Goal: Communication & Community: Answer question/provide support

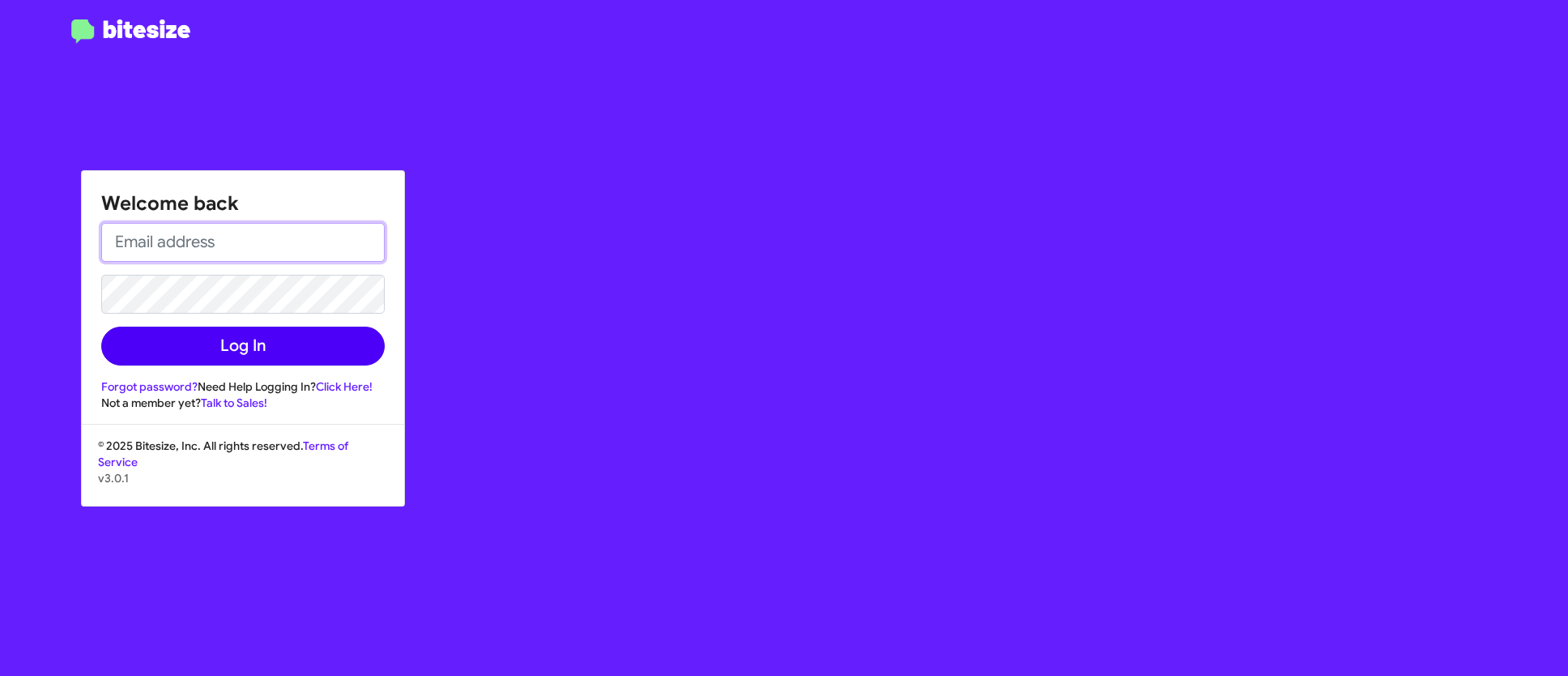
type input "mmanning@phillong.com"
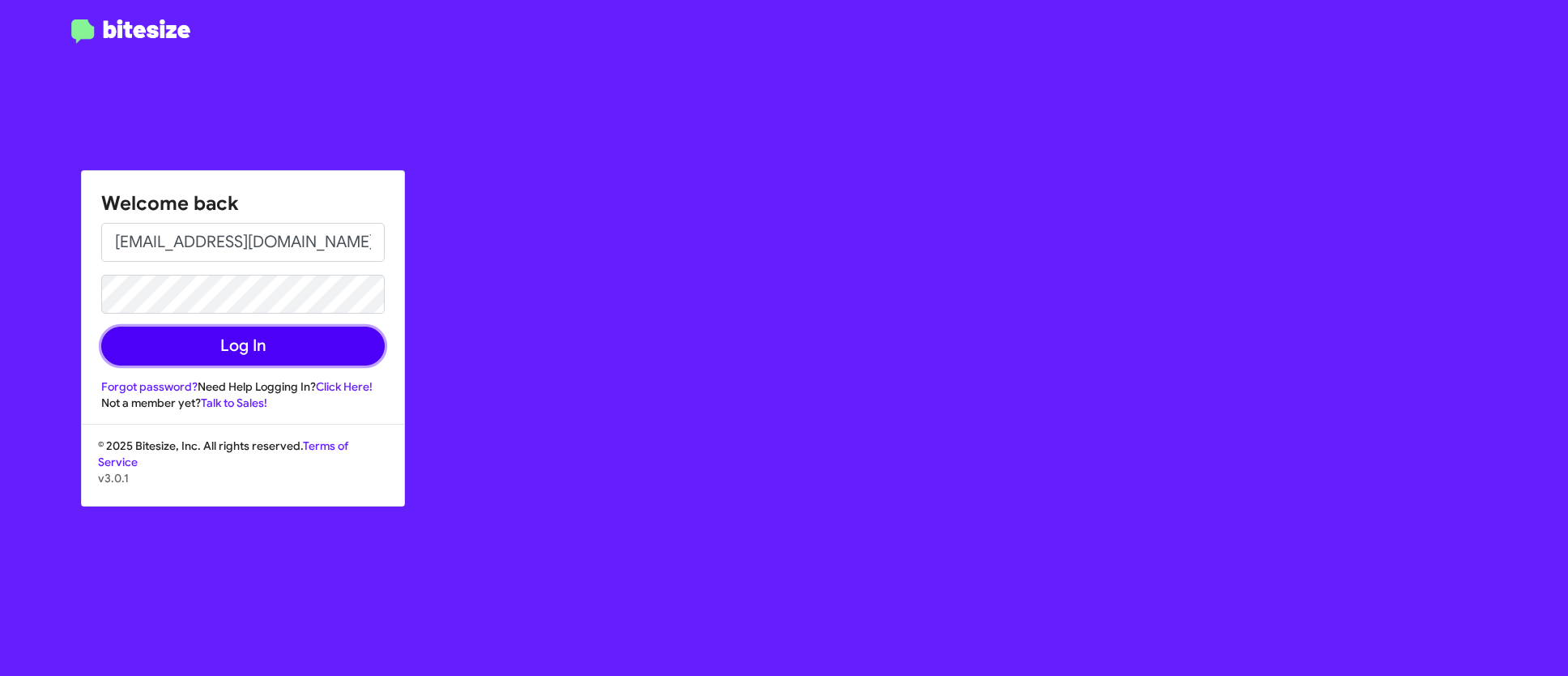
click at [276, 340] on button "Log In" at bounding box center [242, 346] width 284 height 39
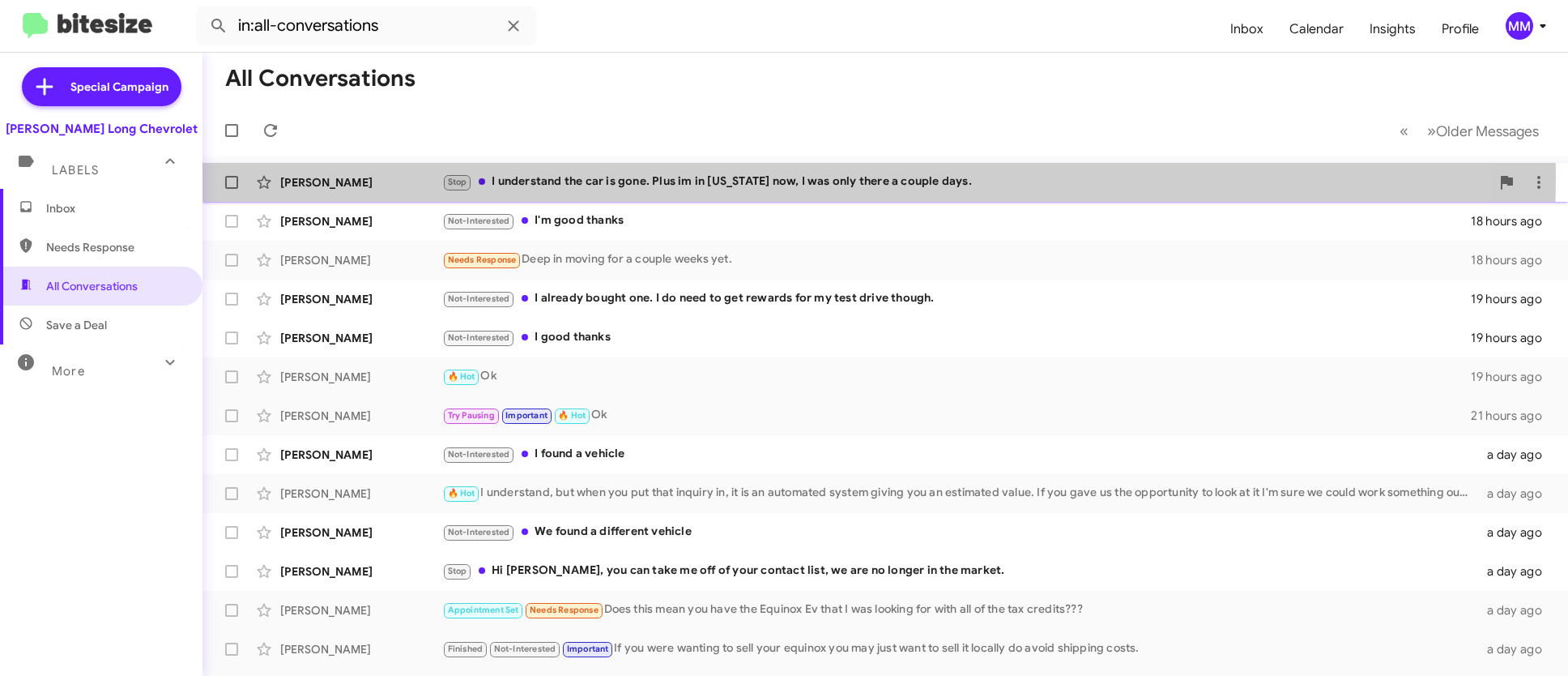
click at [700, 176] on div "Stop I understand the car is gone. Plus im in Kansas now, I was only there a co…" at bounding box center [966, 182] width 1049 height 19
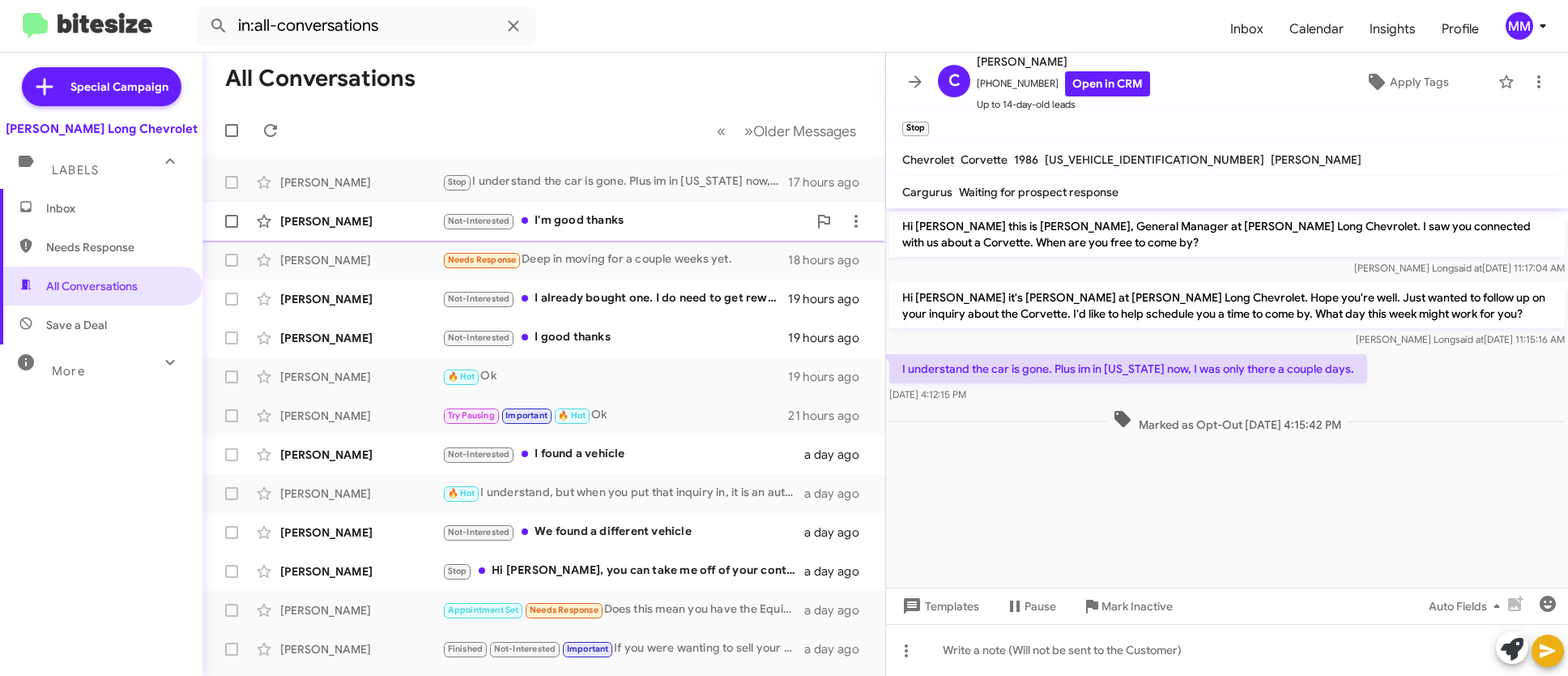
click at [624, 218] on div "Not-Interested I'm good thanks" at bounding box center [625, 221] width 365 height 19
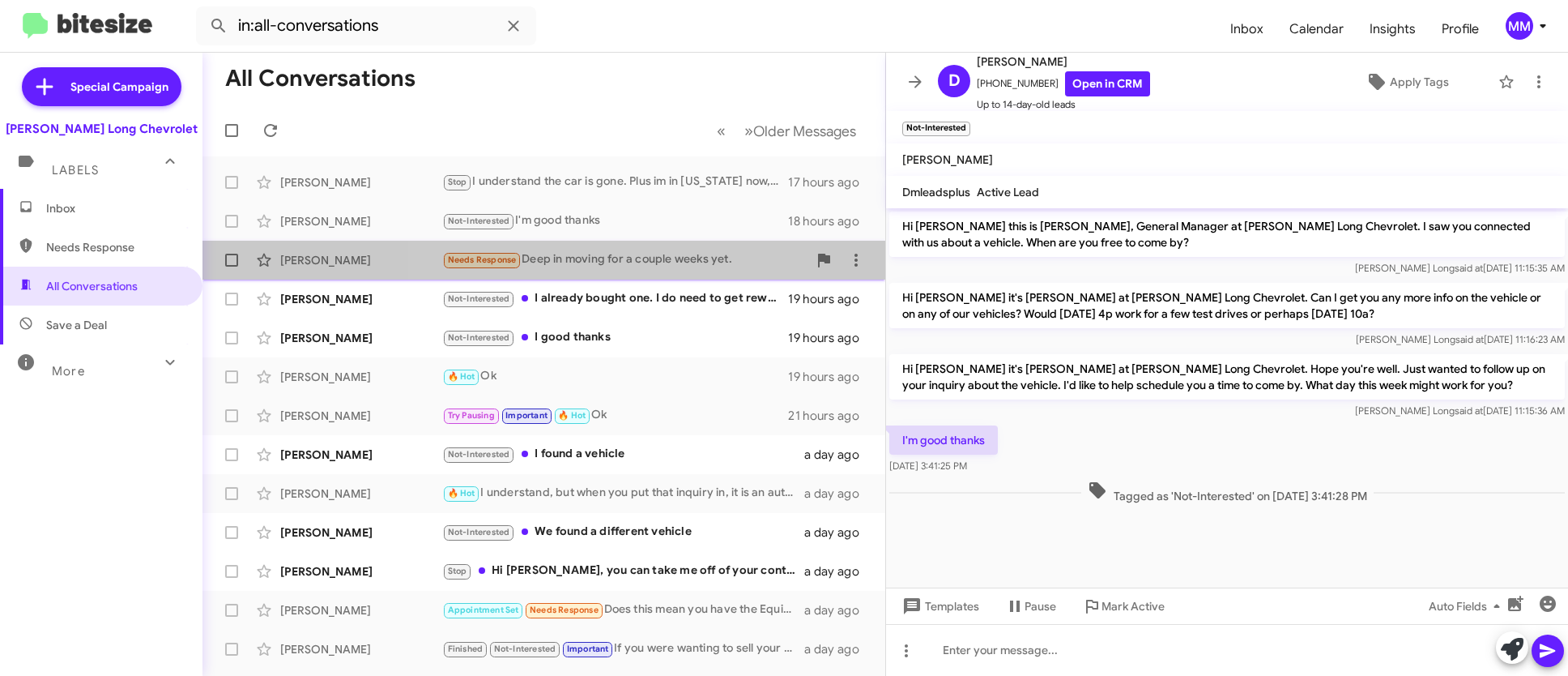
click at [602, 263] on div "Needs Response Deep in moving for a couple weeks yet." at bounding box center [625, 259] width 365 height 19
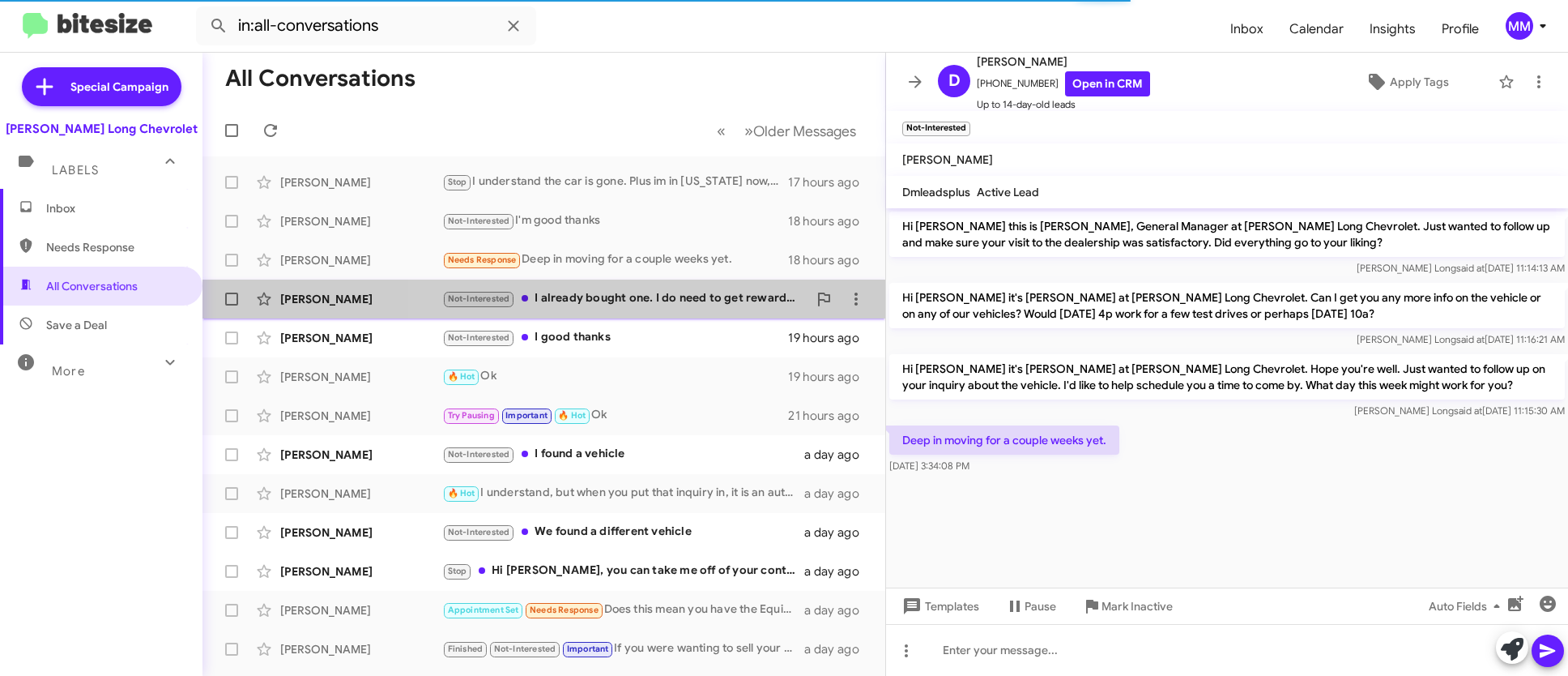
click at [618, 299] on div "Not-Interested I already bought one. I do need to get rewards for my test drive…" at bounding box center [625, 298] width 365 height 19
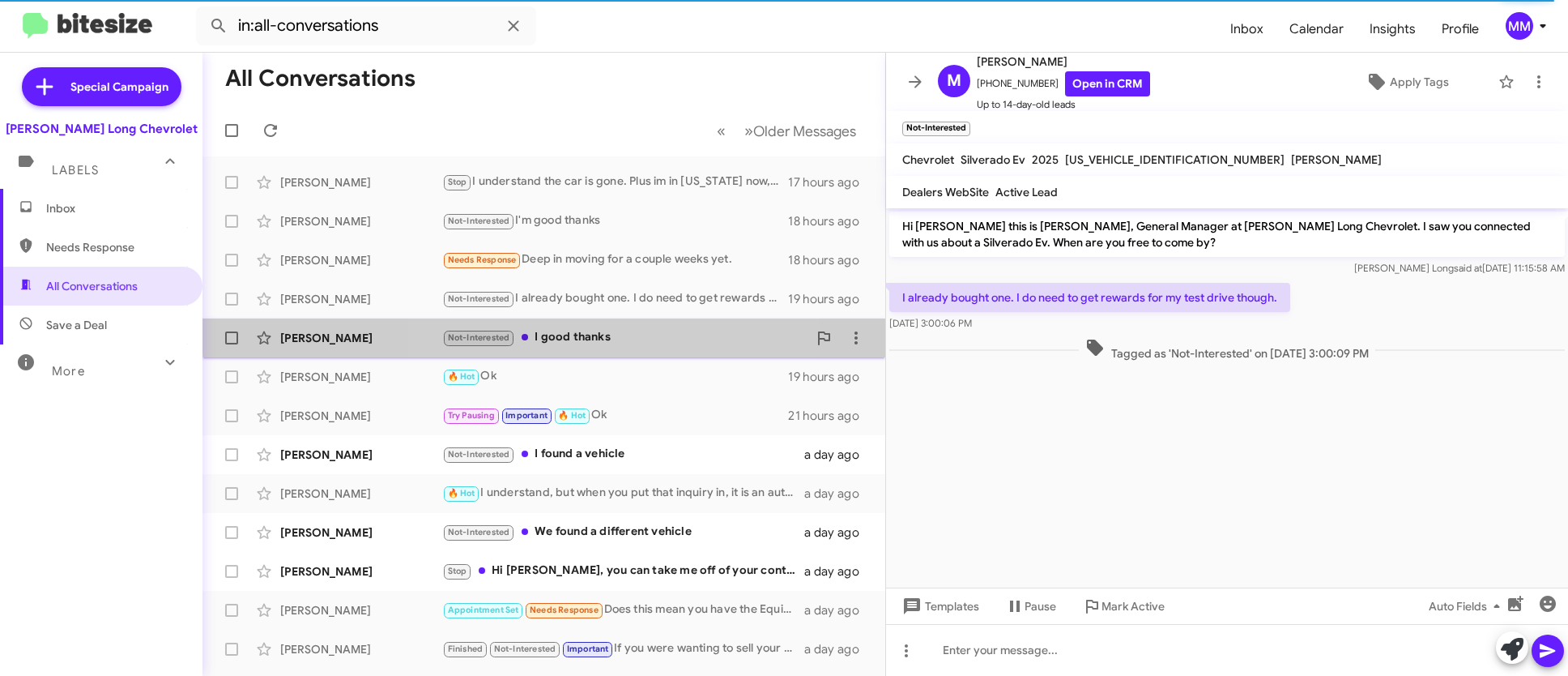
click at [563, 332] on div "Not-Interested I good thanks" at bounding box center [625, 337] width 365 height 19
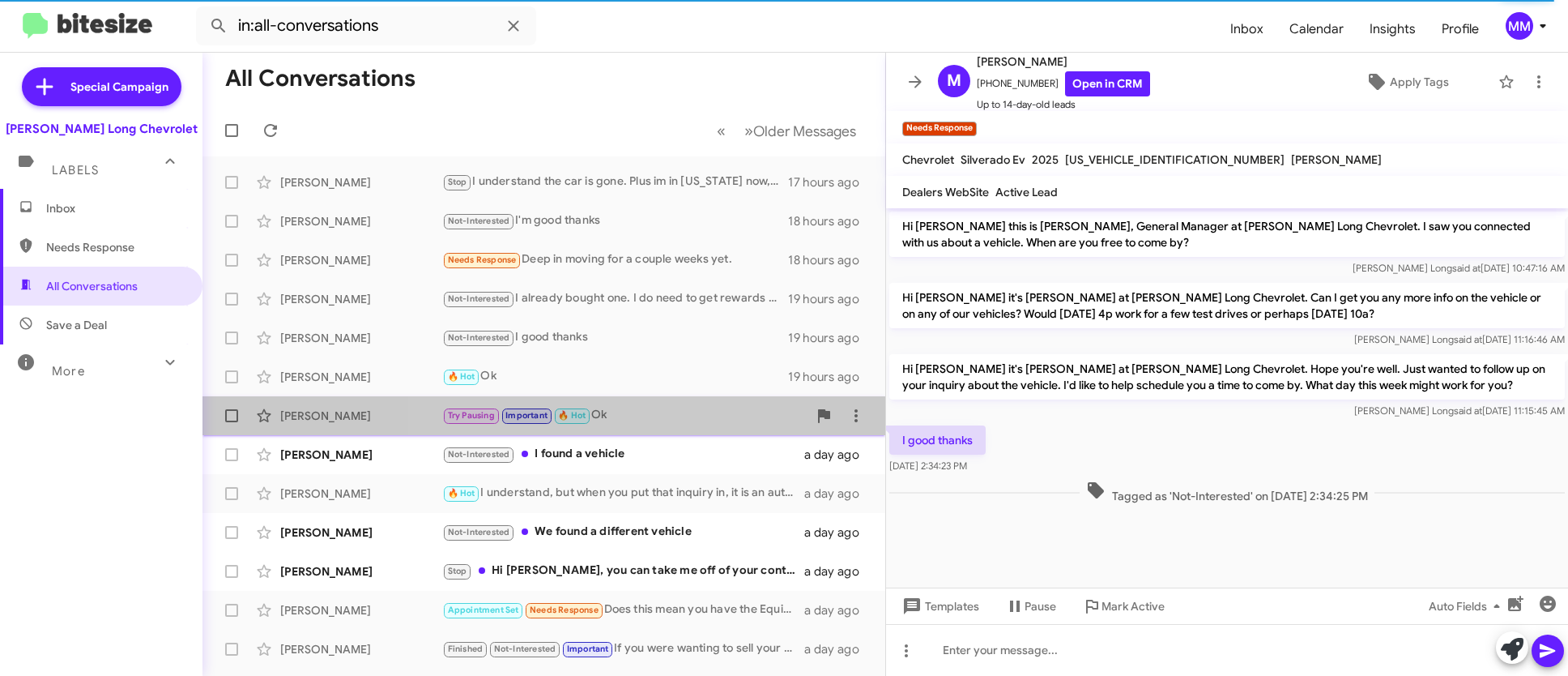
click at [565, 415] on span "🔥 Hot" at bounding box center [572, 415] width 28 height 11
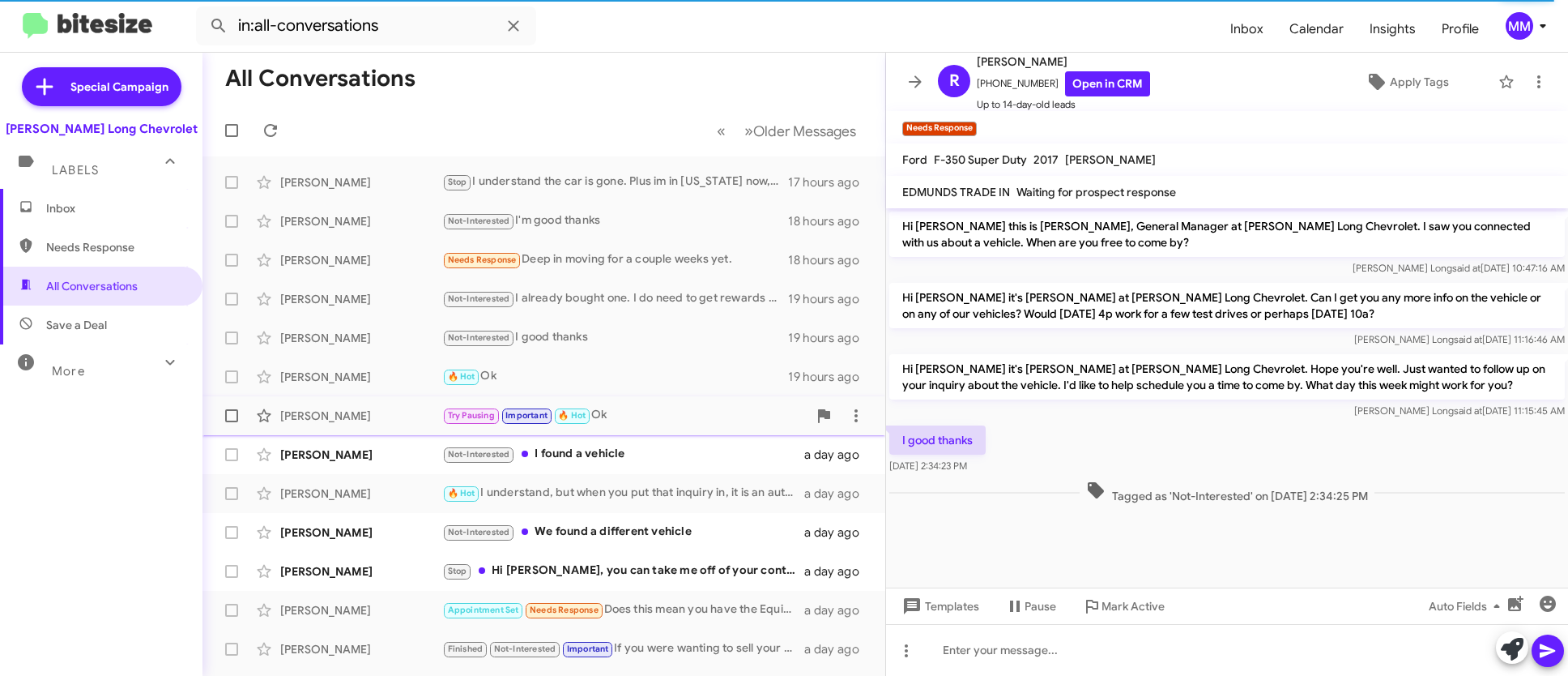
click at [568, 411] on span "🔥 Hot" at bounding box center [572, 415] width 28 height 11
click at [634, 417] on div "Try Pausing Important 🔥 Hot Ok" at bounding box center [625, 415] width 365 height 19
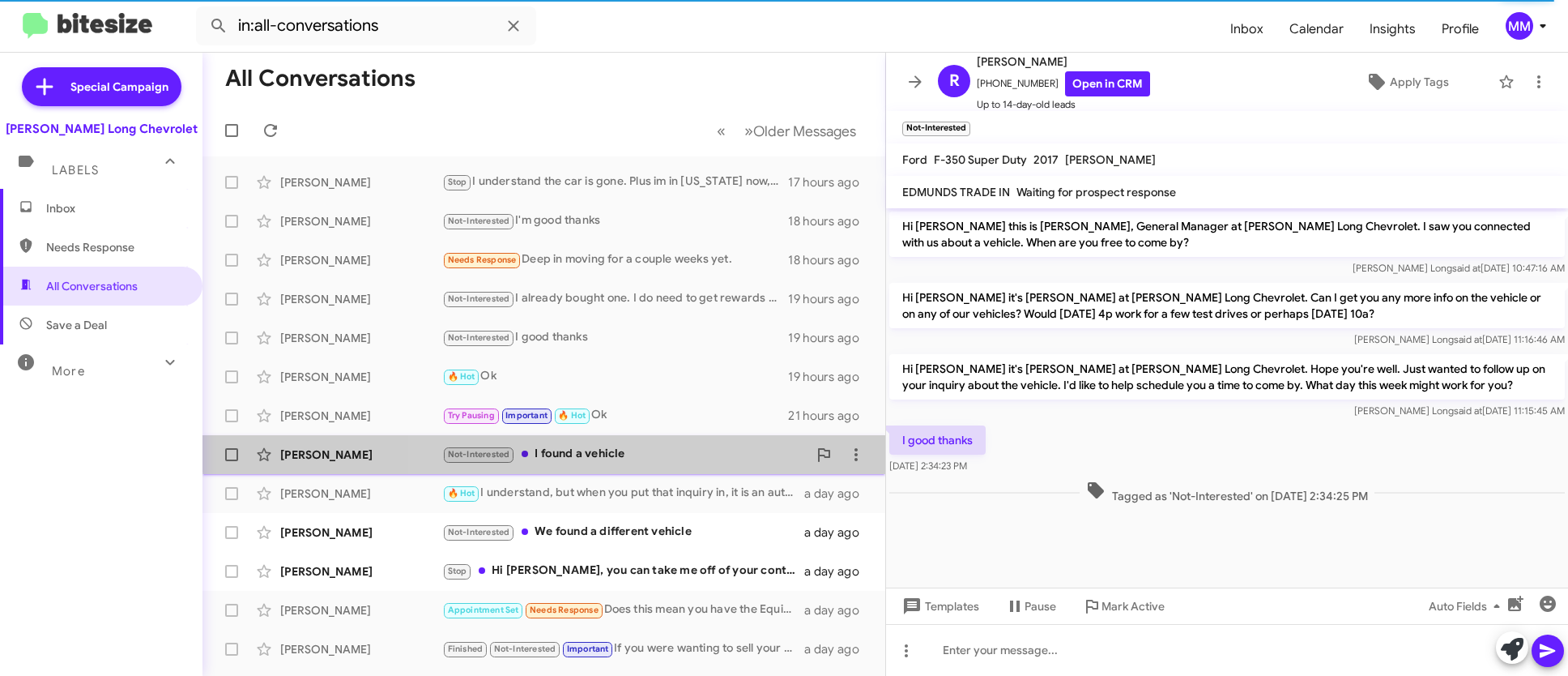
click at [620, 447] on div "Not-Interested I found a vehicle" at bounding box center [625, 454] width 365 height 19
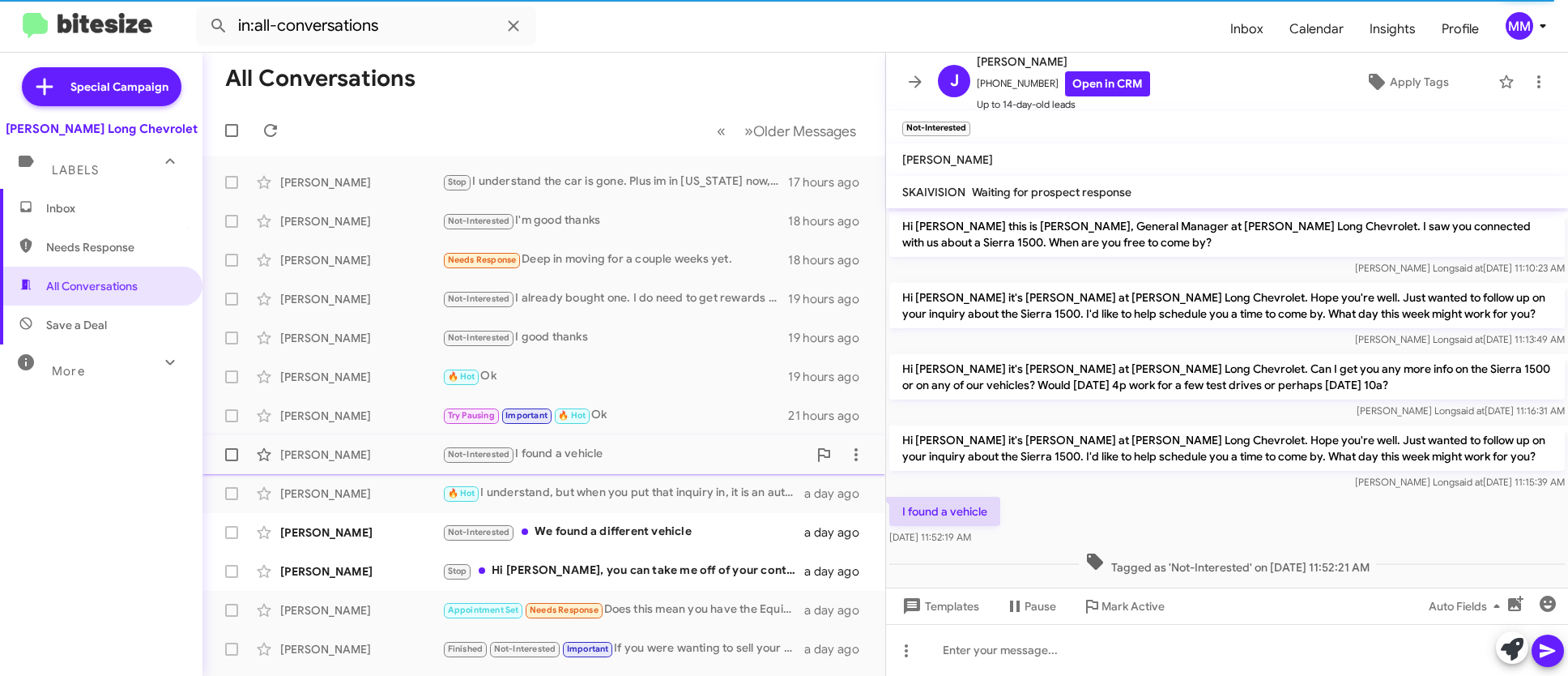
scroll to position [15, 0]
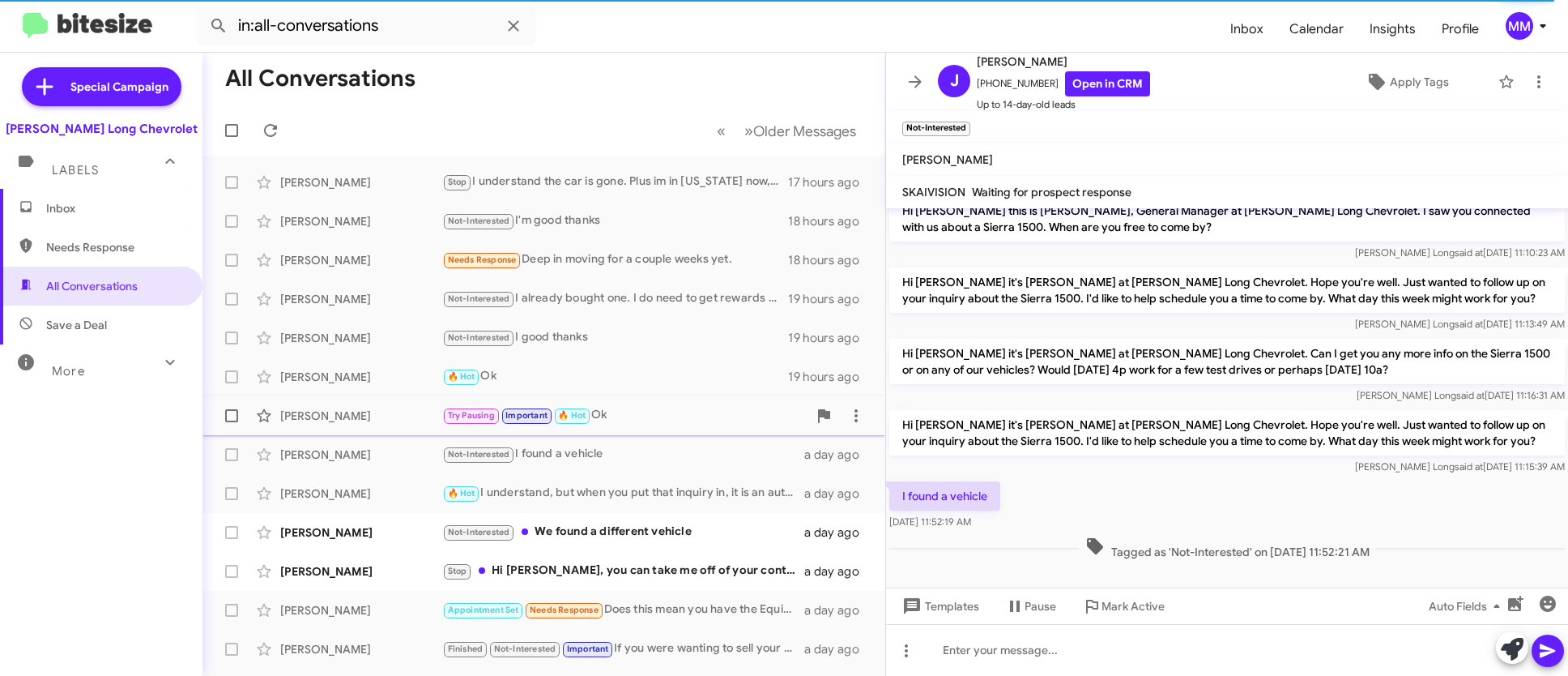
click at [615, 409] on div "Try Pausing Important 🔥 Hot Ok" at bounding box center [625, 415] width 365 height 19
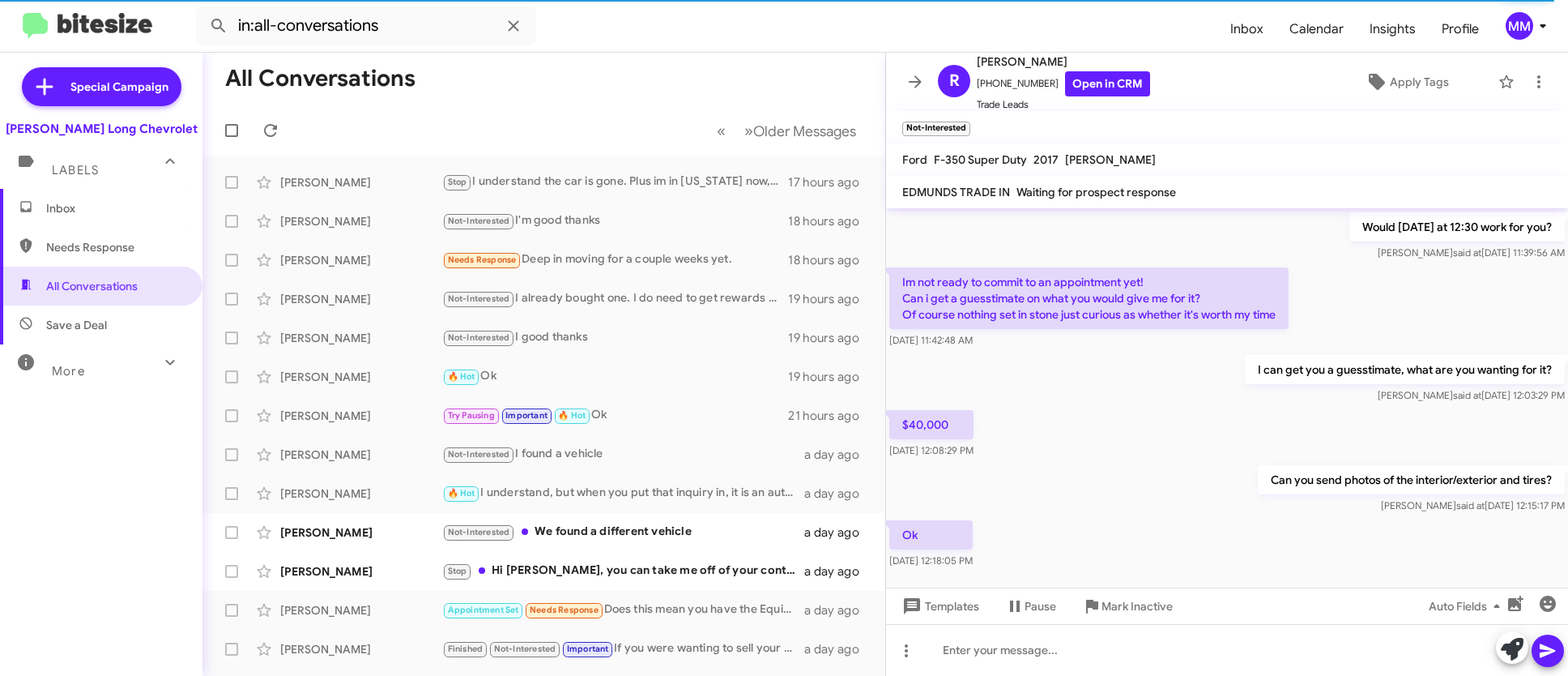
scroll to position [476, 0]
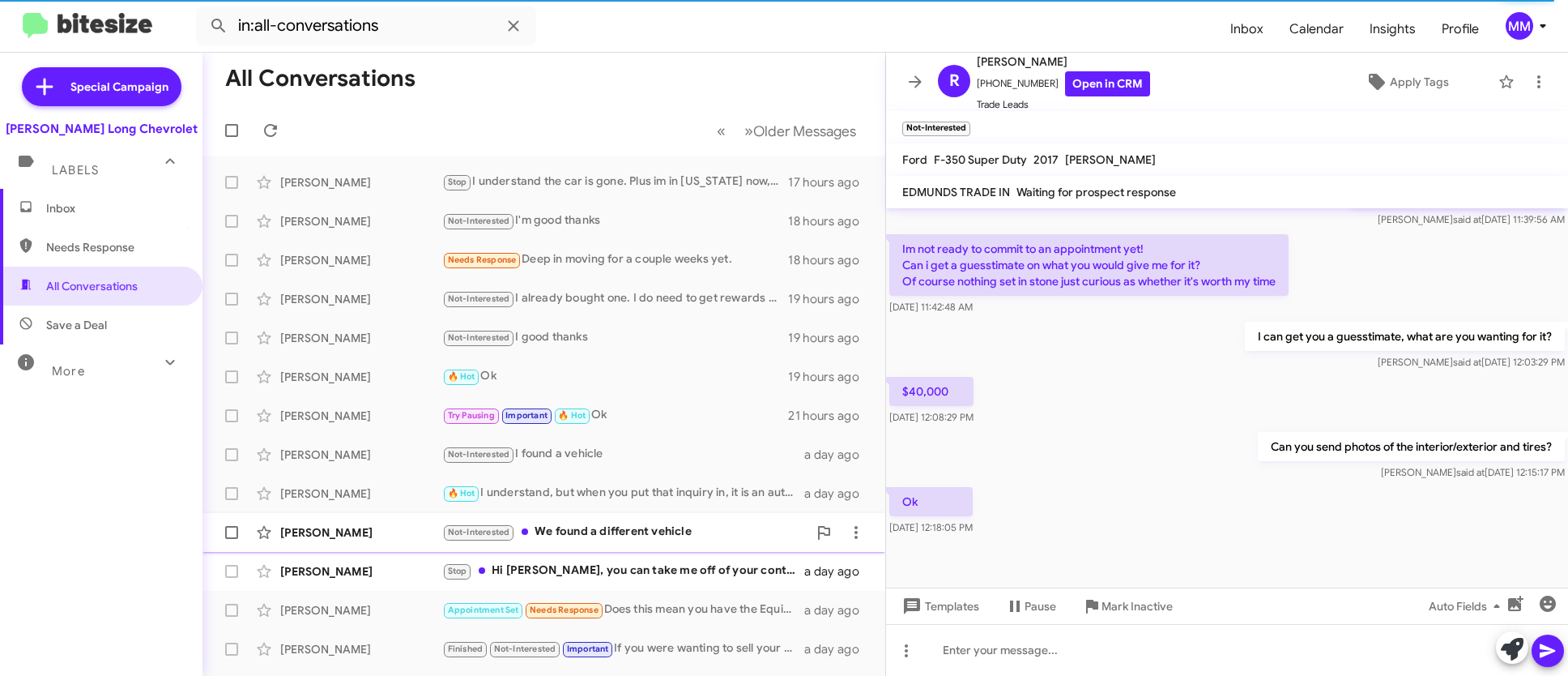
click at [682, 527] on div "Not-Interested We found a different vehicle" at bounding box center [625, 531] width 365 height 19
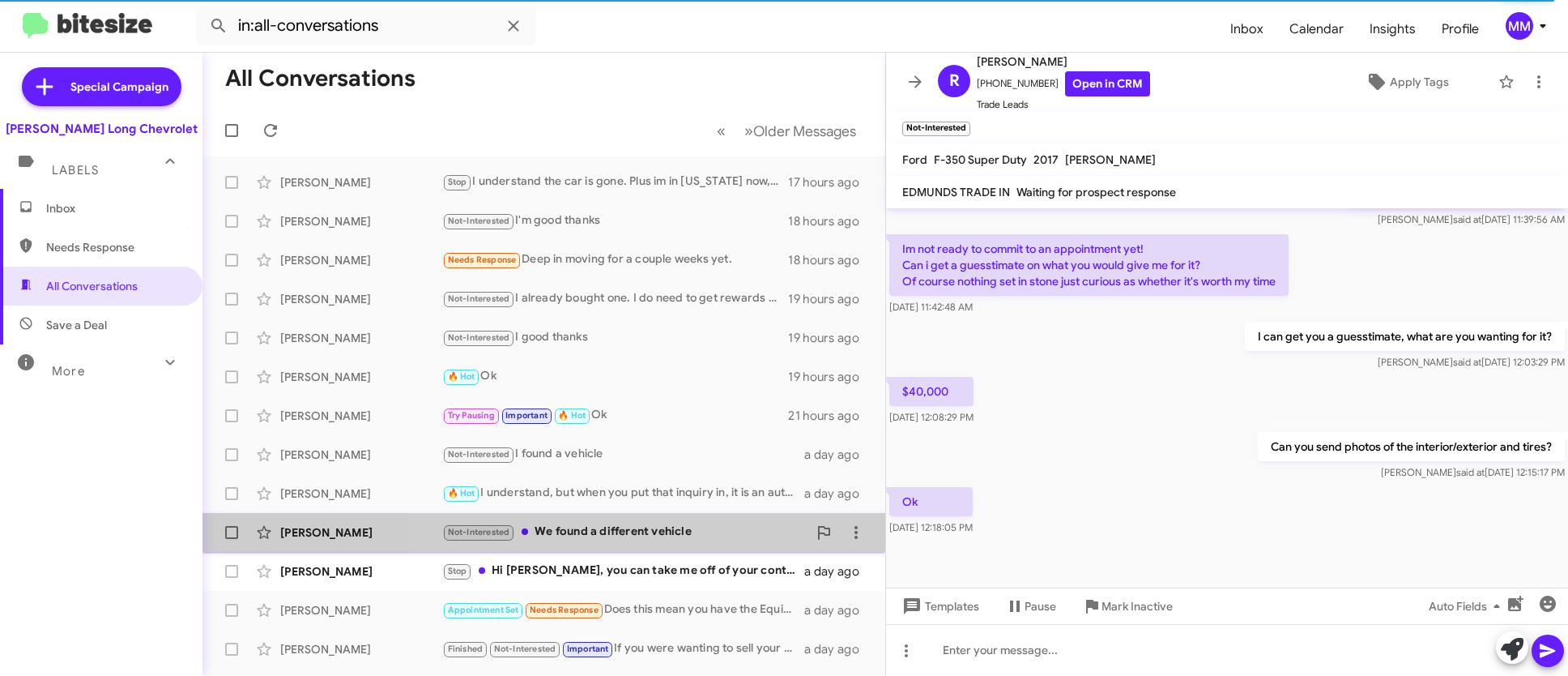
click at [648, 528] on div "Not-Interested We found a different vehicle" at bounding box center [625, 531] width 365 height 19
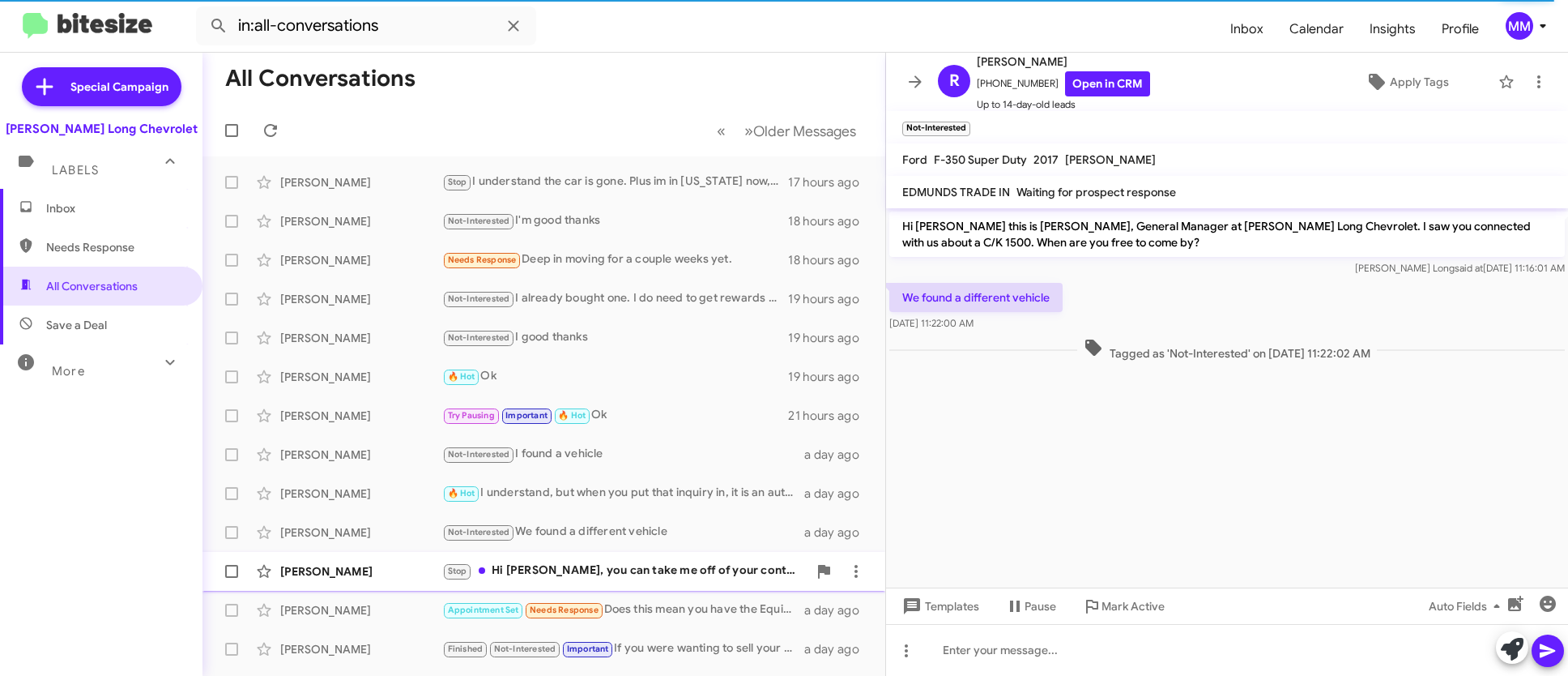
click at [628, 575] on div "Stop Hi Mike, you can take me off of your contact list, we are no longer in the…" at bounding box center [625, 571] width 365 height 19
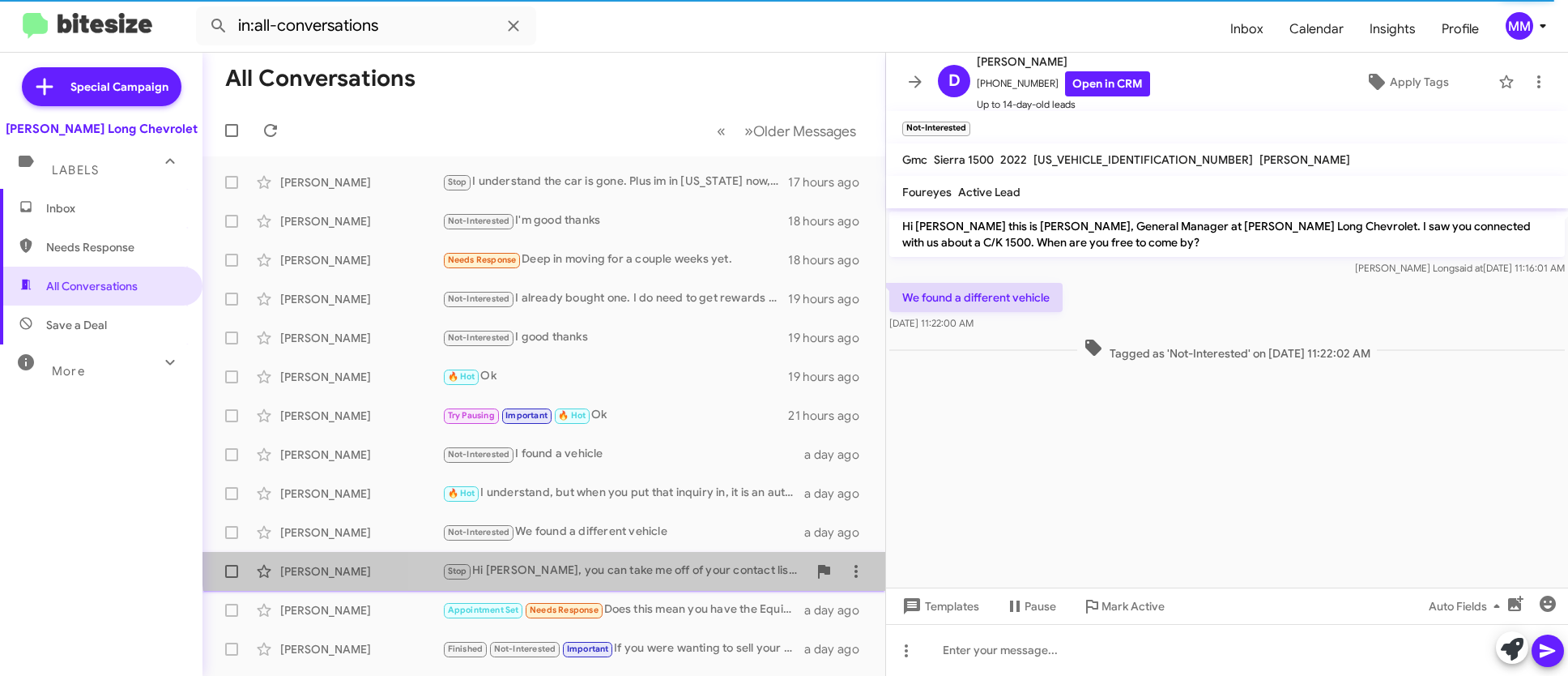
click at [553, 563] on div "Stop Hi Mike, you can take me off of your contact list, we are no longer in the…" at bounding box center [625, 571] width 365 height 19
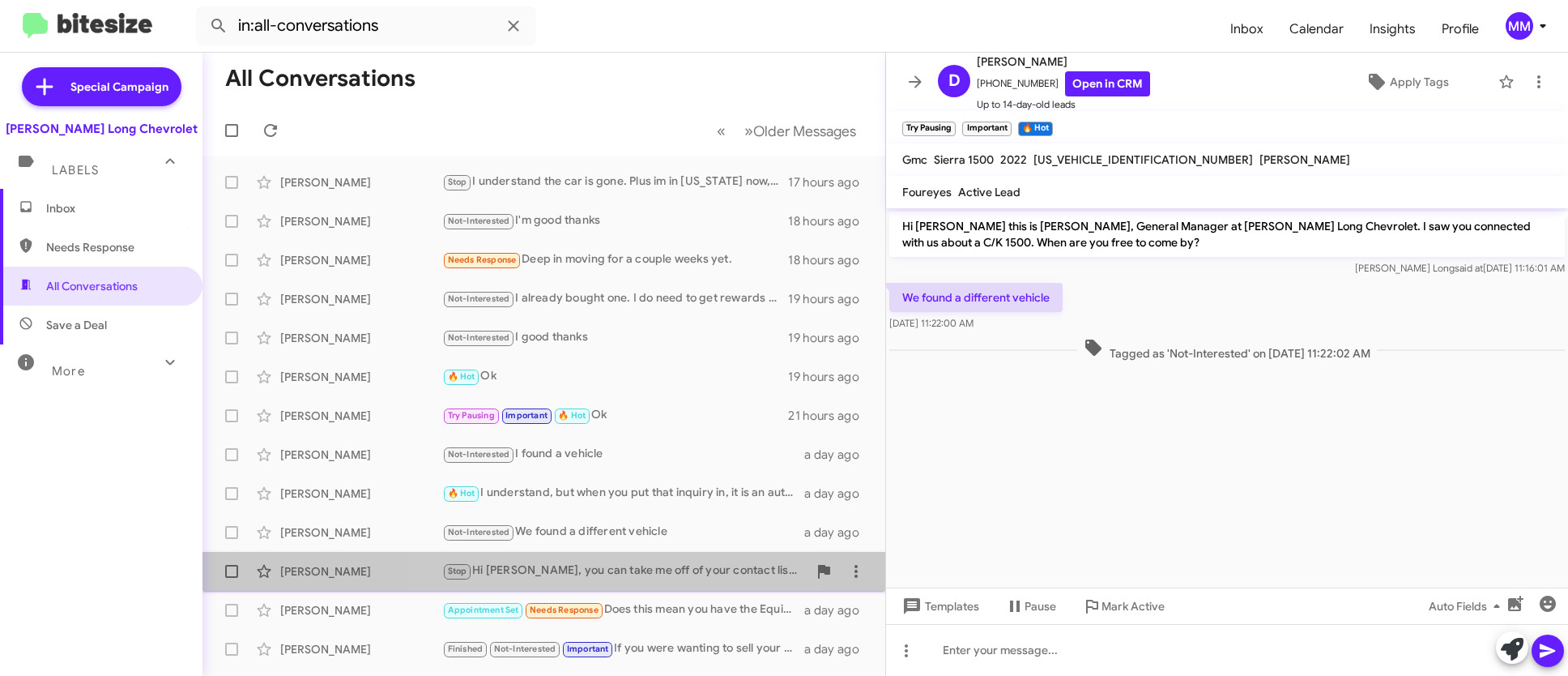
click at [608, 570] on div "Stop Hi Mike, you can take me off of your contact list, we are no longer in the…" at bounding box center [625, 571] width 365 height 19
click at [603, 564] on div "Stop Hi Mike, you can take me off of your contact list, we are no longer in the…" at bounding box center [625, 571] width 365 height 19
click at [617, 570] on div "Stop Hi Mike, you can take me off of your contact list, we are no longer in the…" at bounding box center [625, 571] width 365 height 19
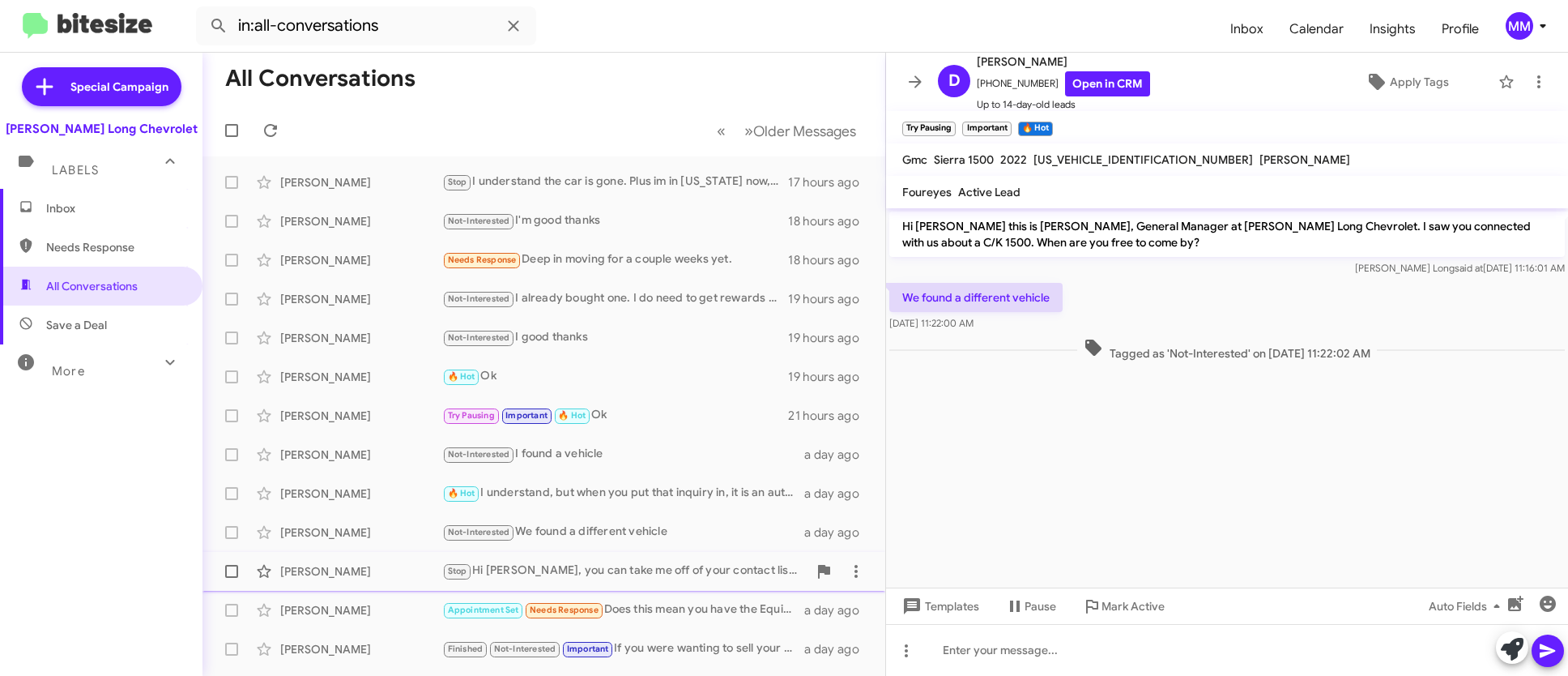
click at [617, 567] on div "Stop Hi Mike, you can take me off of your contact list, we are no longer in the…" at bounding box center [625, 571] width 365 height 19
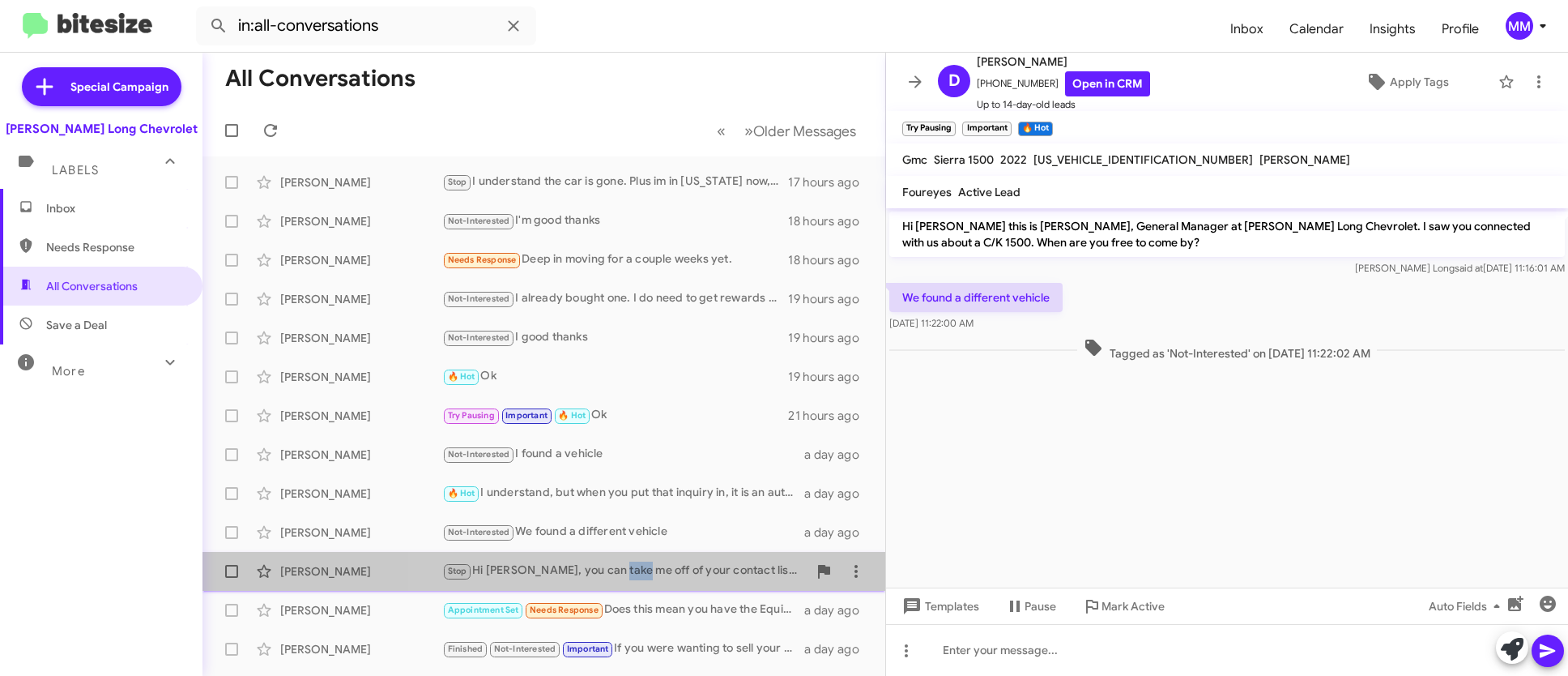
click at [617, 567] on div "Stop Hi Mike, you can take me off of your contact list, we are no longer in the…" at bounding box center [625, 571] width 365 height 19
click at [569, 566] on div "Stop Hi Mike, you can take me off of your contact list, we are no longer in the…" at bounding box center [625, 571] width 365 height 19
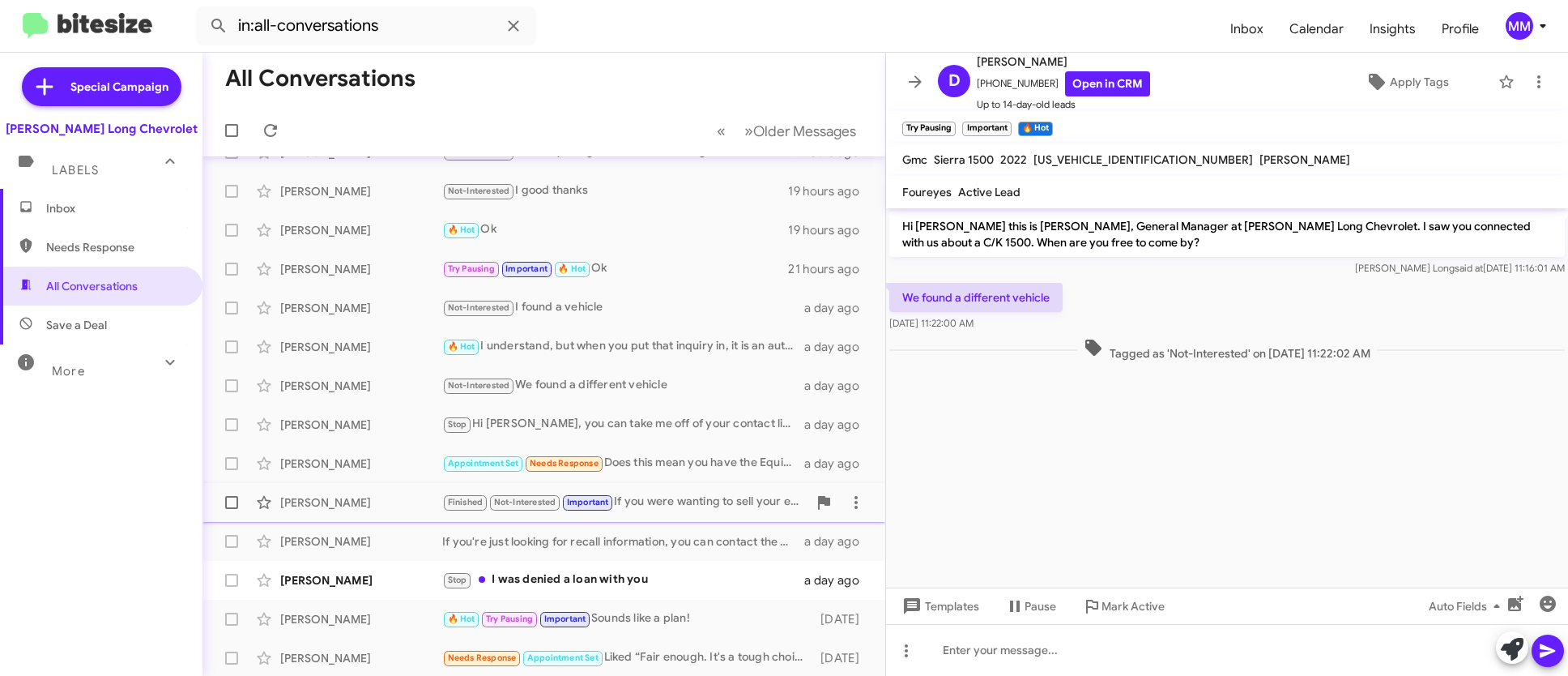
scroll to position [103, 0]
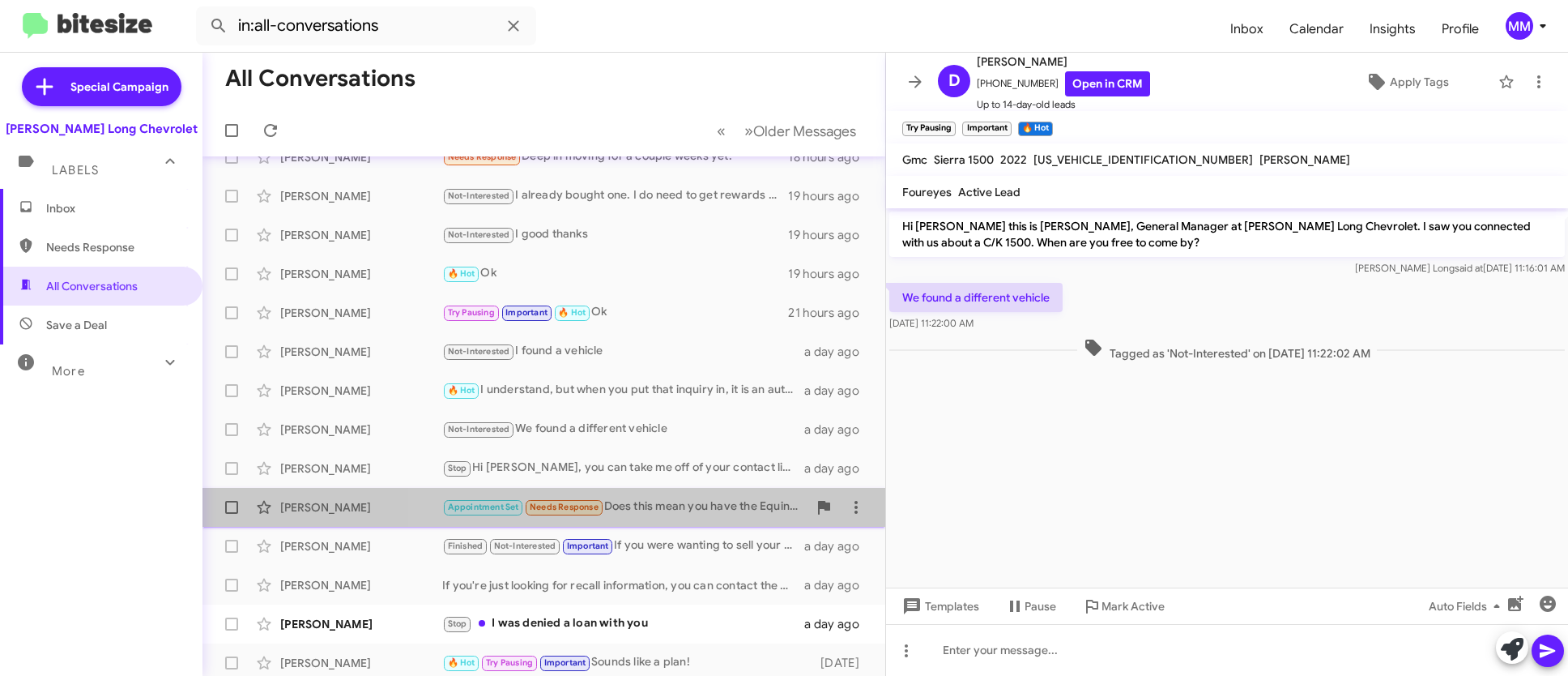
click at [565, 505] on span "Needs Response" at bounding box center [564, 507] width 68 height 11
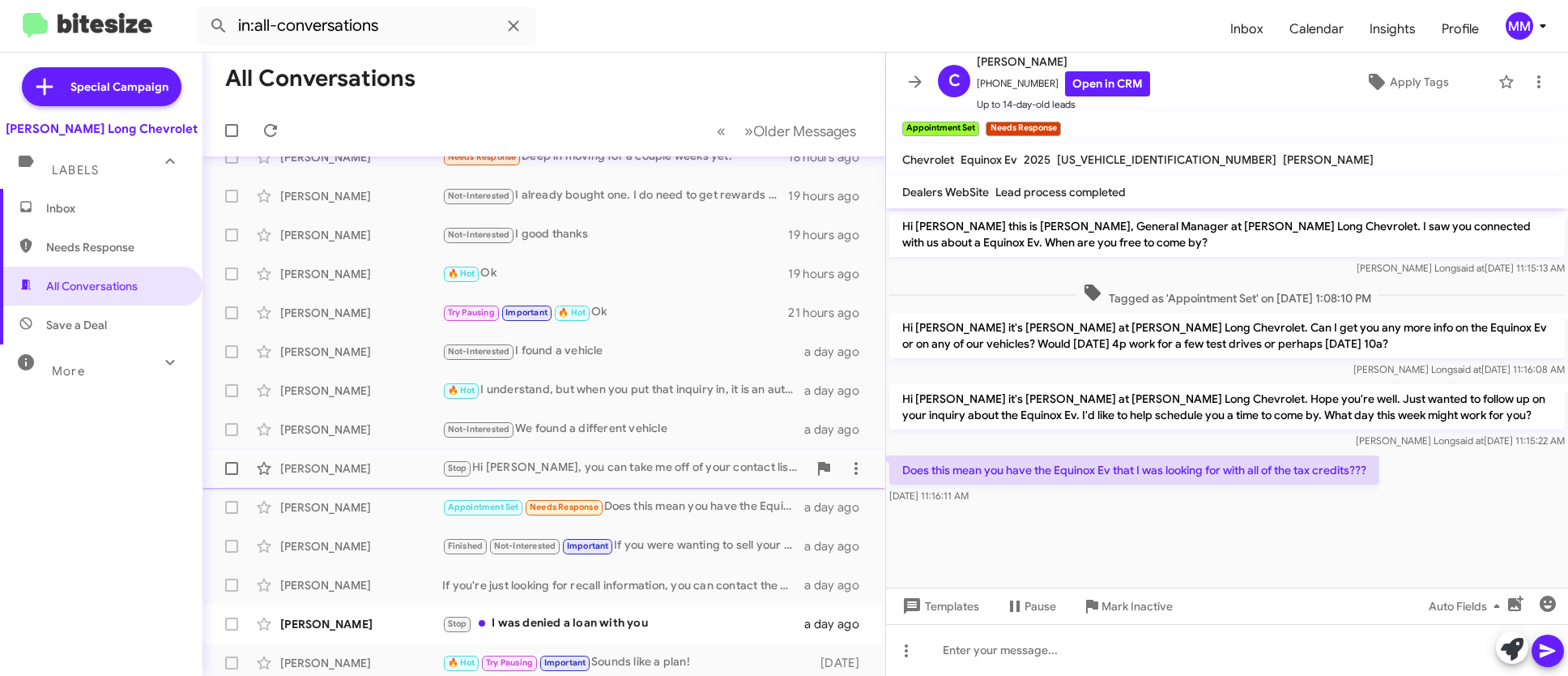
click at [560, 464] on div "Stop Hi Mike, you can take me off of your contact list, we are no longer in the…" at bounding box center [625, 467] width 365 height 19
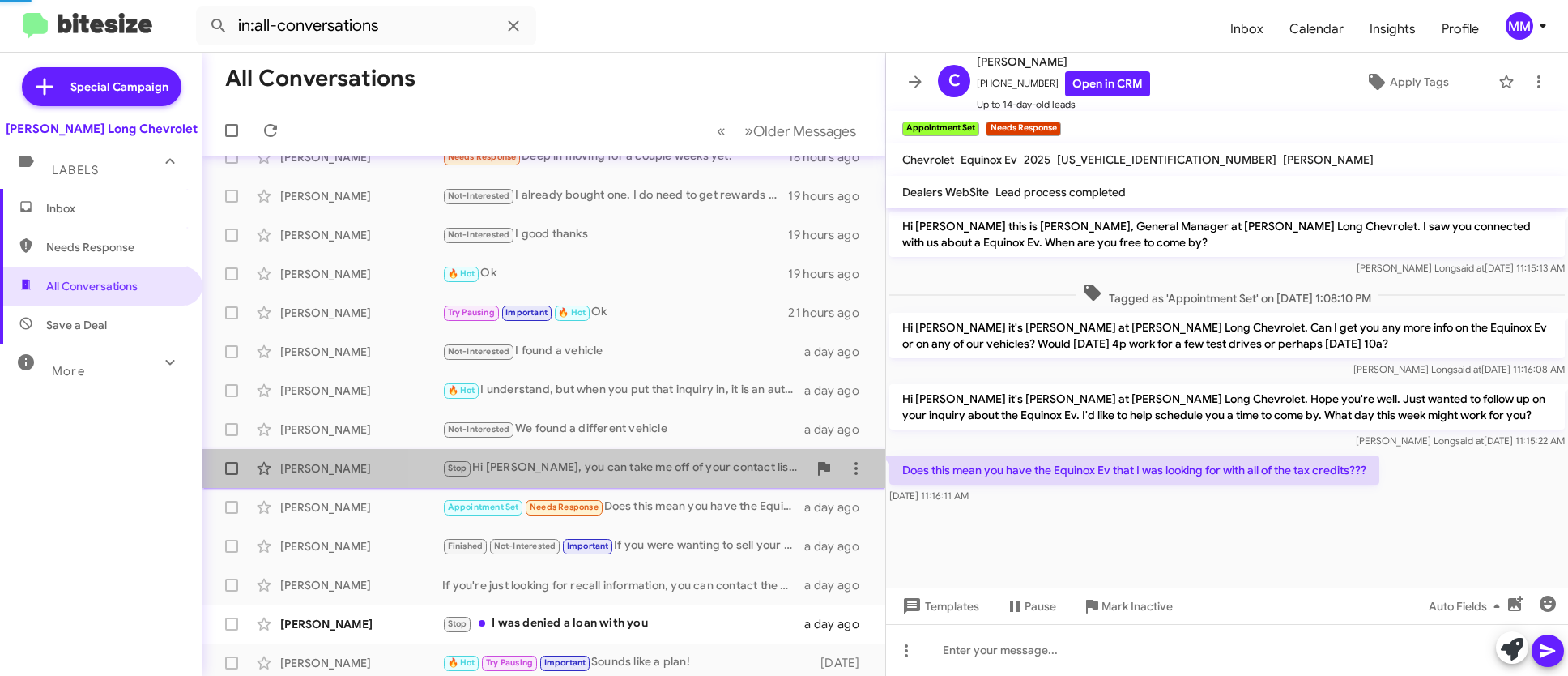
scroll to position [57, 0]
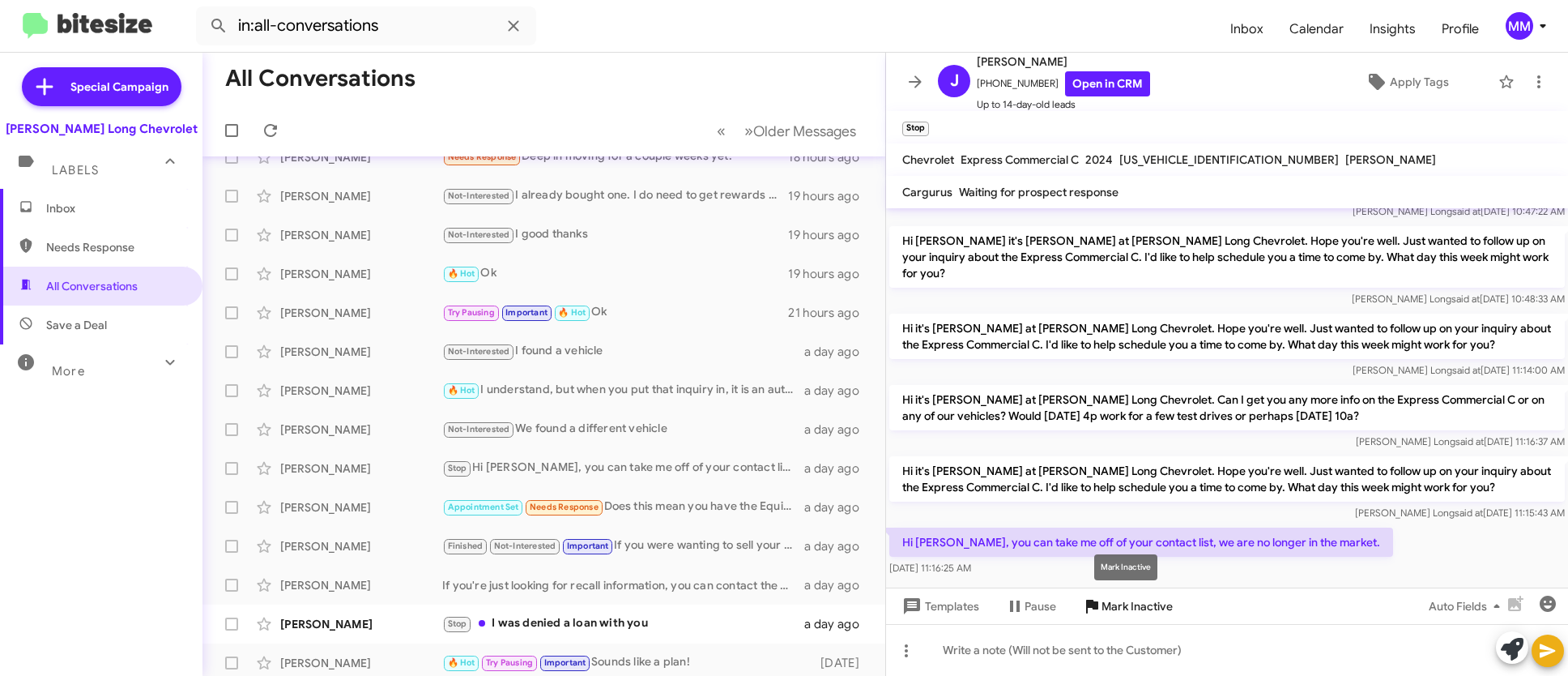
click at [1140, 602] on span "Mark Inactive" at bounding box center [1137, 606] width 71 height 29
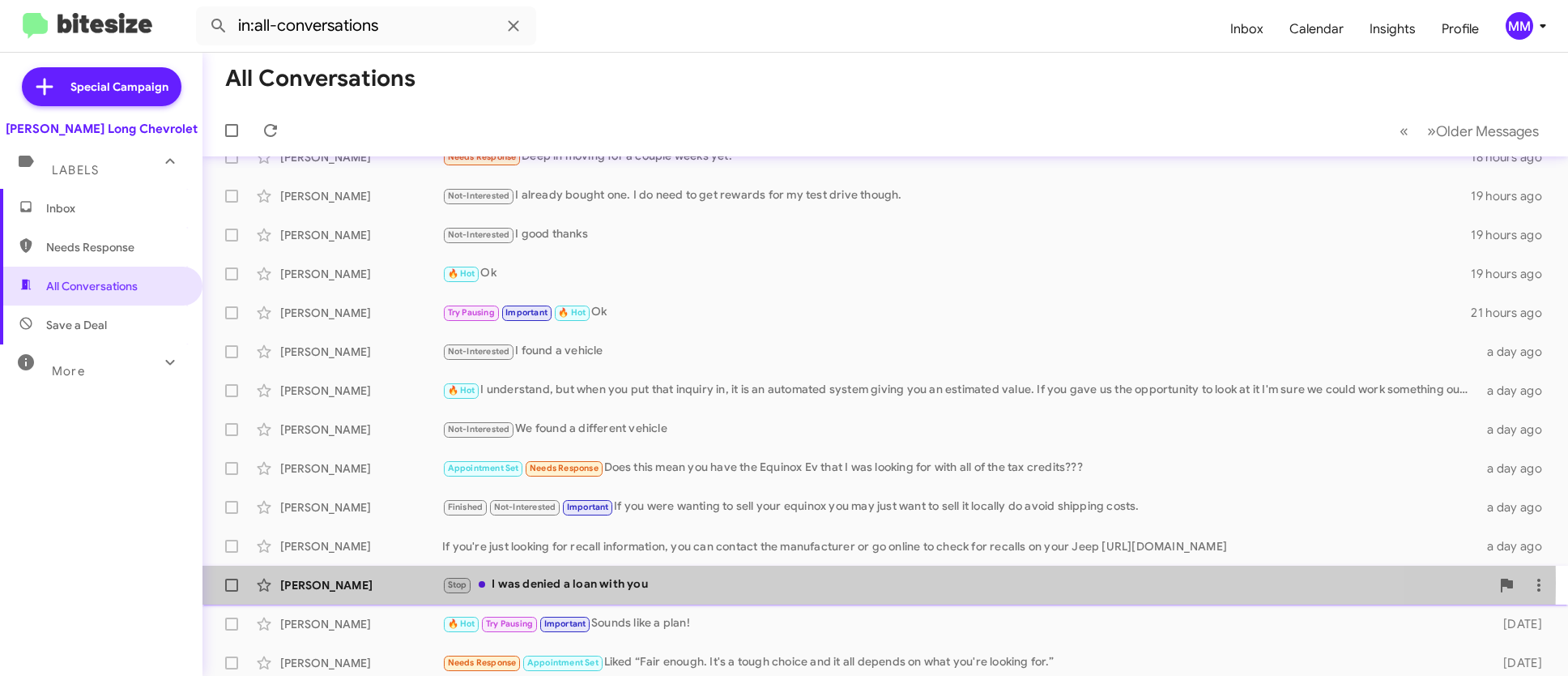
click at [657, 582] on div "Stop I was denied a loan with you" at bounding box center [966, 584] width 1049 height 19
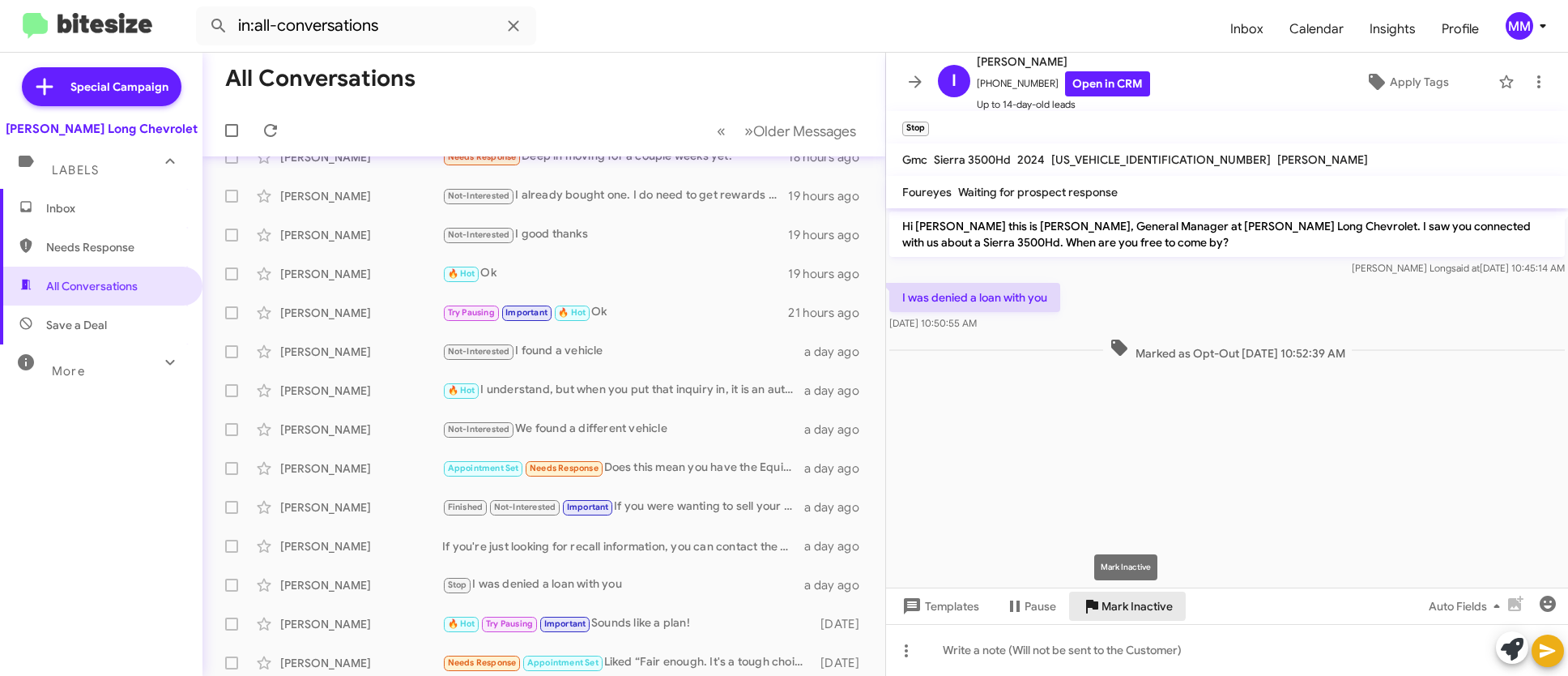
click at [1122, 600] on span "Mark Inactive" at bounding box center [1137, 606] width 71 height 29
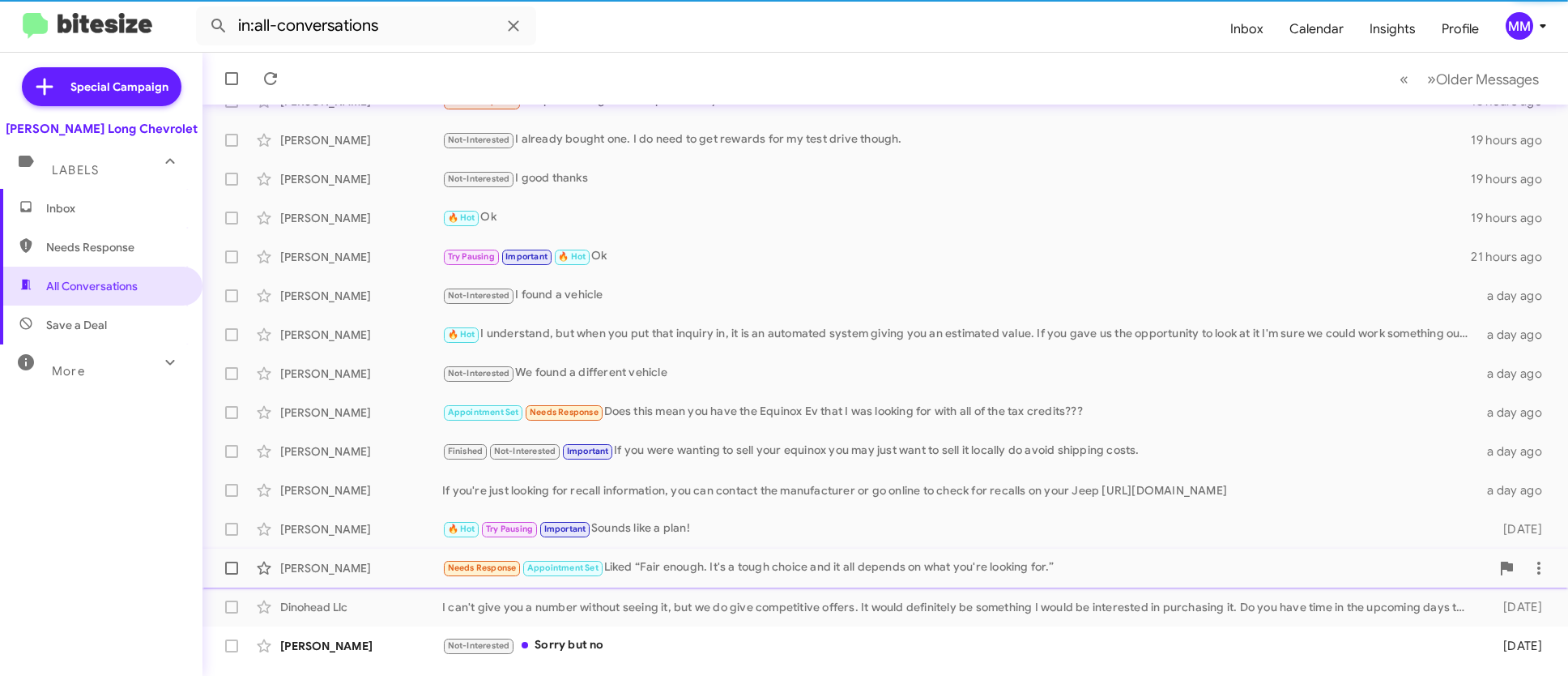
scroll to position [184, 0]
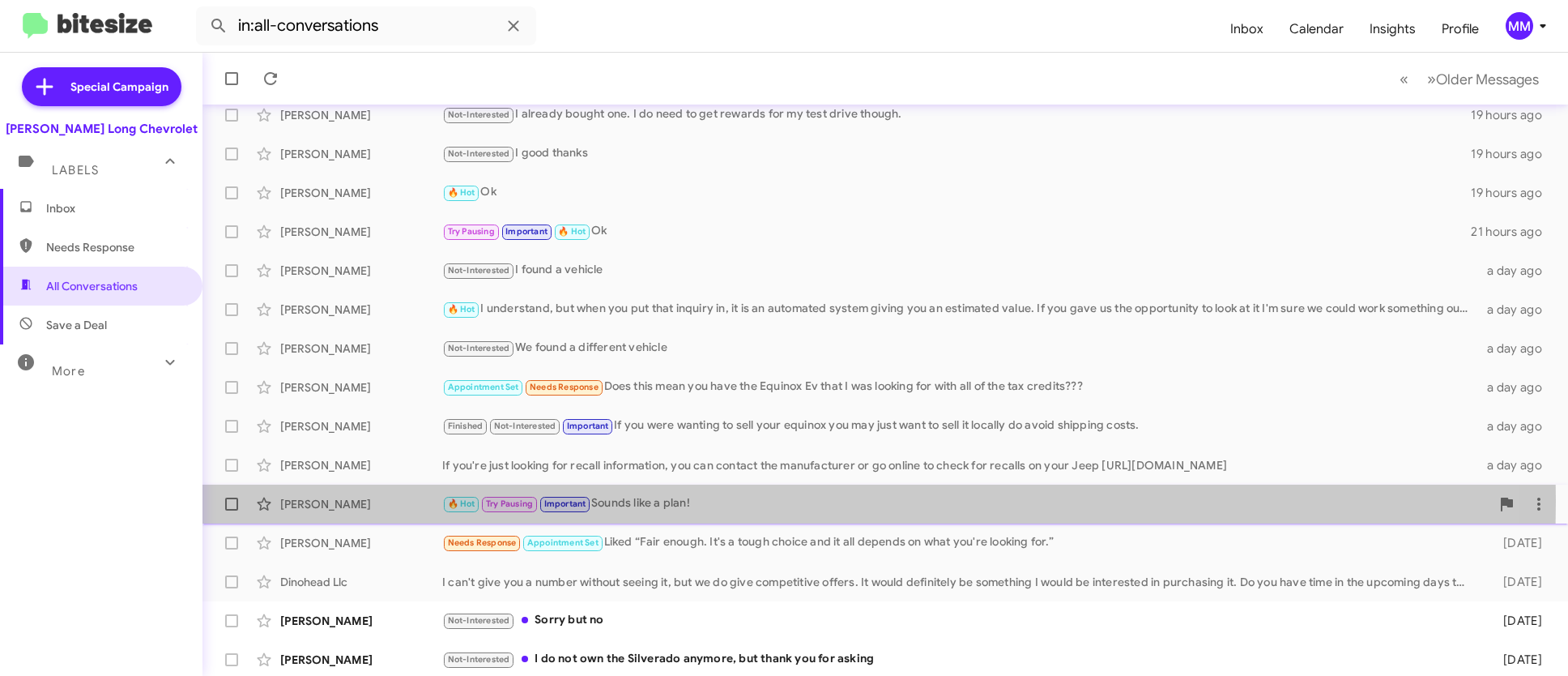
click at [611, 500] on div "🔥 Hot Try Pausing Important Sounds like a plan!" at bounding box center [966, 503] width 1049 height 19
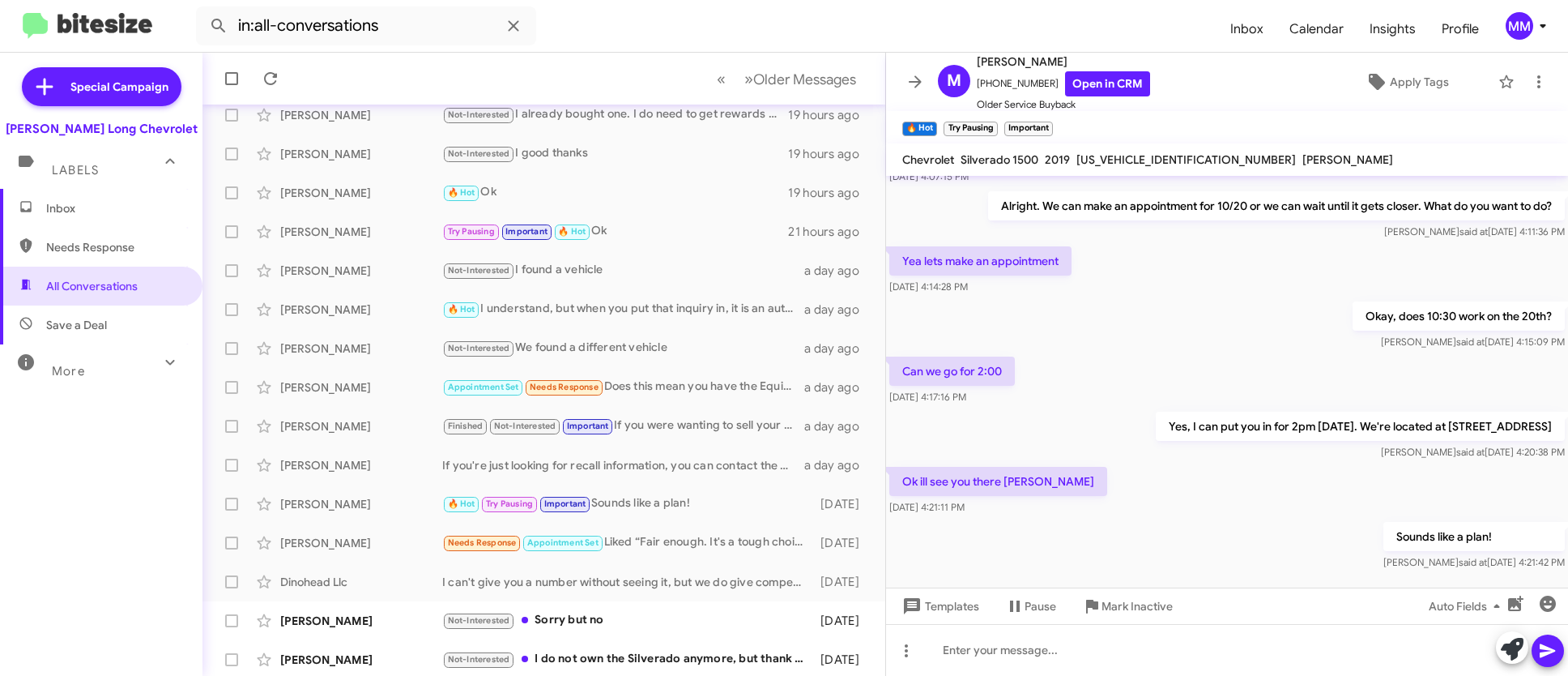
scroll to position [438, 0]
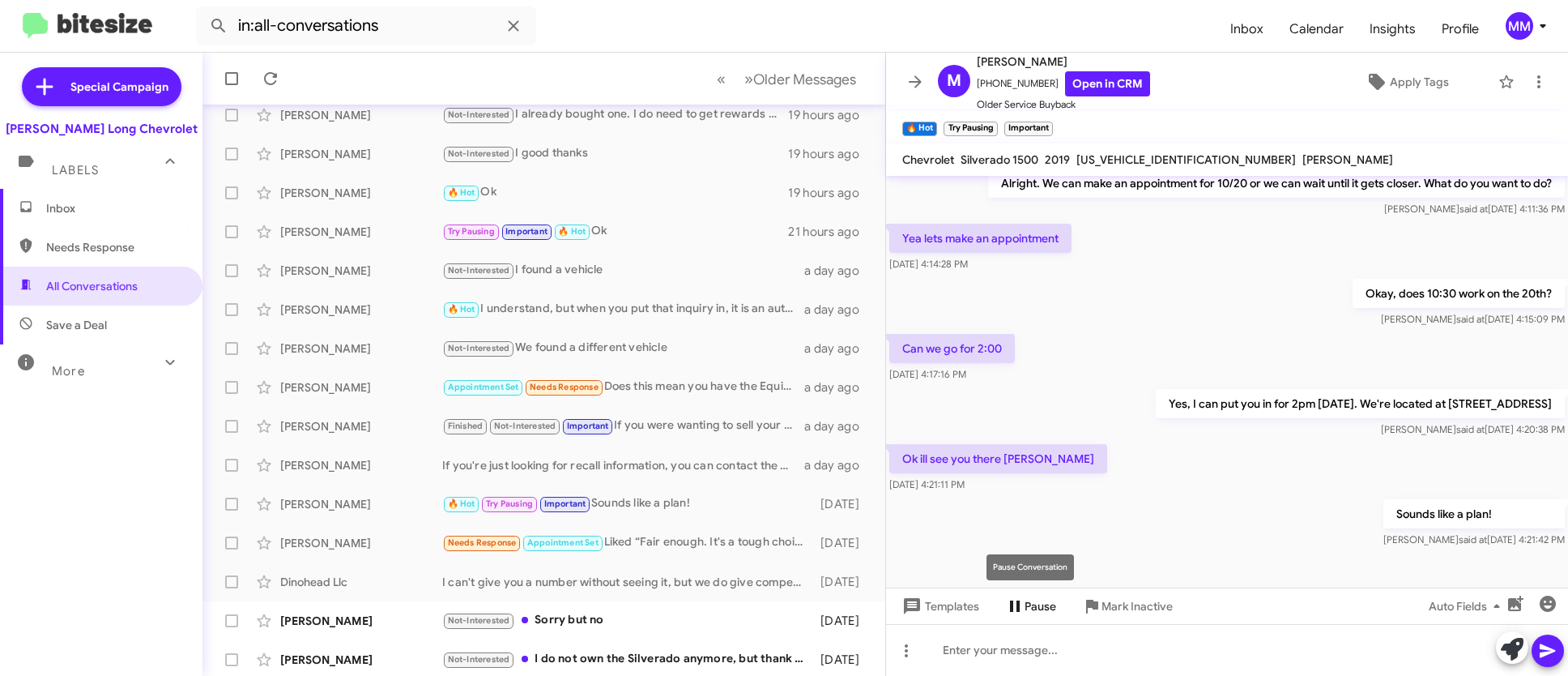
click at [1023, 603] on icon at bounding box center [1015, 606] width 20 height 20
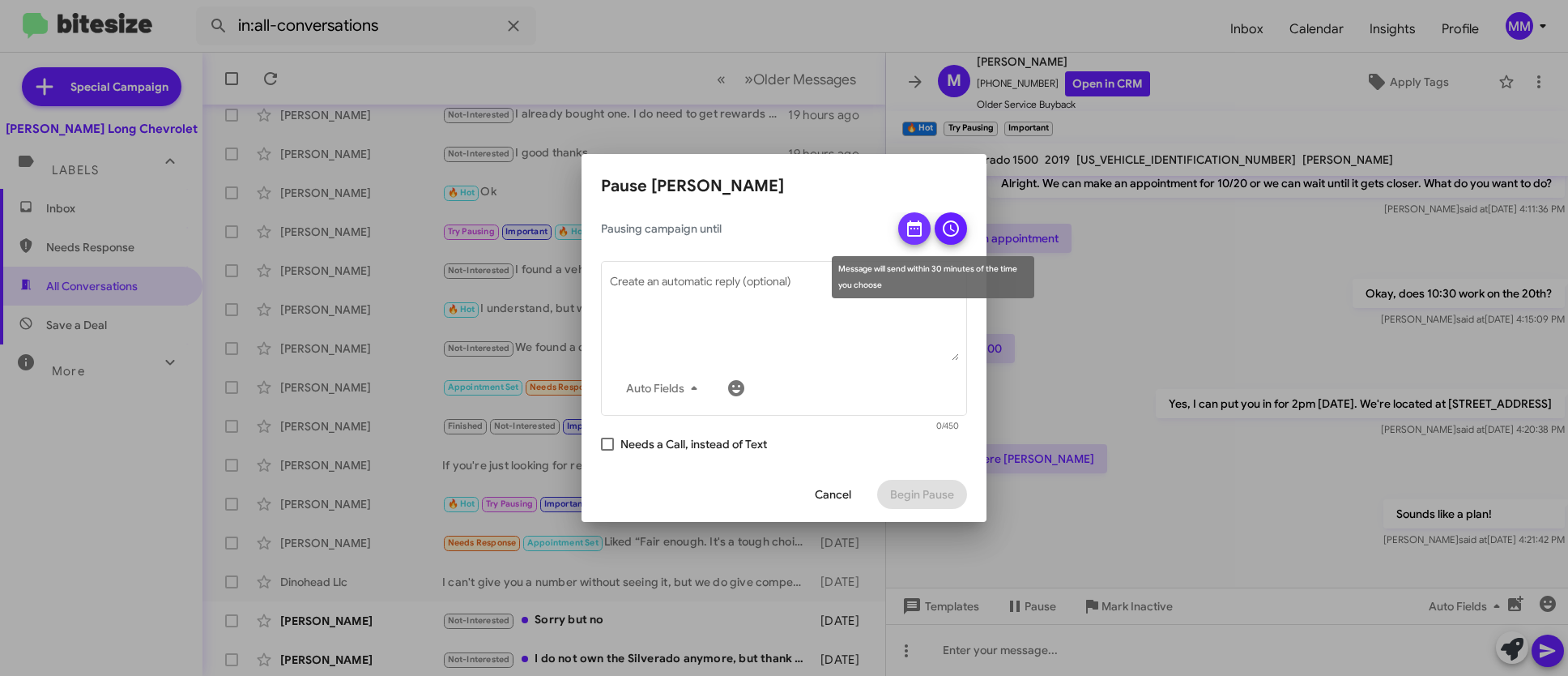
click at [913, 223] on icon at bounding box center [915, 229] width 14 height 16
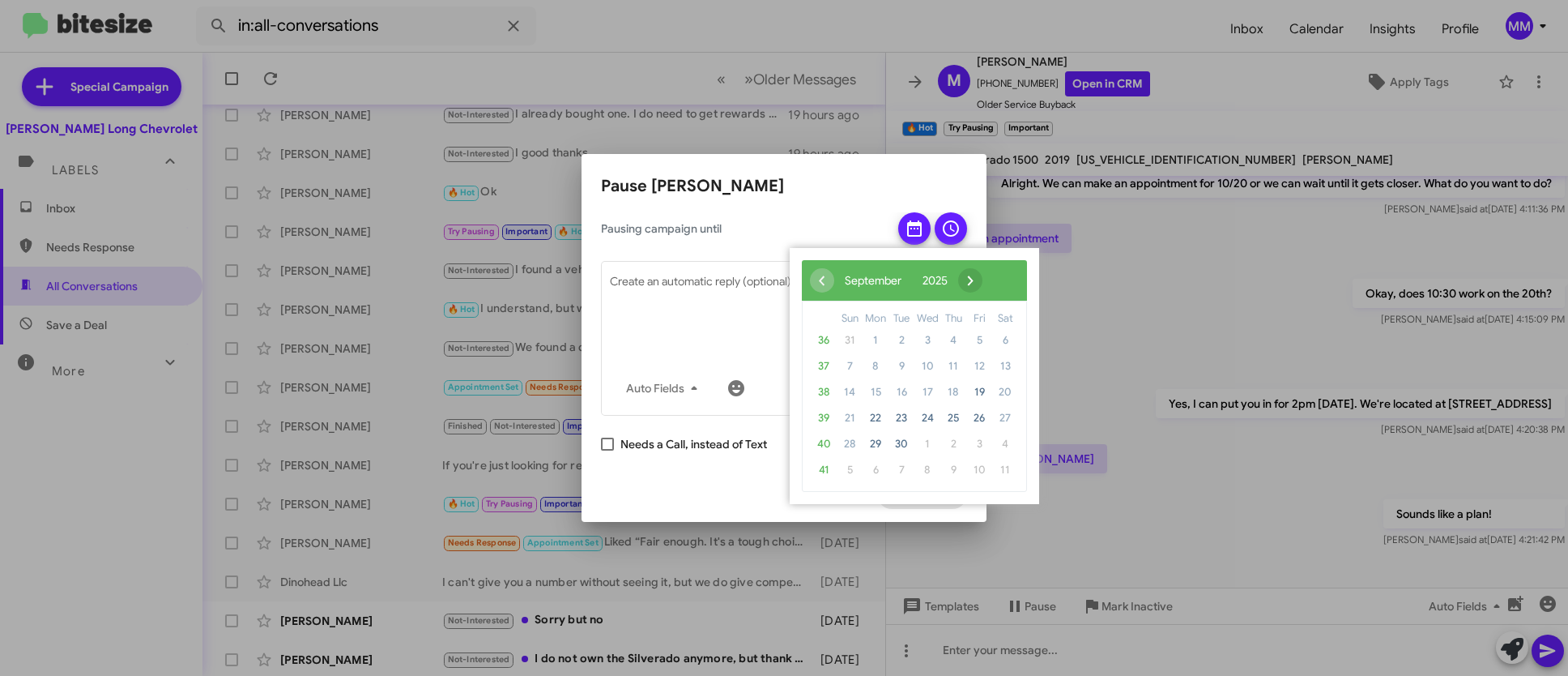
click at [983, 274] on span "›" at bounding box center [970, 280] width 24 height 24
click at [880, 417] on span "20" at bounding box center [875, 418] width 26 height 26
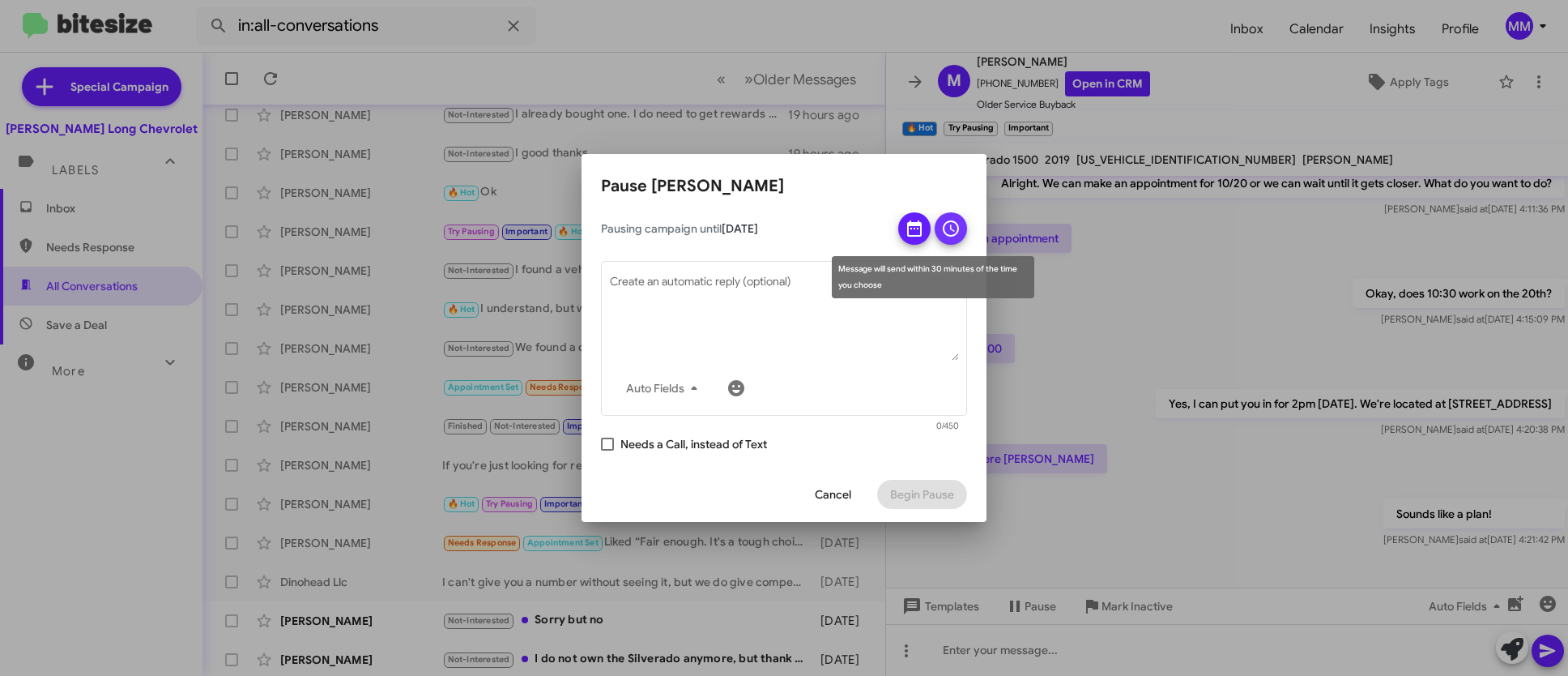
click at [951, 230] on icon at bounding box center [951, 229] width 20 height 20
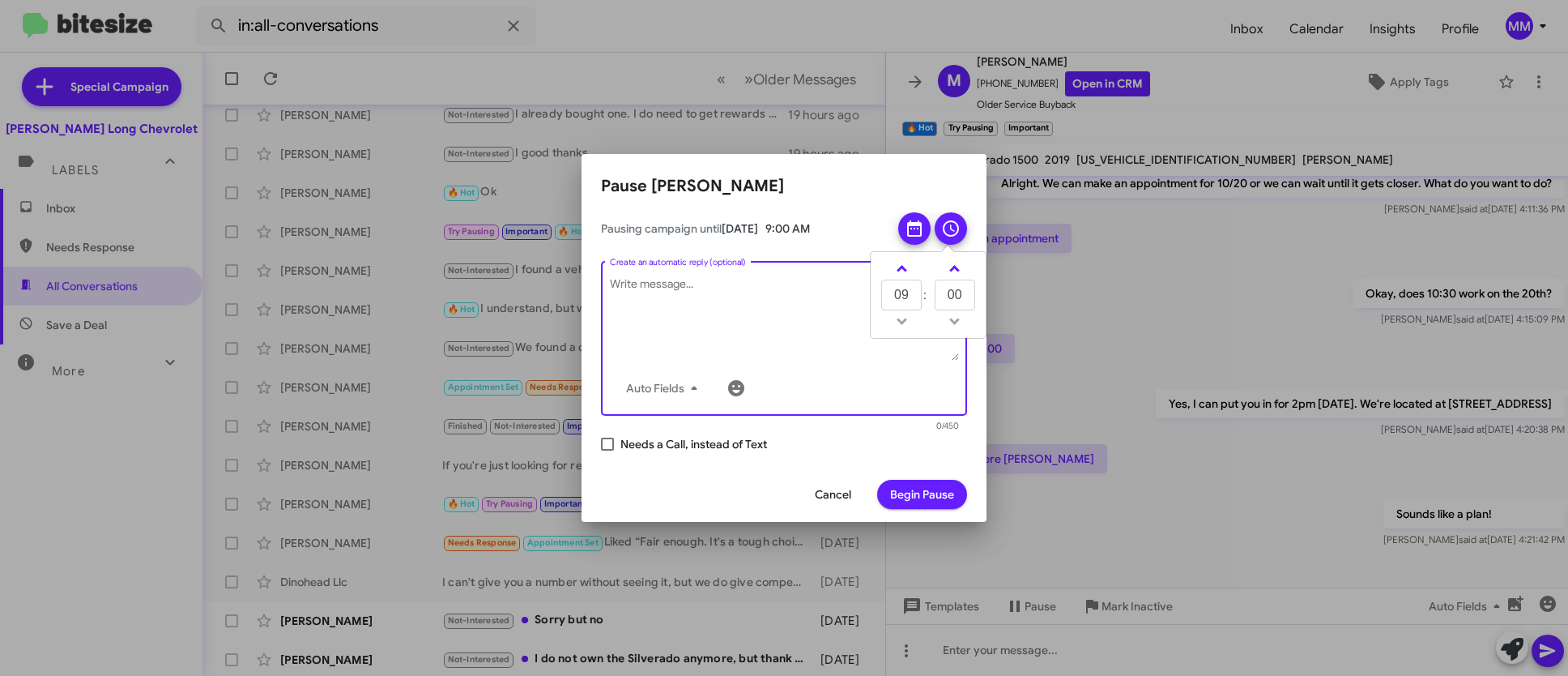
click at [740, 315] on textarea "Create an automatic reply (optional)" at bounding box center [785, 319] width 349 height 85
type textarea "Are we still on for our appointment today? Look forward to seeing you."
click at [924, 491] on span "Begin Pause" at bounding box center [922, 494] width 64 height 29
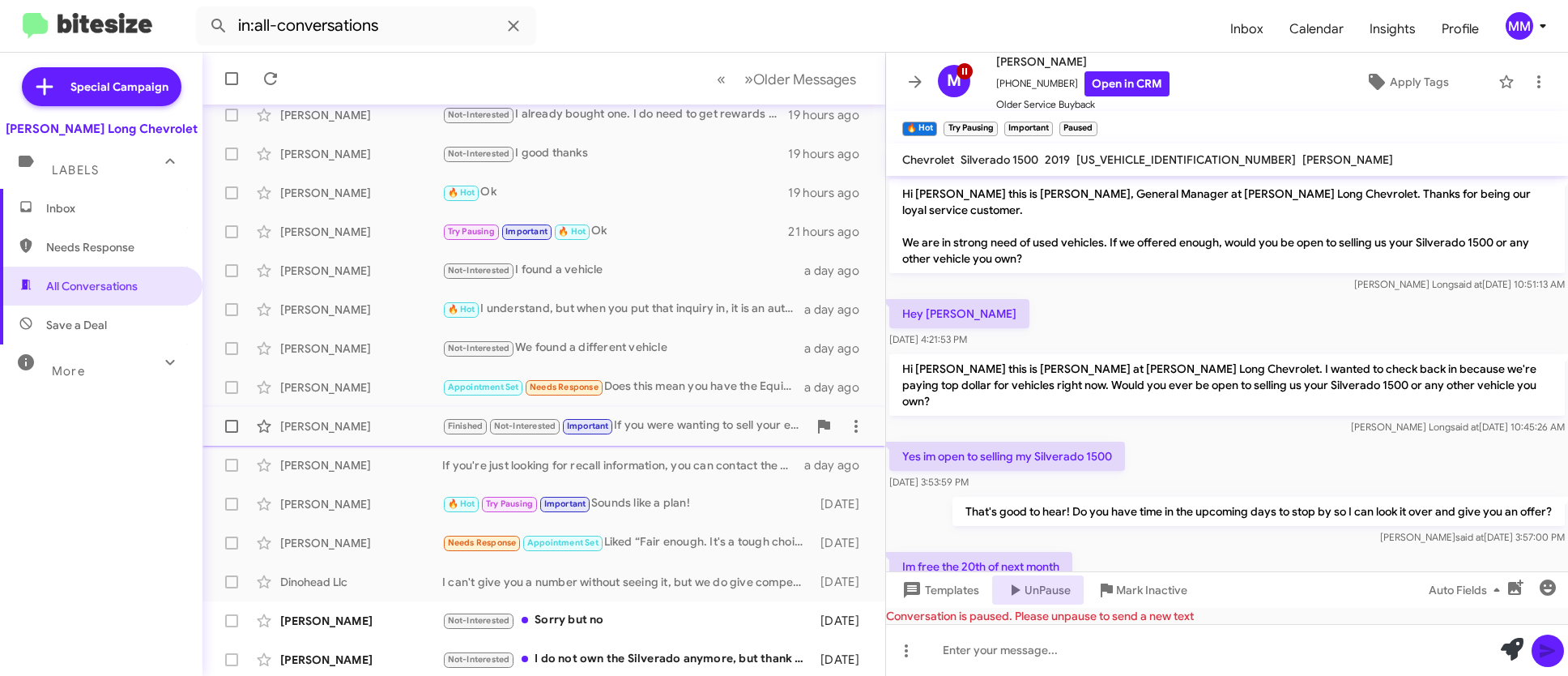
scroll to position [187, 0]
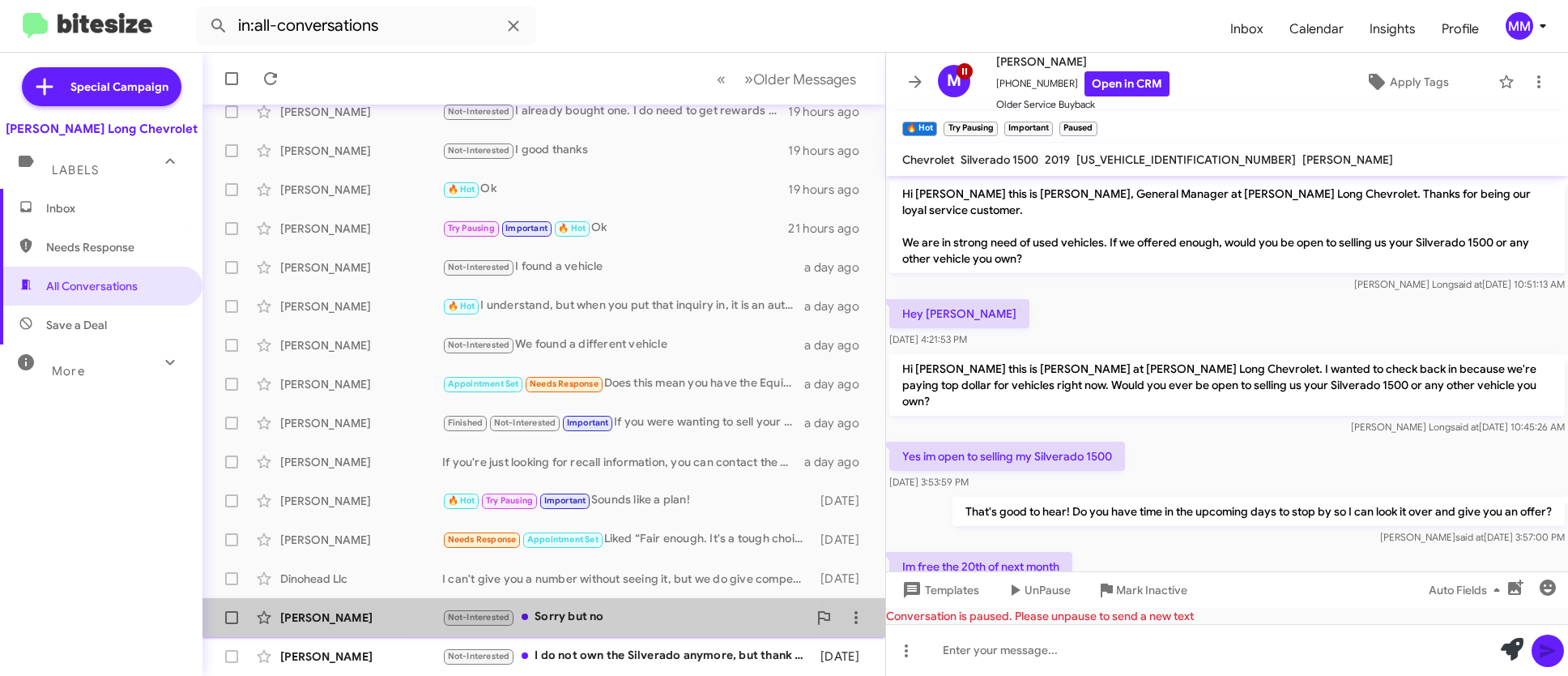
click at [582, 615] on div "Not-Interested Sorry but no" at bounding box center [625, 617] width 365 height 19
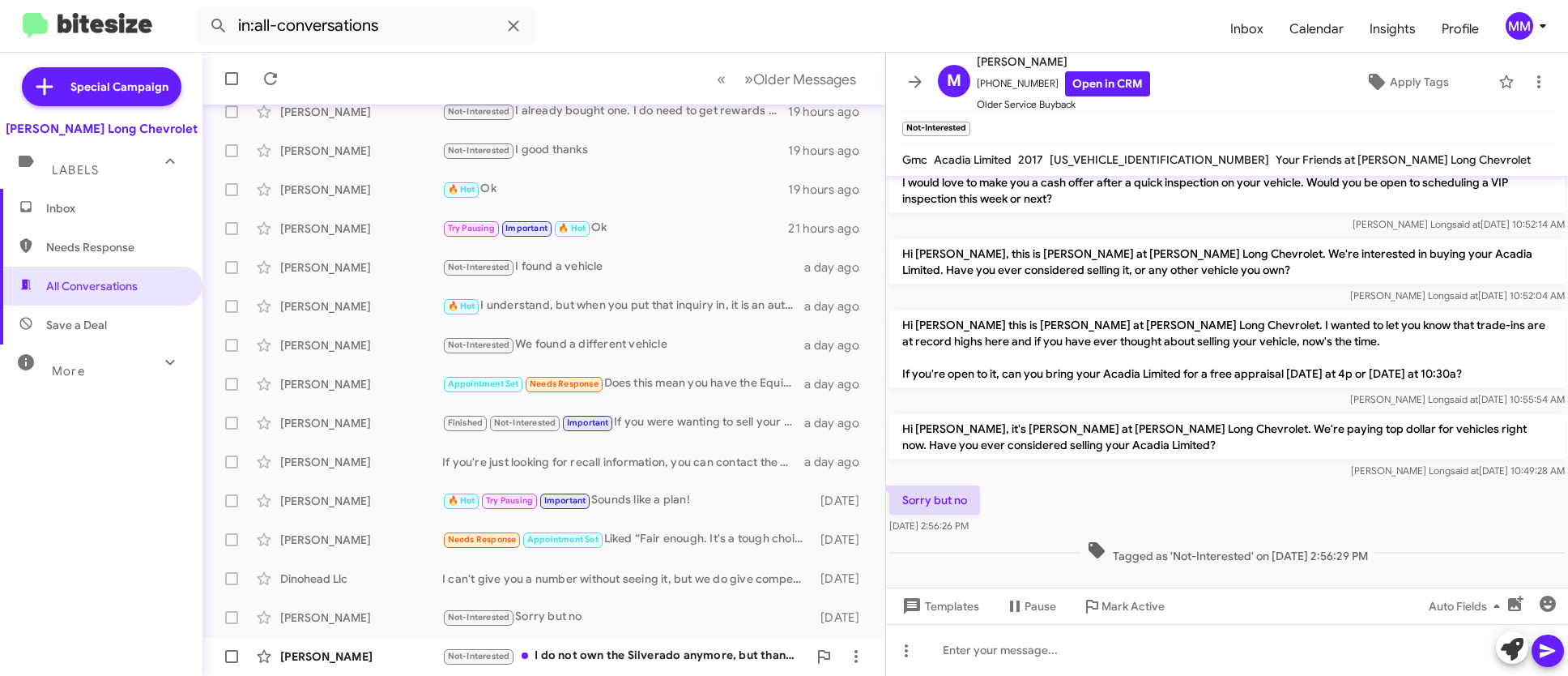
click at [589, 658] on div "Not-Interested I do not own the Silverado anymore, but thank you for asking" at bounding box center [625, 655] width 365 height 19
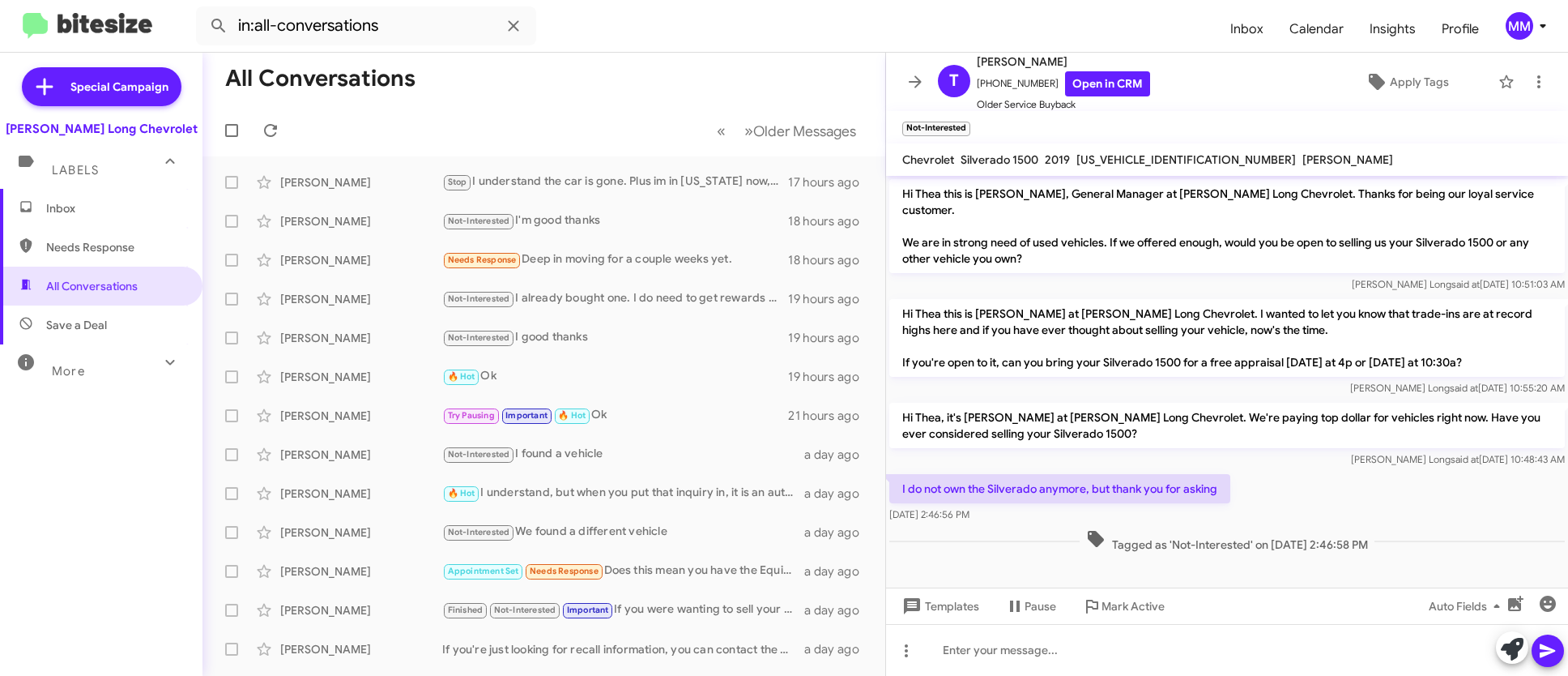
click at [98, 131] on div "[PERSON_NAME] Long Chevrolet" at bounding box center [101, 129] width 192 height 16
click at [166, 158] on icon at bounding box center [170, 161] width 20 height 20
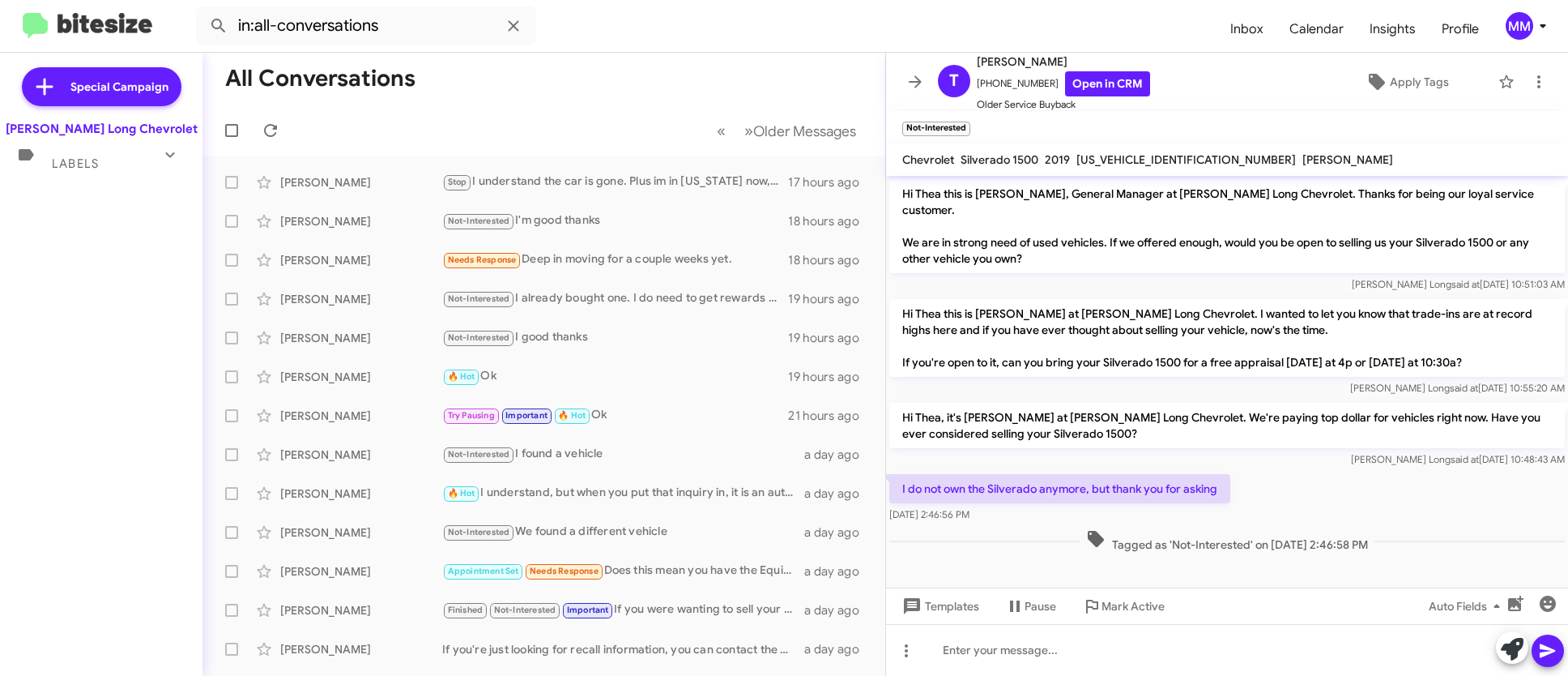
click at [168, 158] on icon at bounding box center [170, 155] width 20 height 20
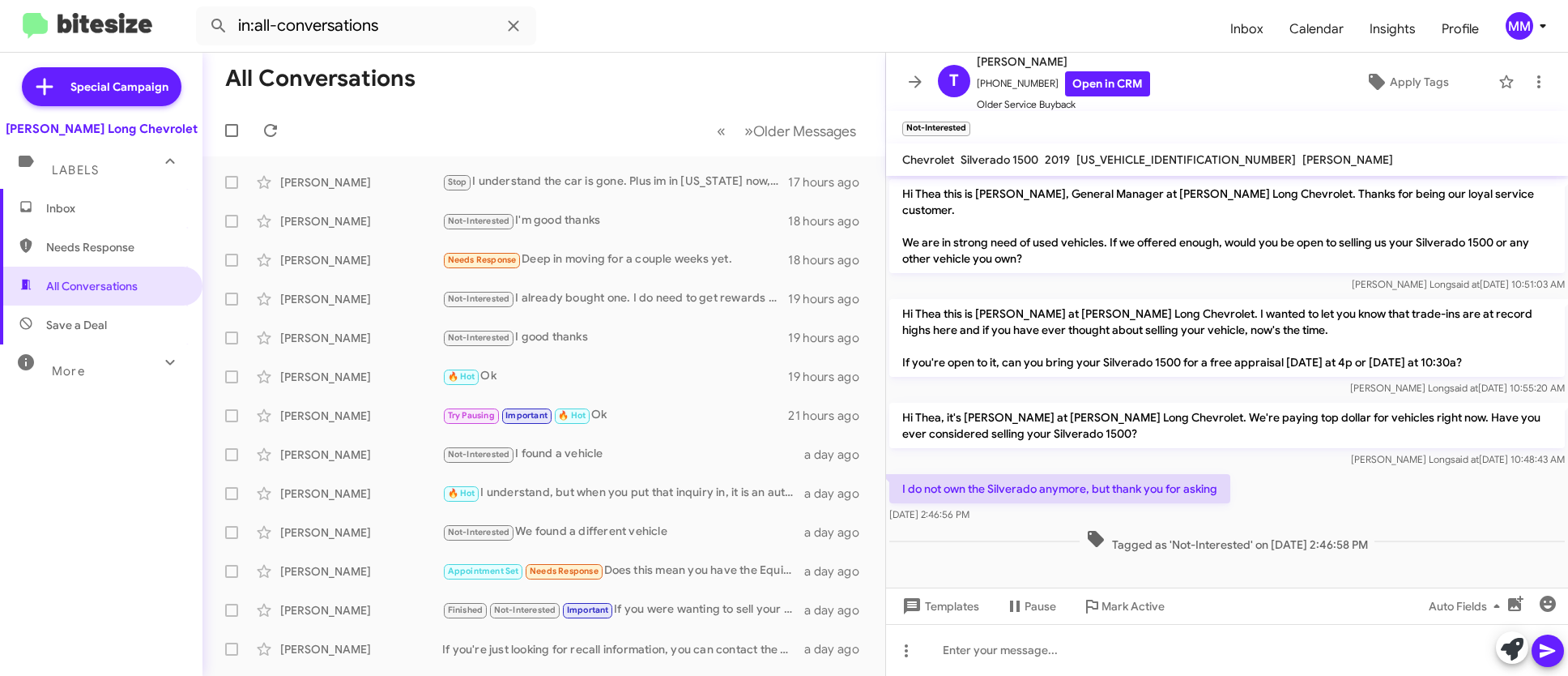
click at [166, 360] on icon at bounding box center [170, 362] width 9 height 5
click at [160, 360] on icon at bounding box center [170, 369] width 20 height 20
click at [511, 24] on icon at bounding box center [513, 25] width 11 height 11
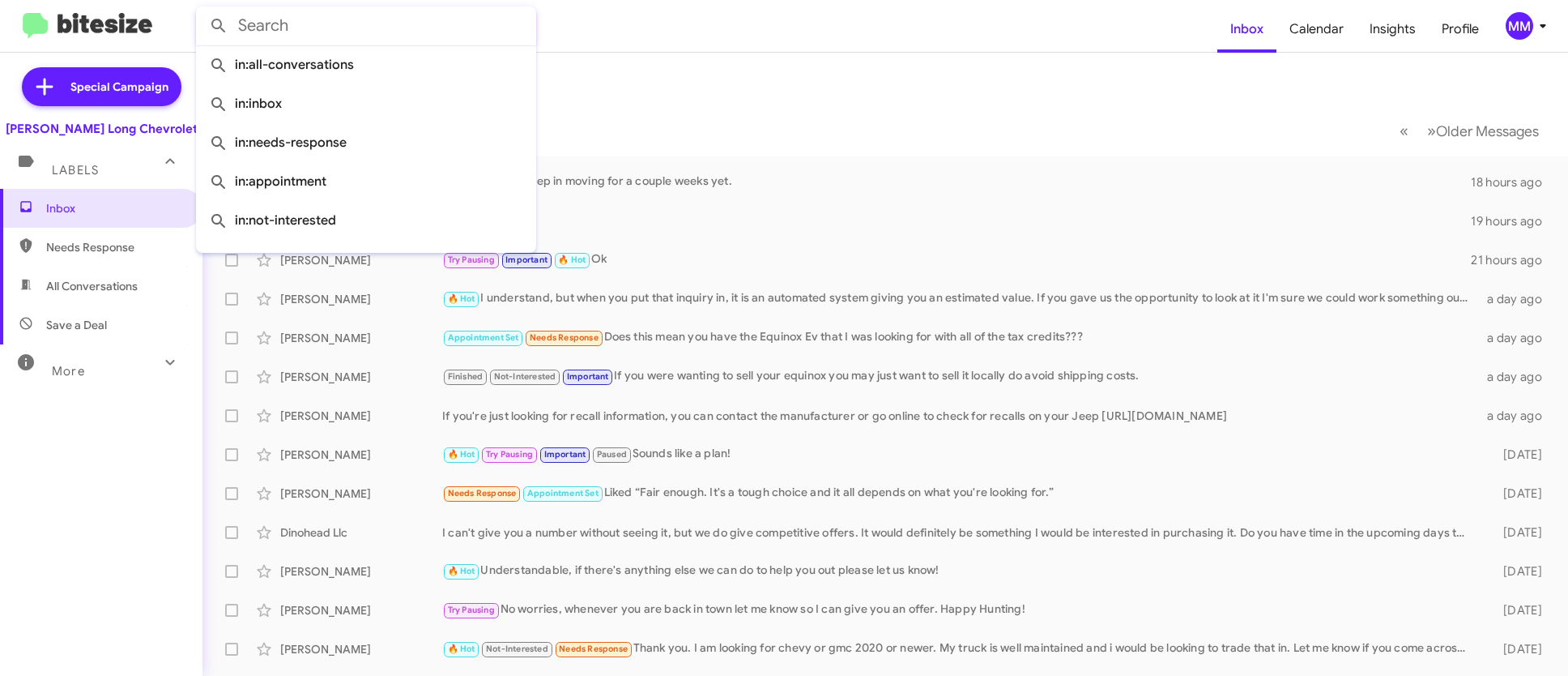
click at [772, 9] on form at bounding box center [707, 25] width 1022 height 39
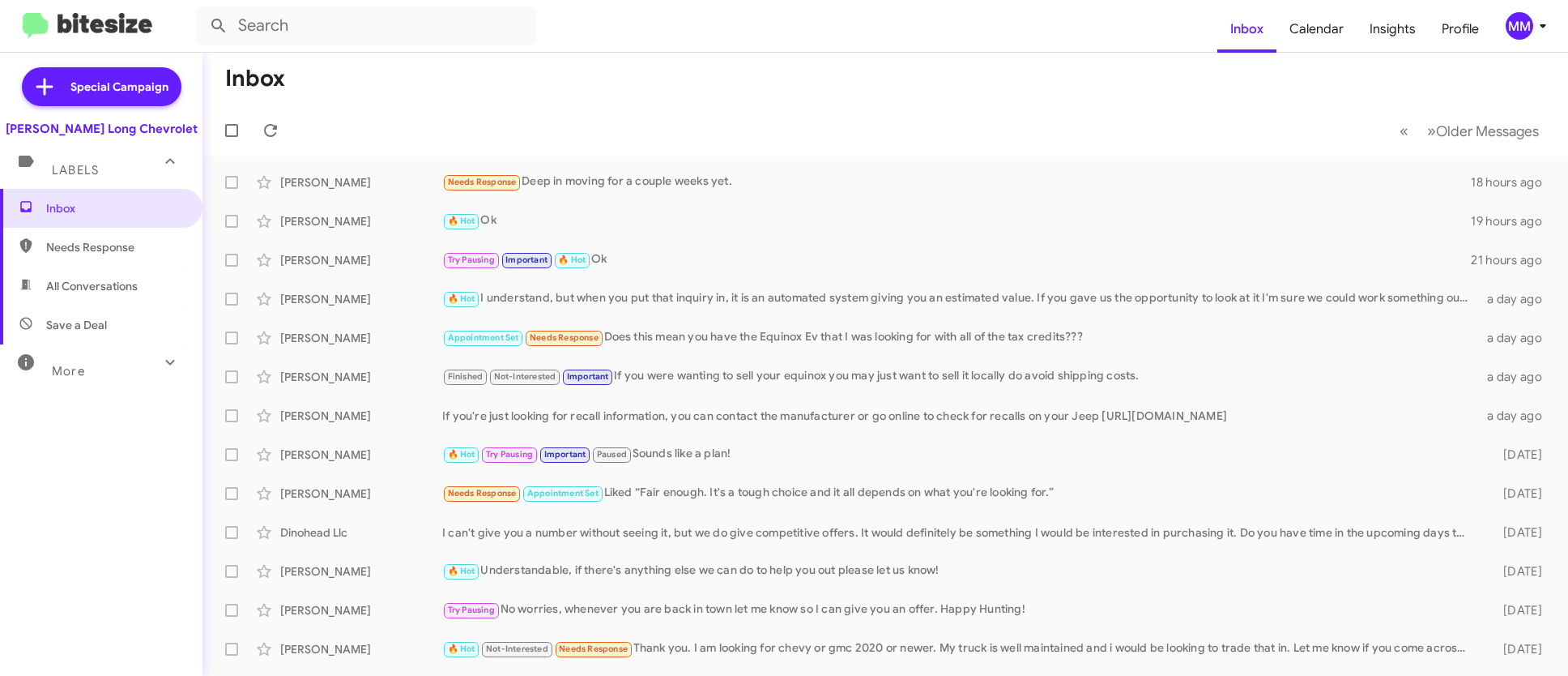
click at [1543, 23] on icon at bounding box center [1544, 26] width 20 height 20
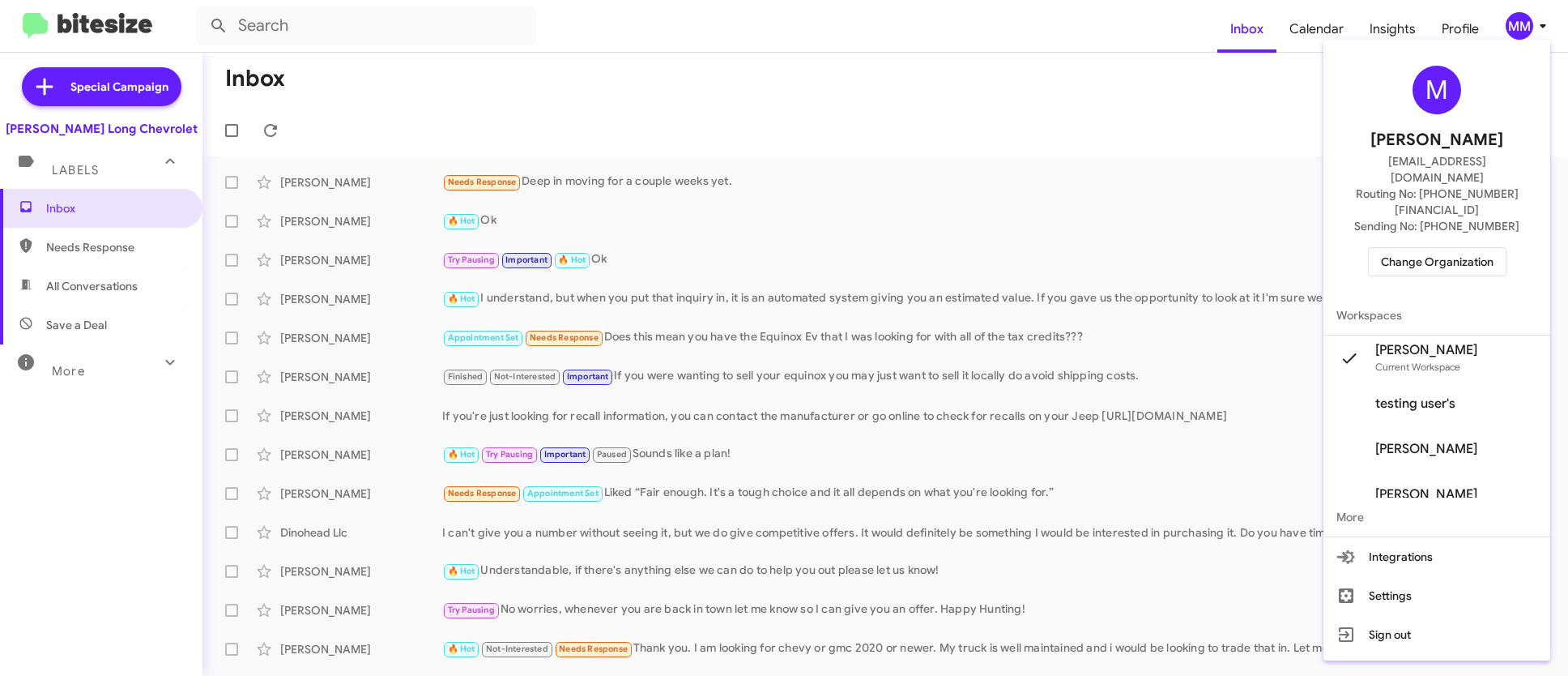
click at [1121, 22] on div at bounding box center [784, 338] width 1568 height 676
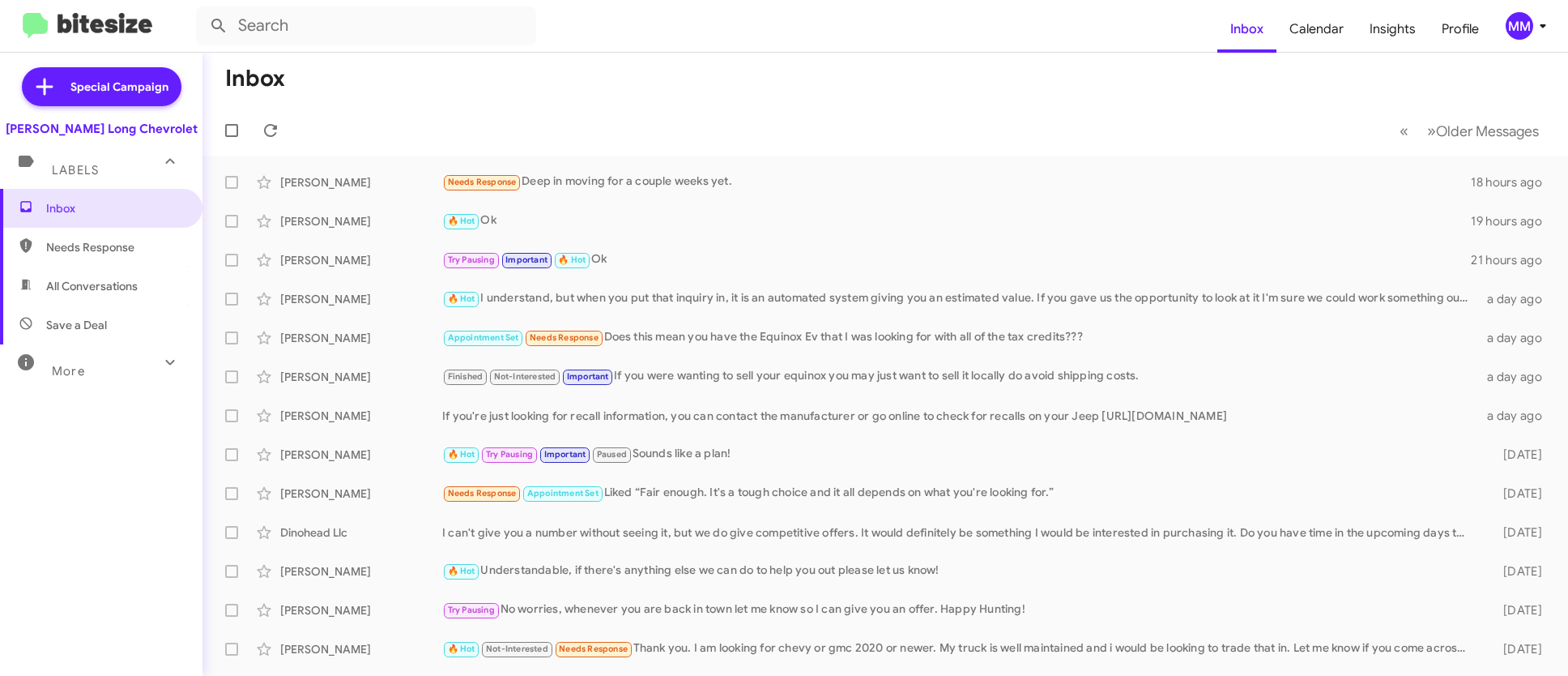
click at [121, 172] on div "Labels" at bounding box center [85, 163] width 144 height 30
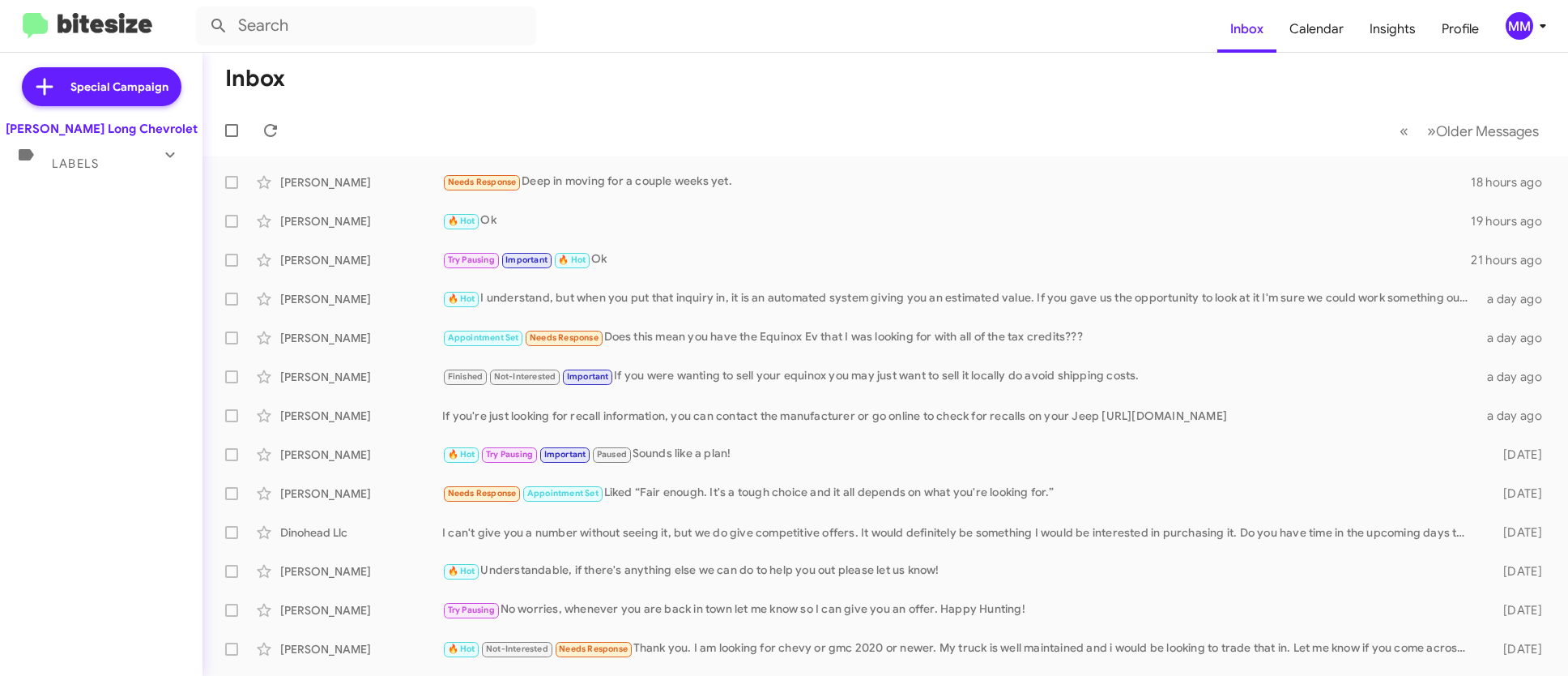
click at [121, 163] on div "Labels" at bounding box center [85, 156] width 144 height 30
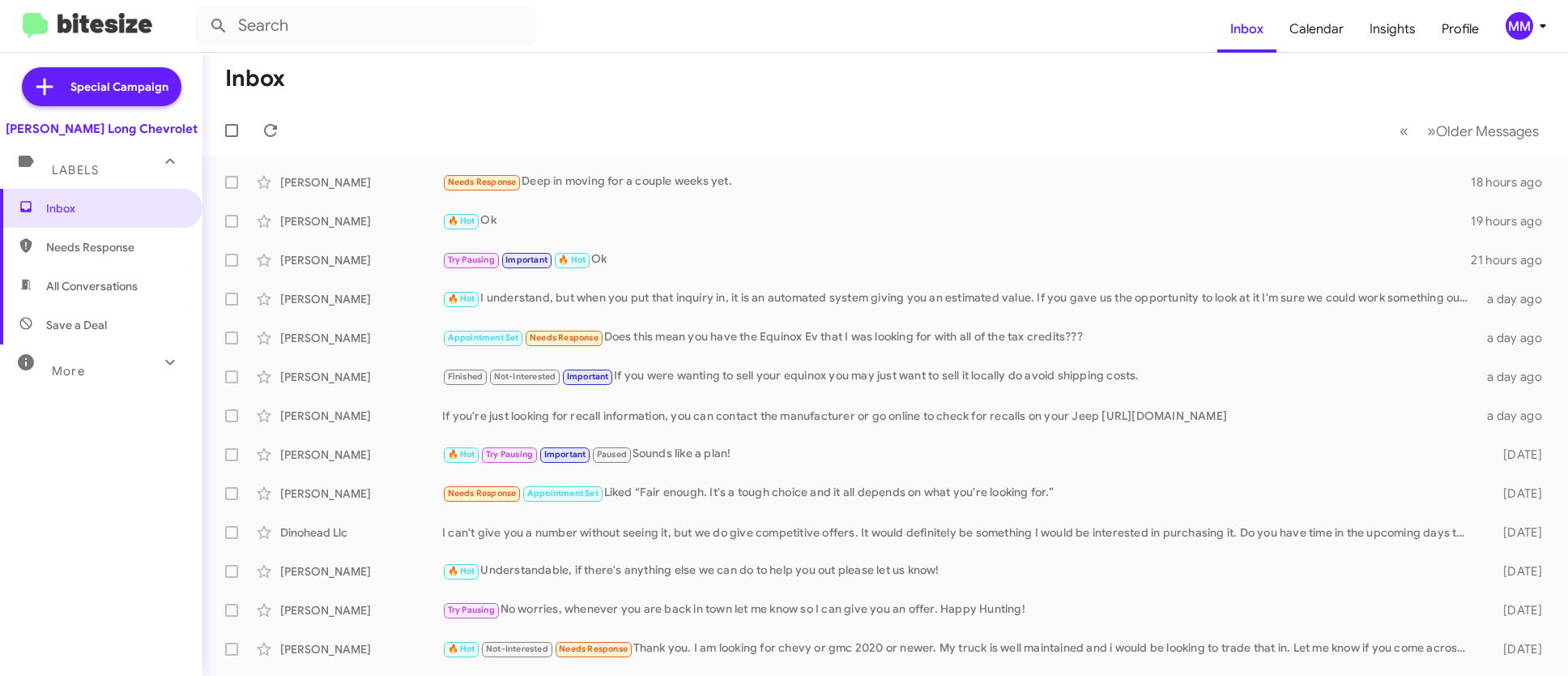
click at [86, 242] on span "Needs Response" at bounding box center [114, 247] width 138 height 16
type input "in:needs-response"
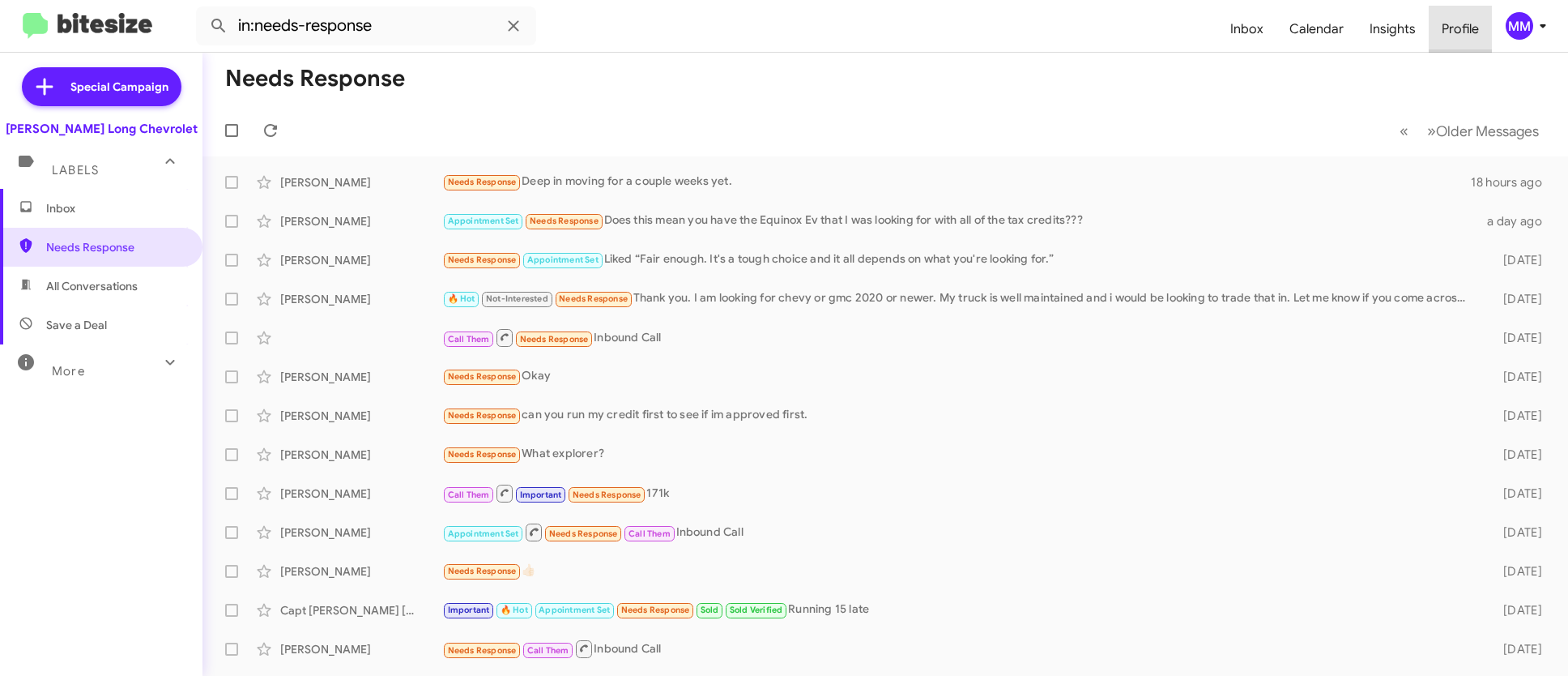
click at [1457, 22] on span "Profile" at bounding box center [1461, 29] width 63 height 47
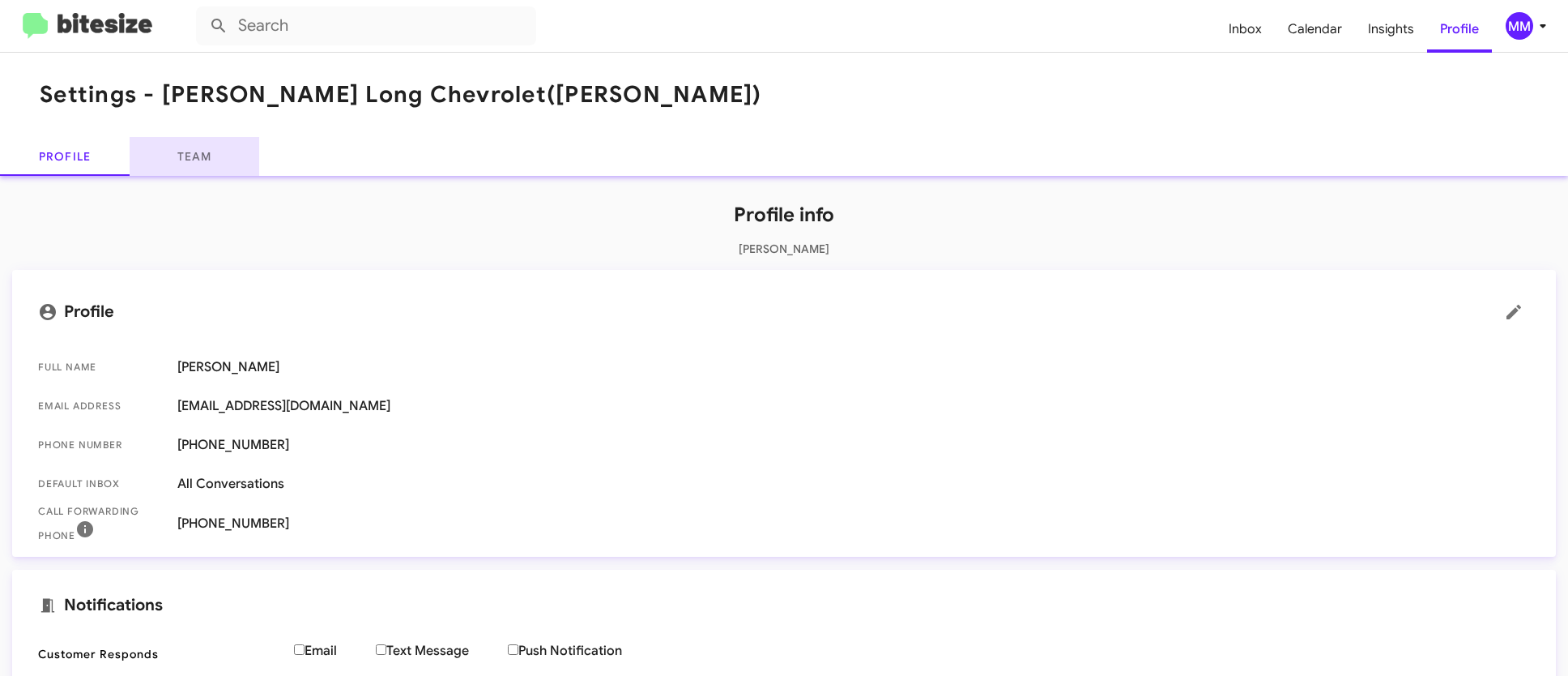
click at [212, 154] on link "Team" at bounding box center [194, 156] width 130 height 39
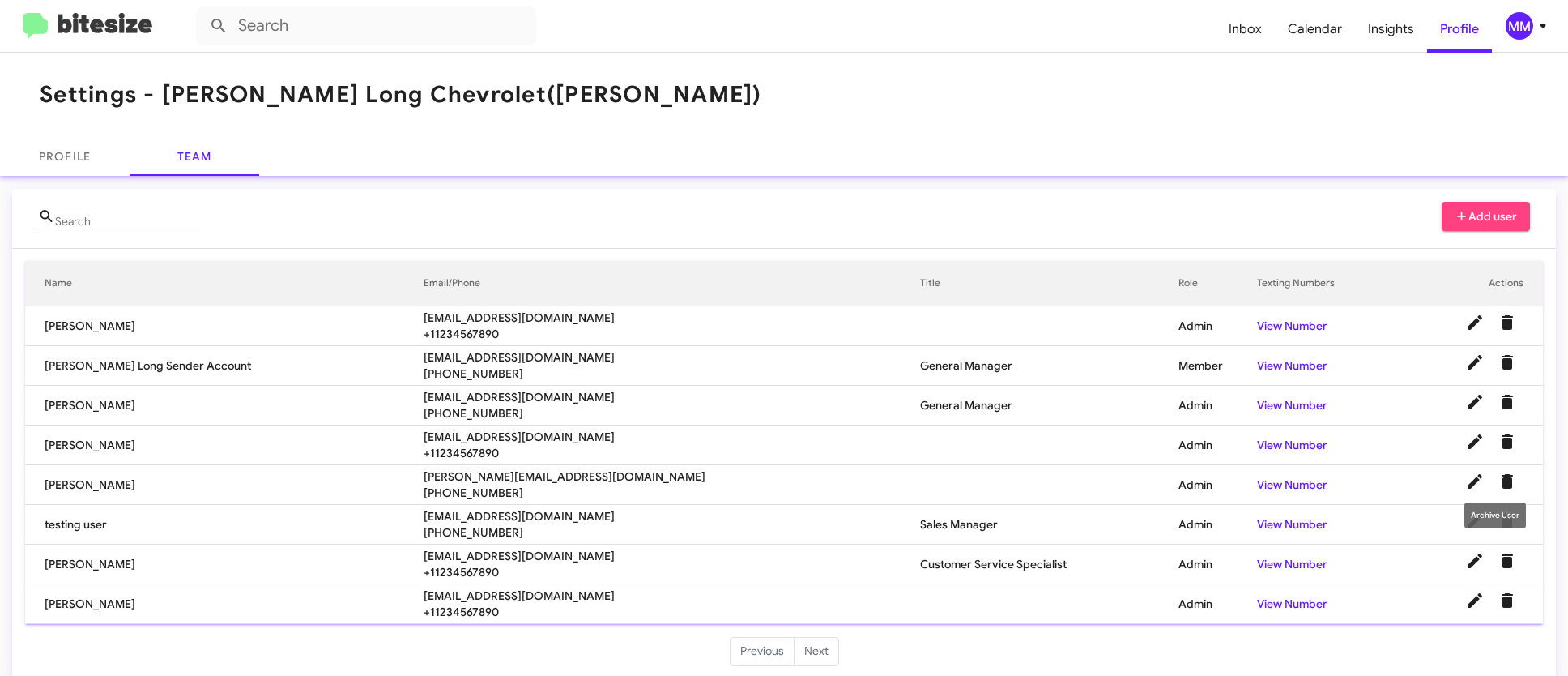
click at [1502, 482] on icon "Delete User" at bounding box center [1508, 481] width 12 height 14
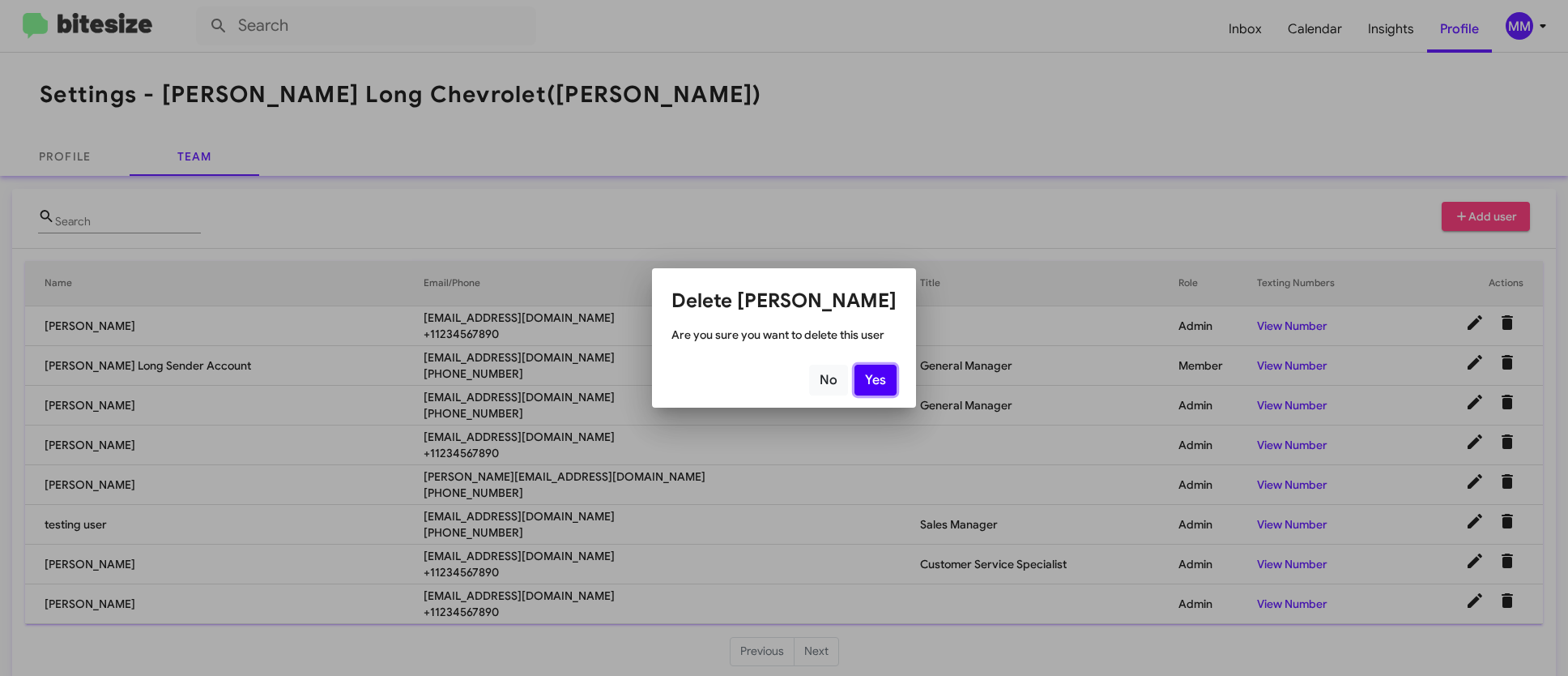
click at [879, 377] on button "Yes" at bounding box center [875, 380] width 42 height 31
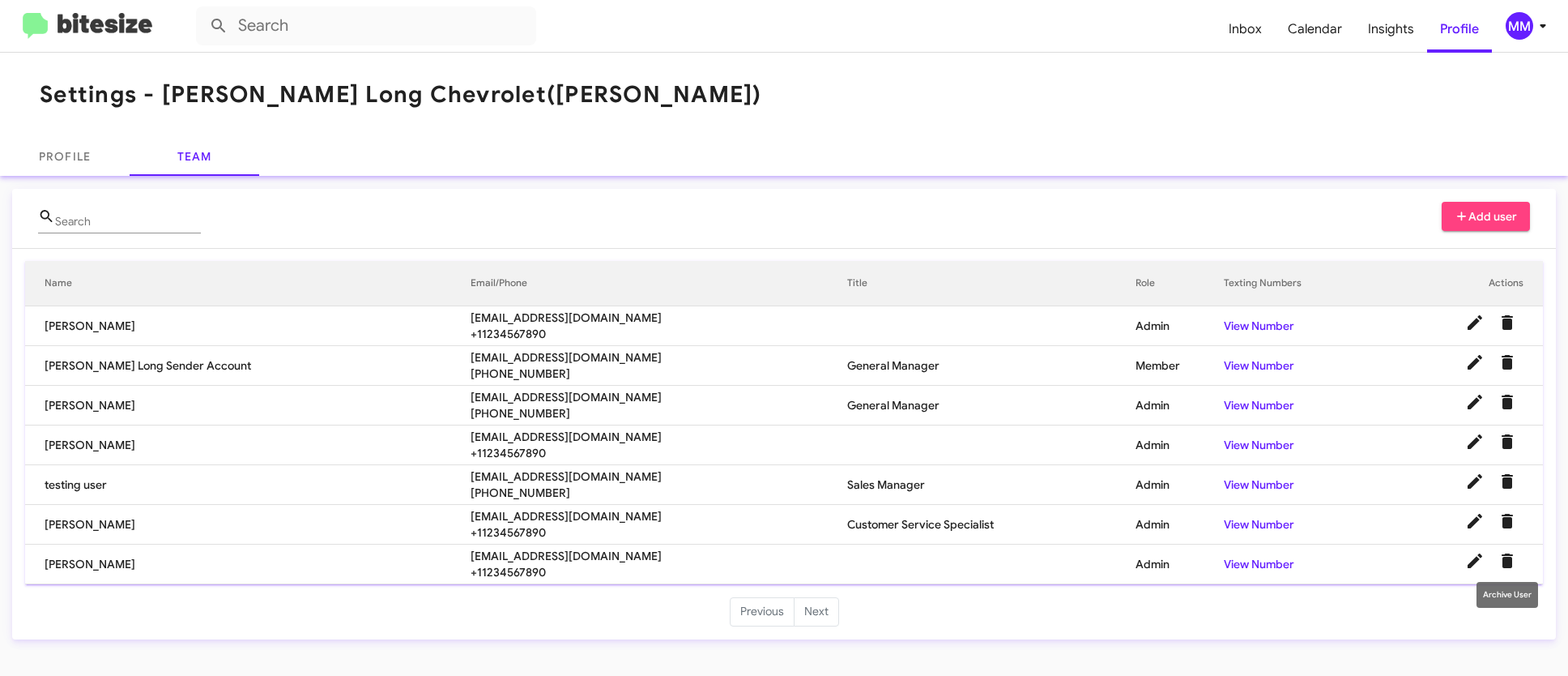
click at [1510, 559] on icon "Delete User" at bounding box center [1508, 561] width 12 height 14
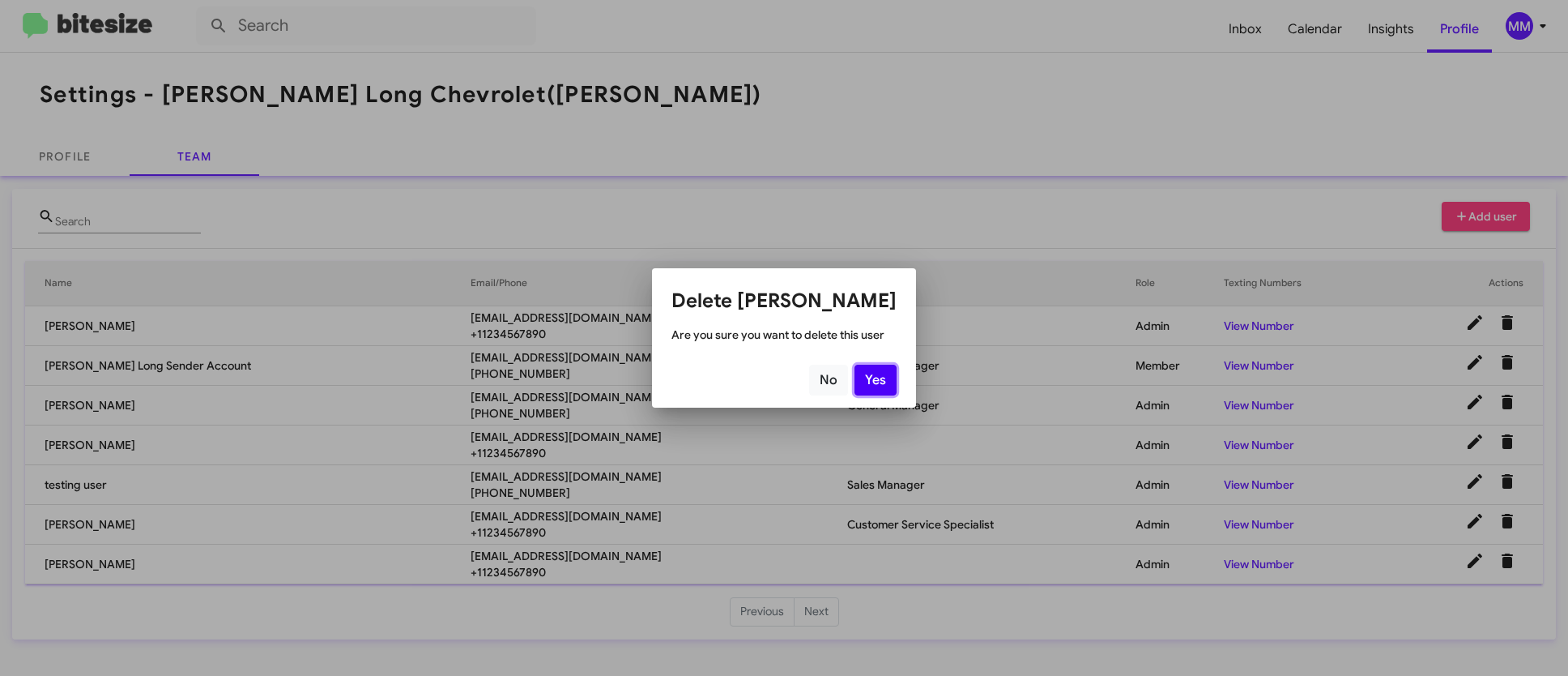
click at [868, 379] on button "Yes" at bounding box center [875, 380] width 42 height 31
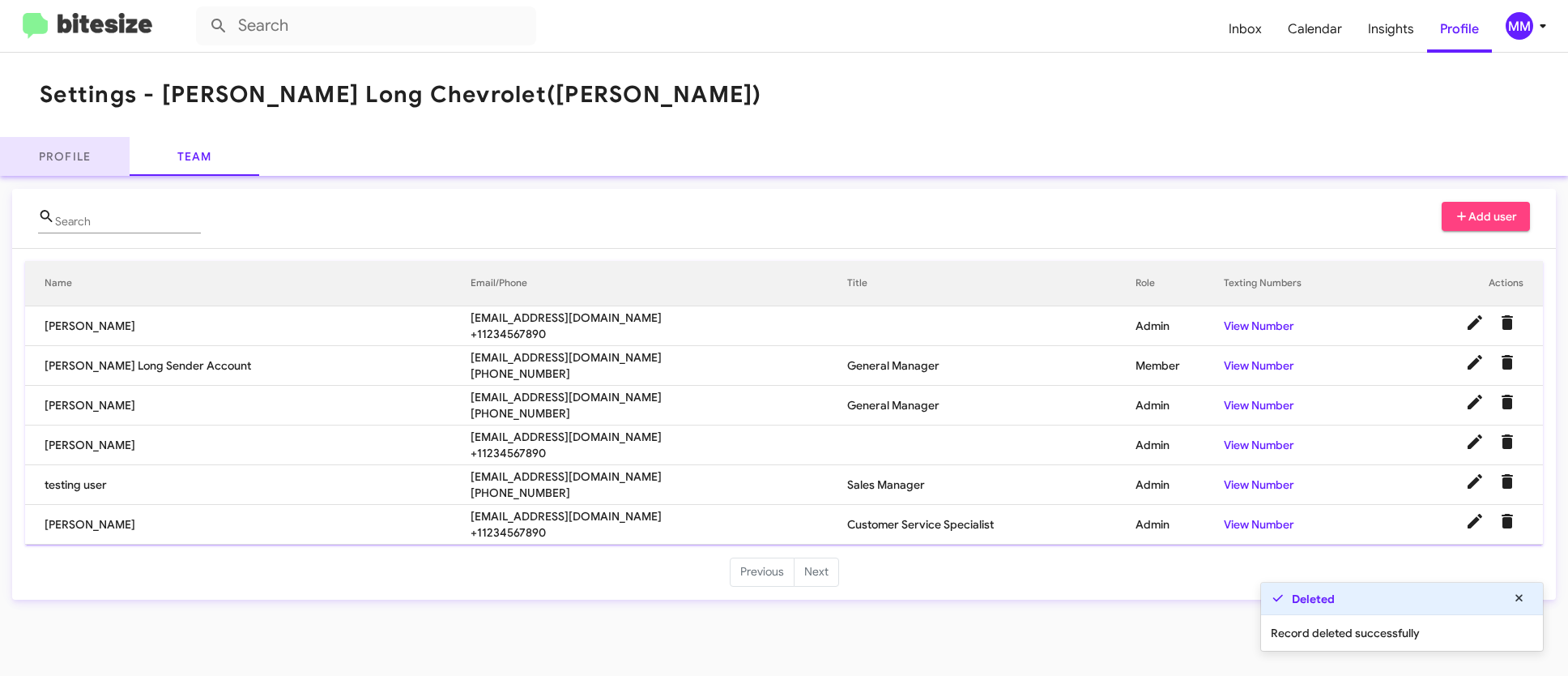
click at [70, 149] on link "Profile" at bounding box center [65, 156] width 130 height 39
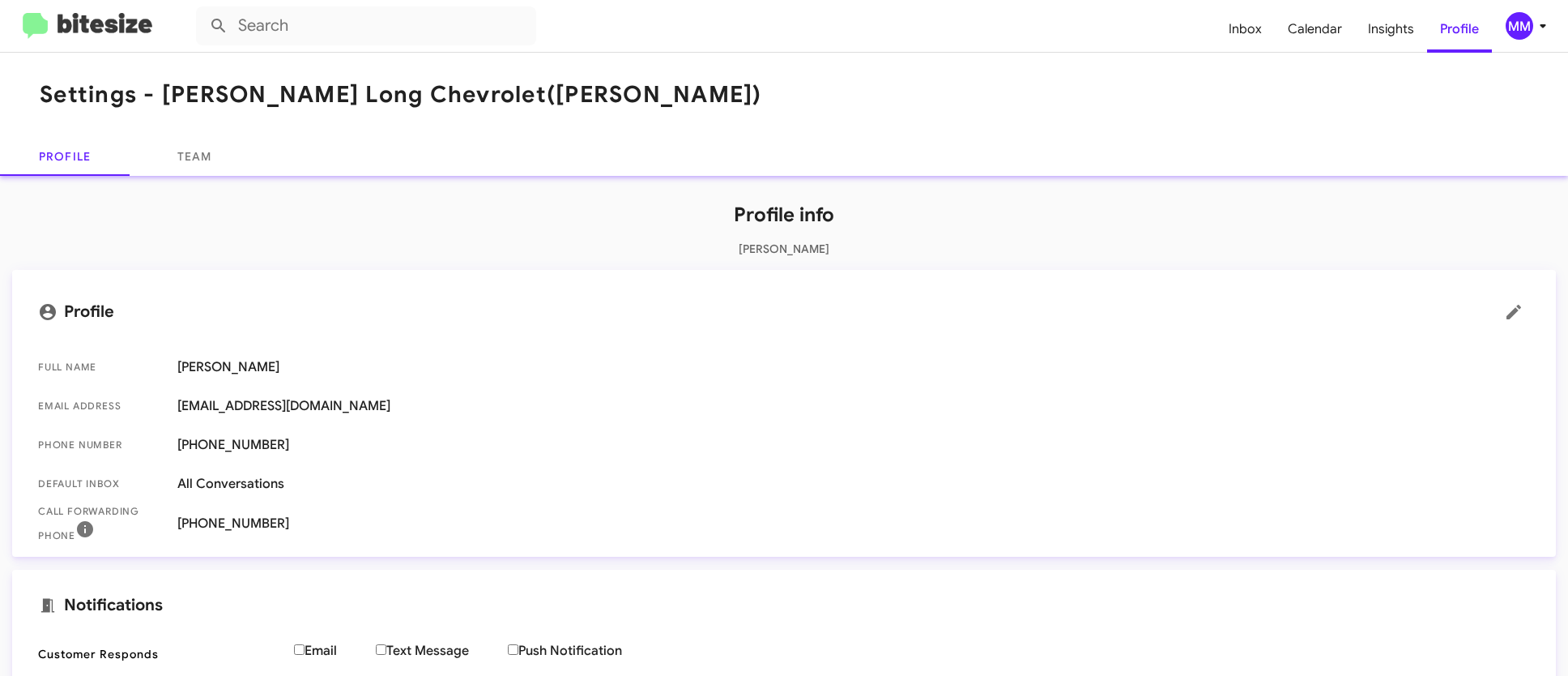
click at [117, 21] on img at bounding box center [87, 26] width 130 height 27
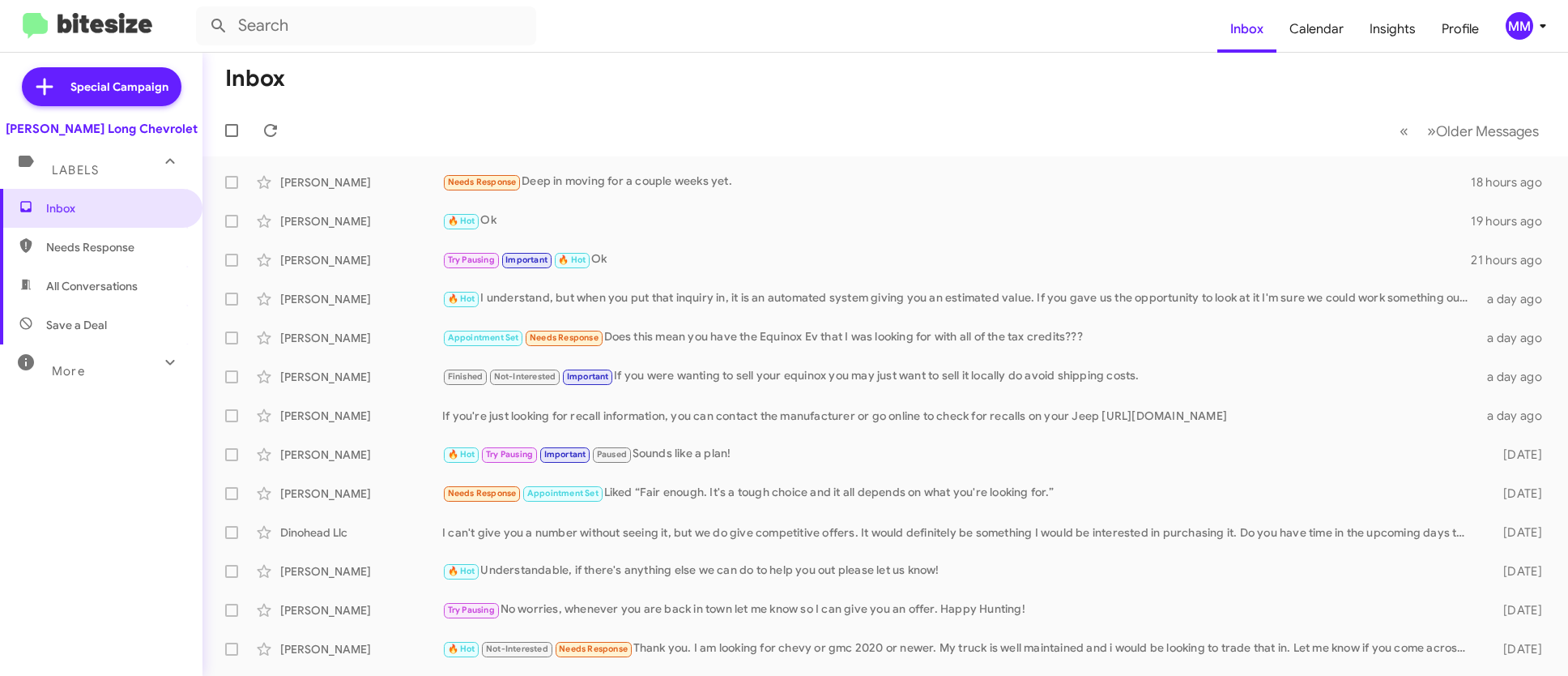
click at [38, 482] on div "Inbox Needs Response All Conversations Save a Deal More Important 🔥 Hot Appoint…" at bounding box center [101, 392] width 203 height 405
click at [141, 131] on div "[PERSON_NAME] Long Chevrolet" at bounding box center [101, 129] width 192 height 16
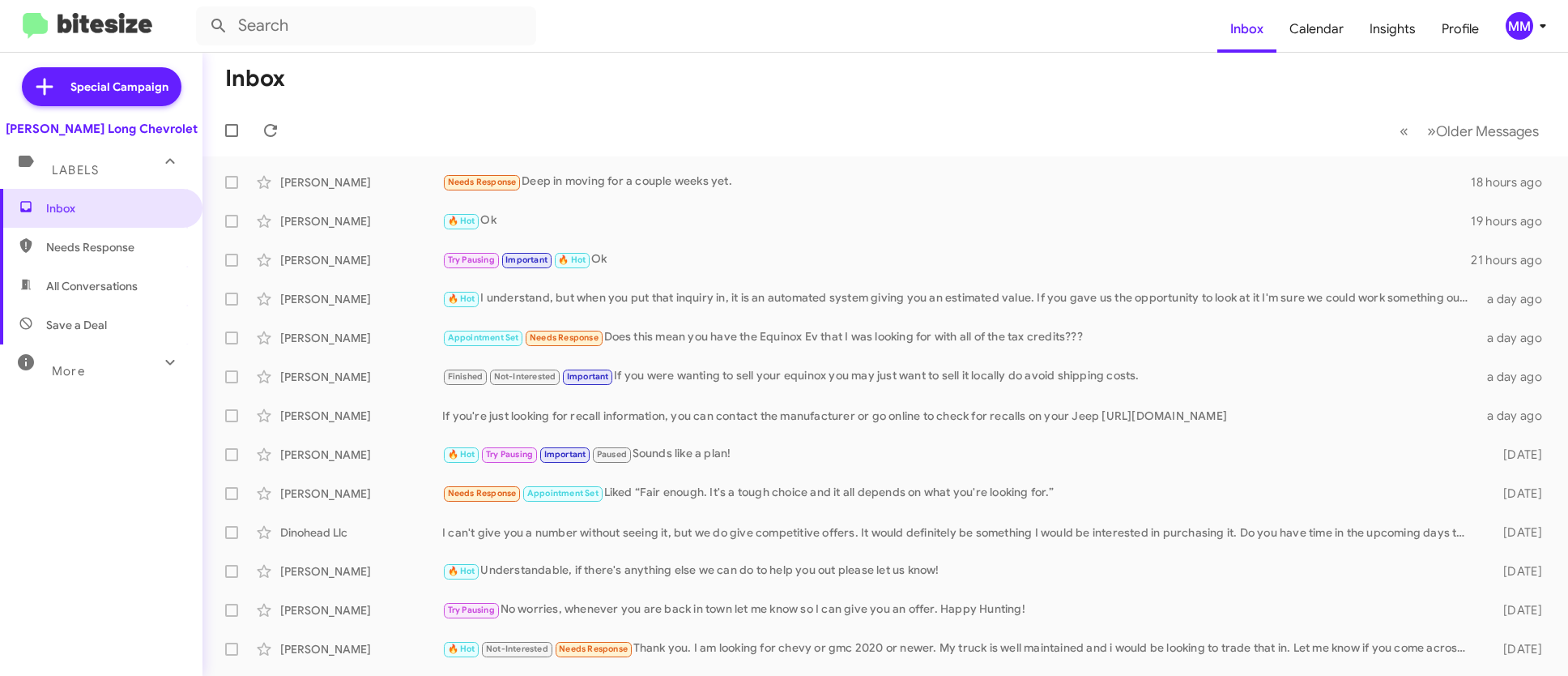
click at [590, 92] on mat-toolbar-row "Inbox" at bounding box center [885, 78] width 1365 height 52
click at [1324, 24] on span "Calendar" at bounding box center [1316, 29] width 80 height 47
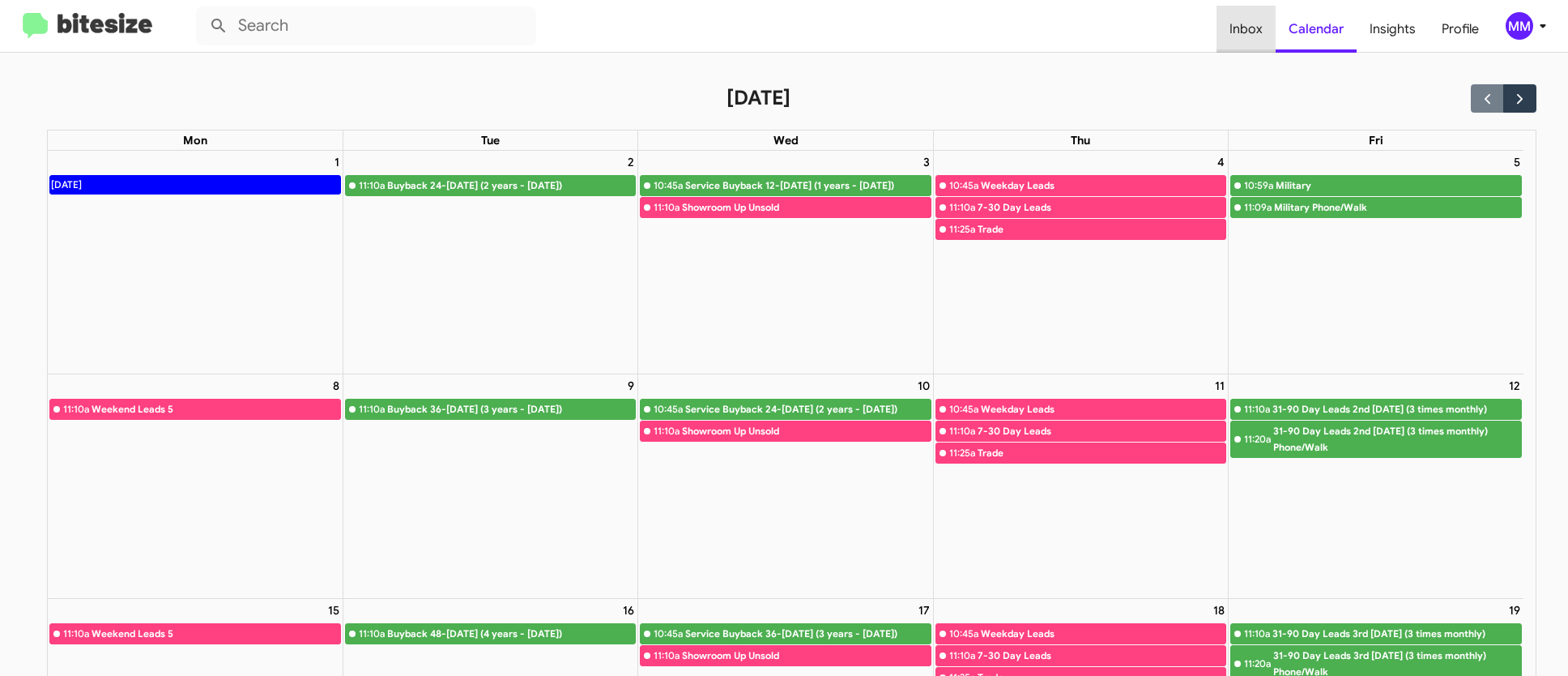
click at [1251, 28] on span "Inbox" at bounding box center [1247, 29] width 59 height 47
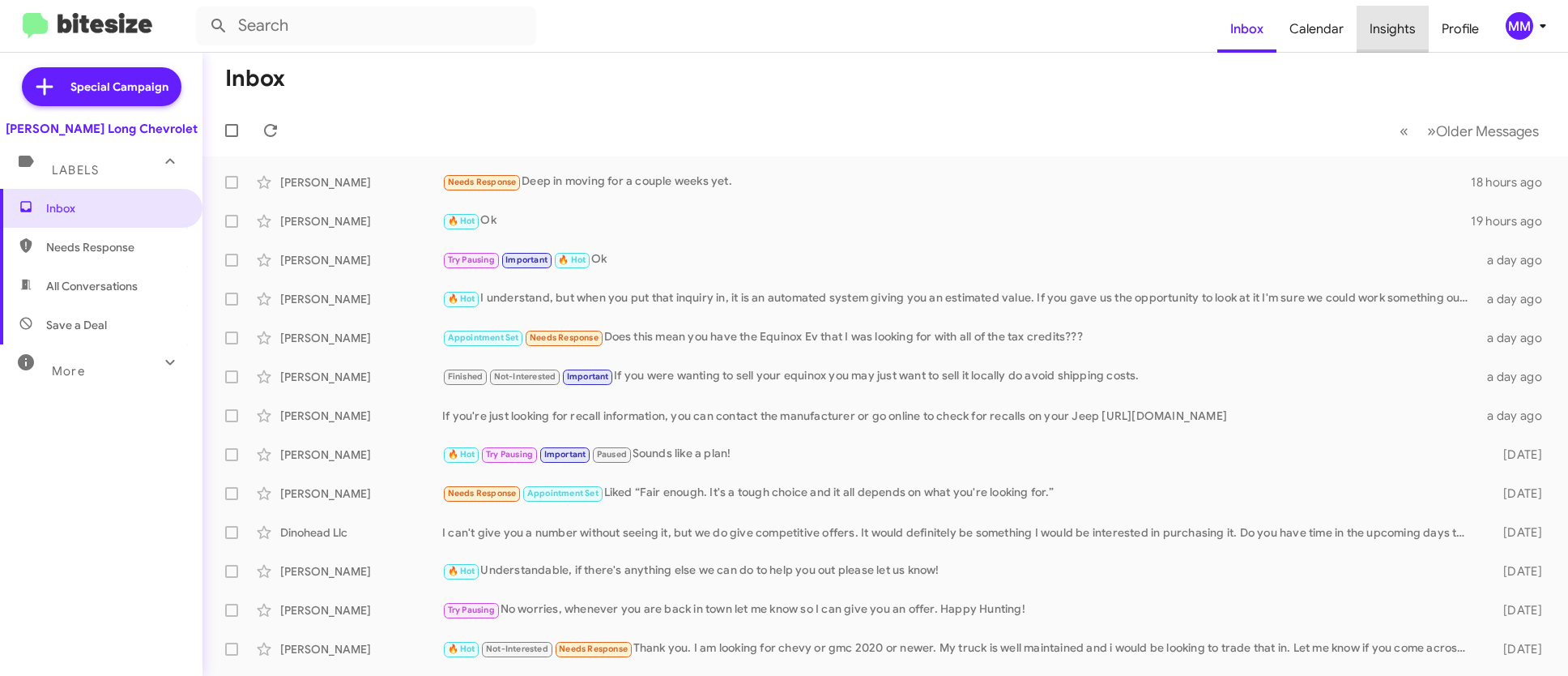
click at [1391, 28] on span "Insights" at bounding box center [1392, 29] width 72 height 47
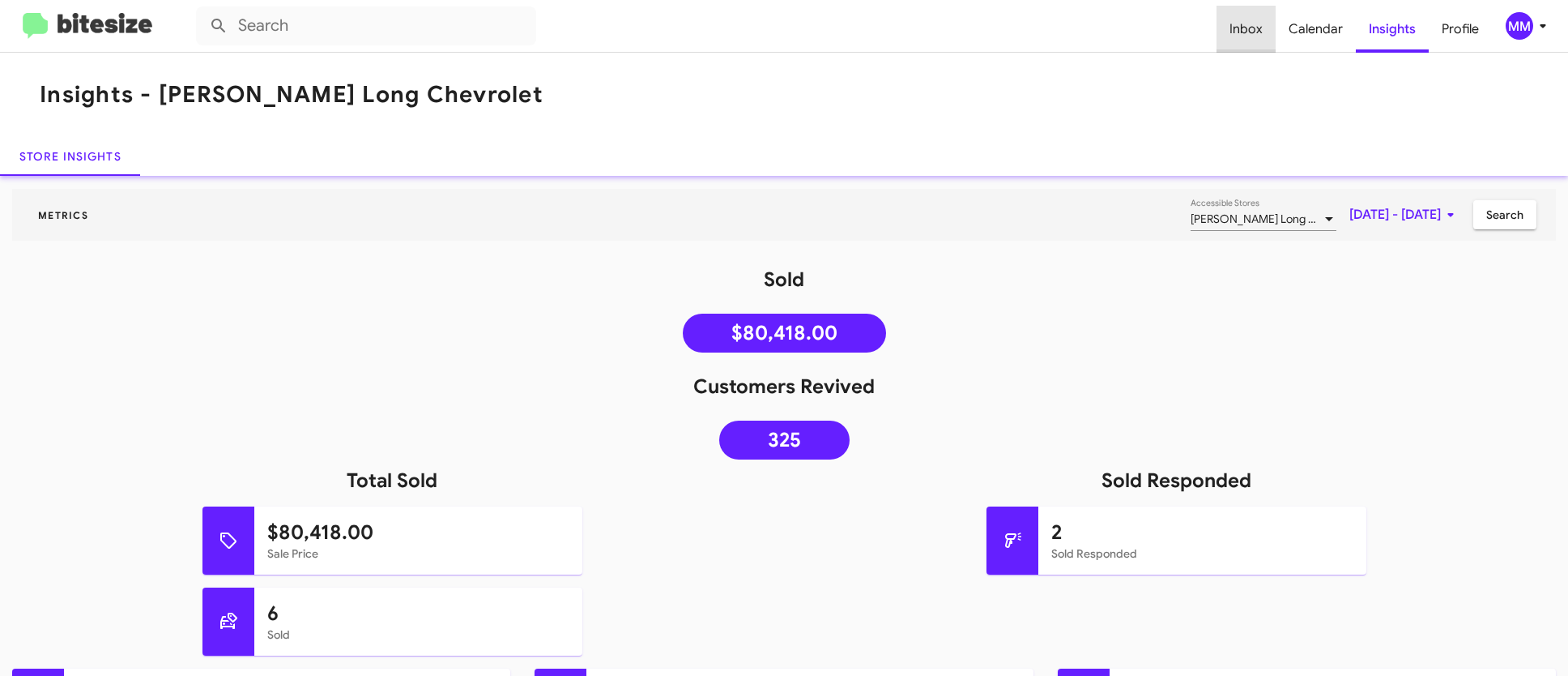
click at [1251, 23] on span "Inbox" at bounding box center [1247, 29] width 59 height 47
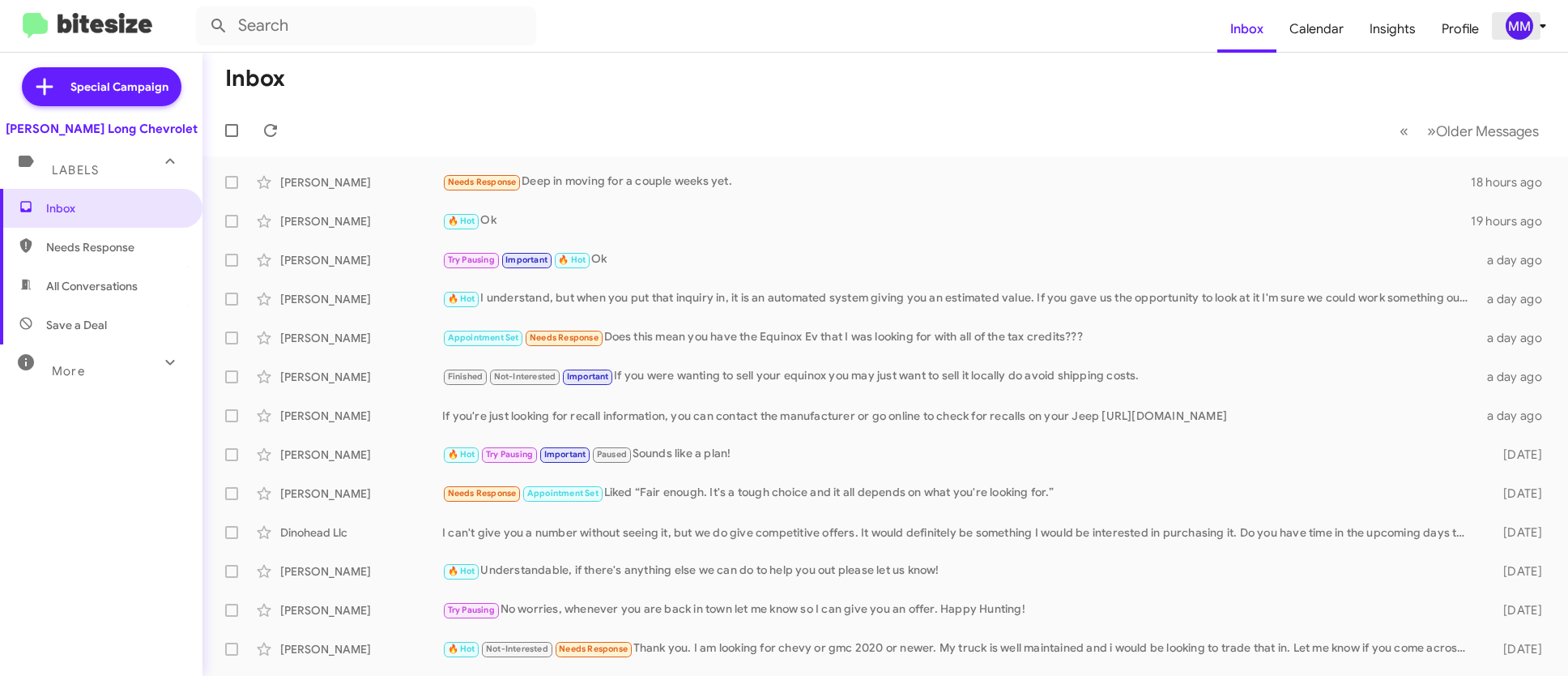
click at [1523, 25] on div "MM" at bounding box center [1519, 25] width 28 height 28
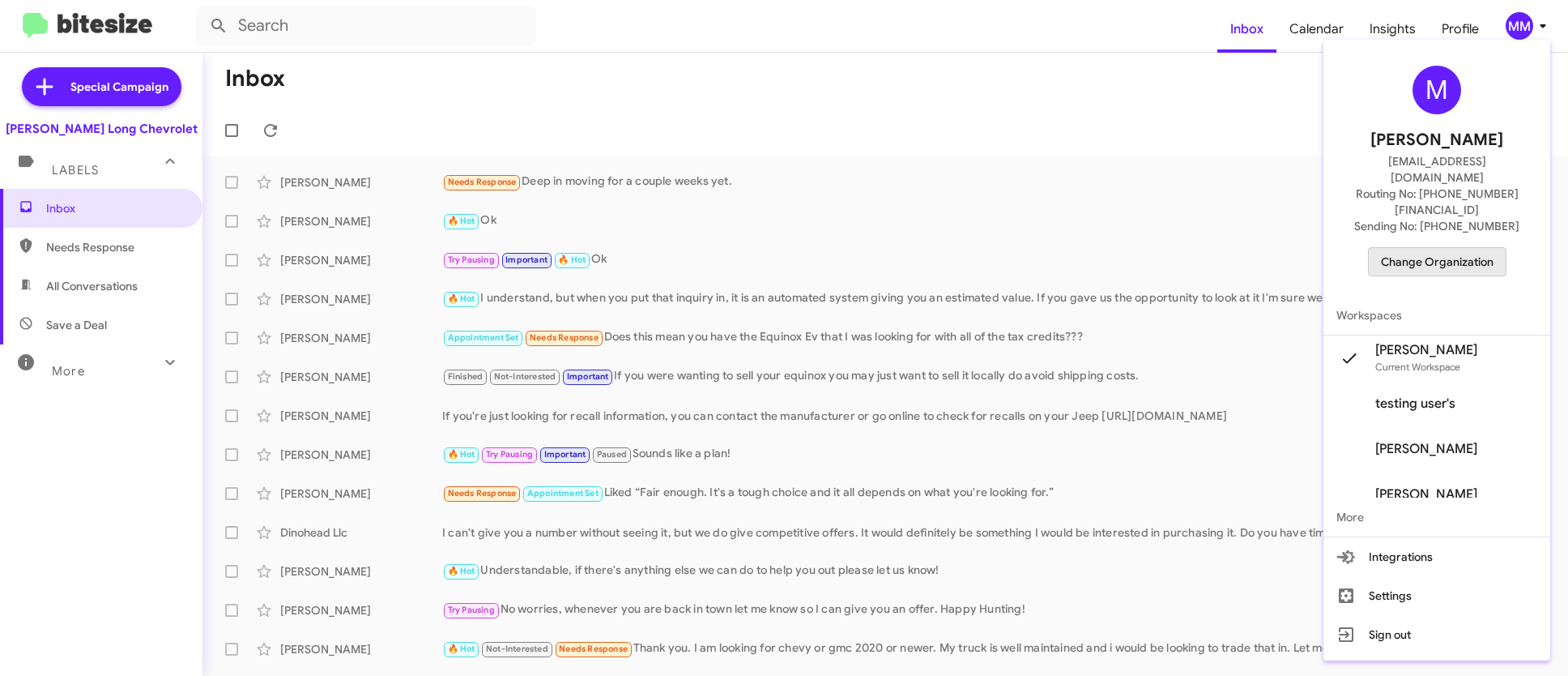
click at [1473, 248] on span "Change Organization" at bounding box center [1437, 261] width 113 height 28
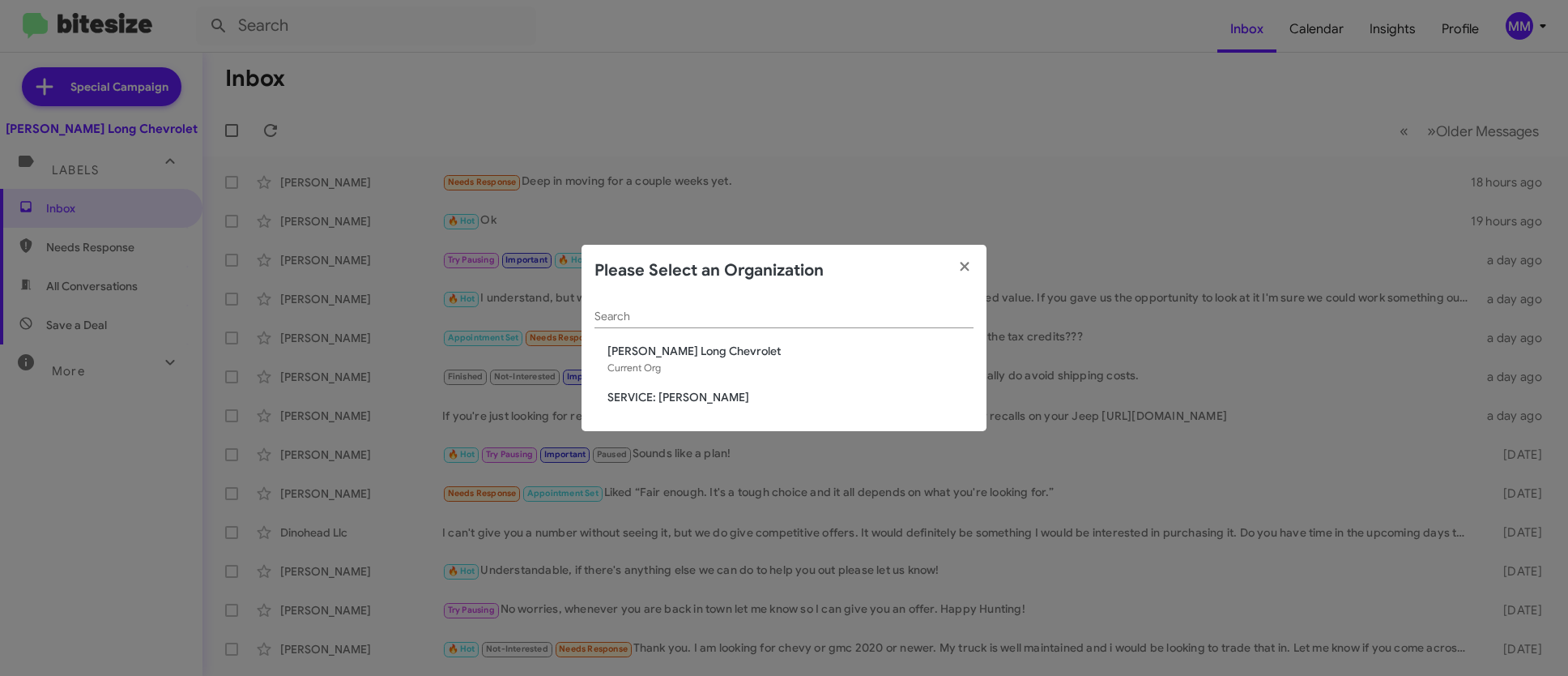
click at [706, 394] on span "SERVICE: [PERSON_NAME]" at bounding box center [790, 397] width 366 height 16
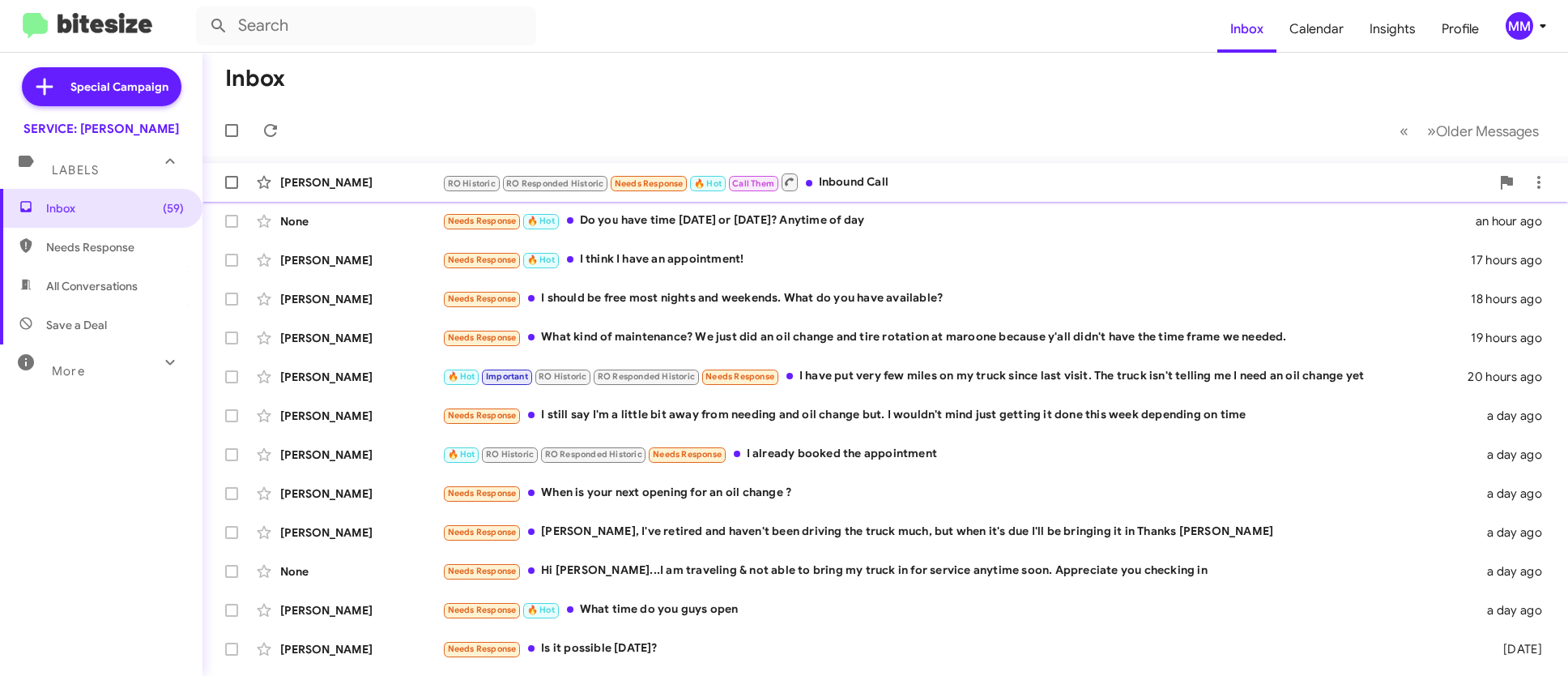
click at [851, 179] on div "RO Historic RO Responded Historic Needs Response 🔥 Hot Call Them Inbound Call" at bounding box center [966, 182] width 1049 height 20
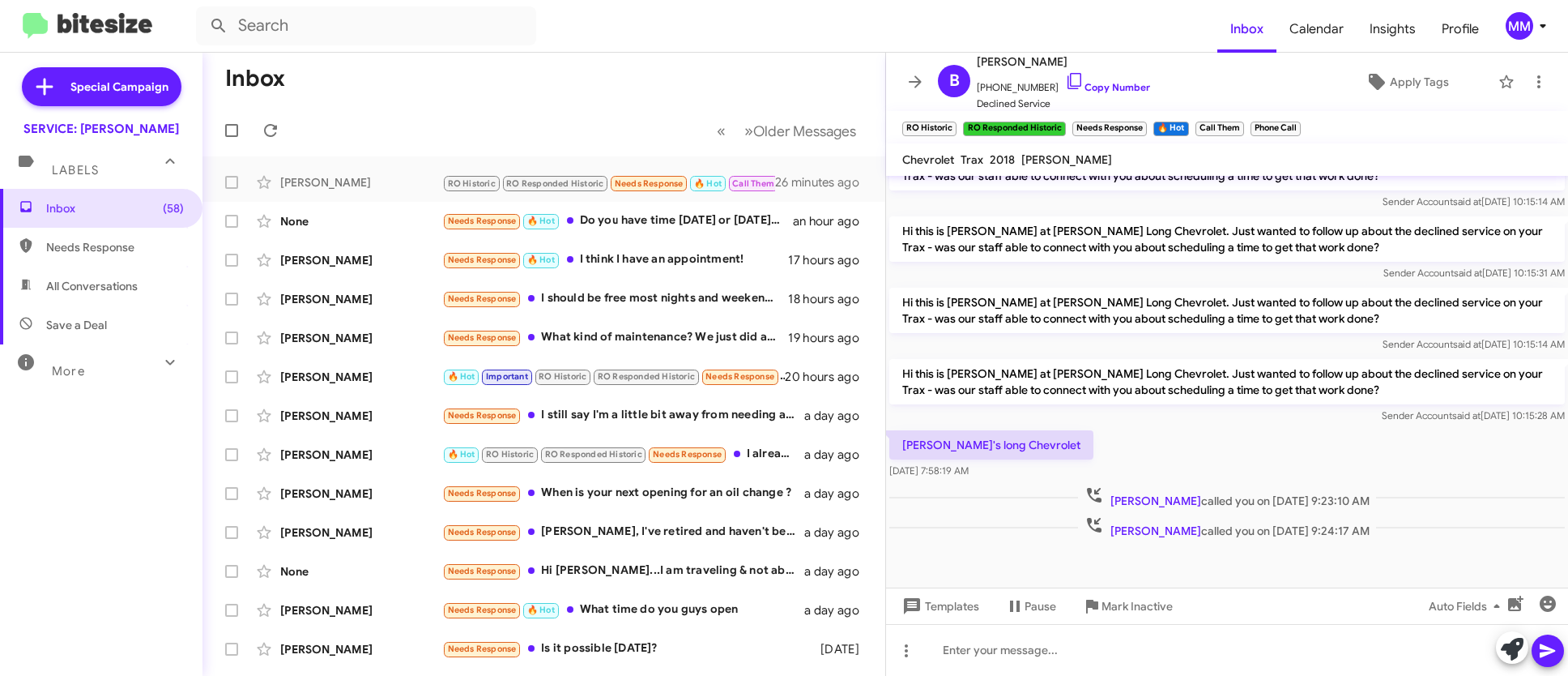
scroll to position [635, 0]
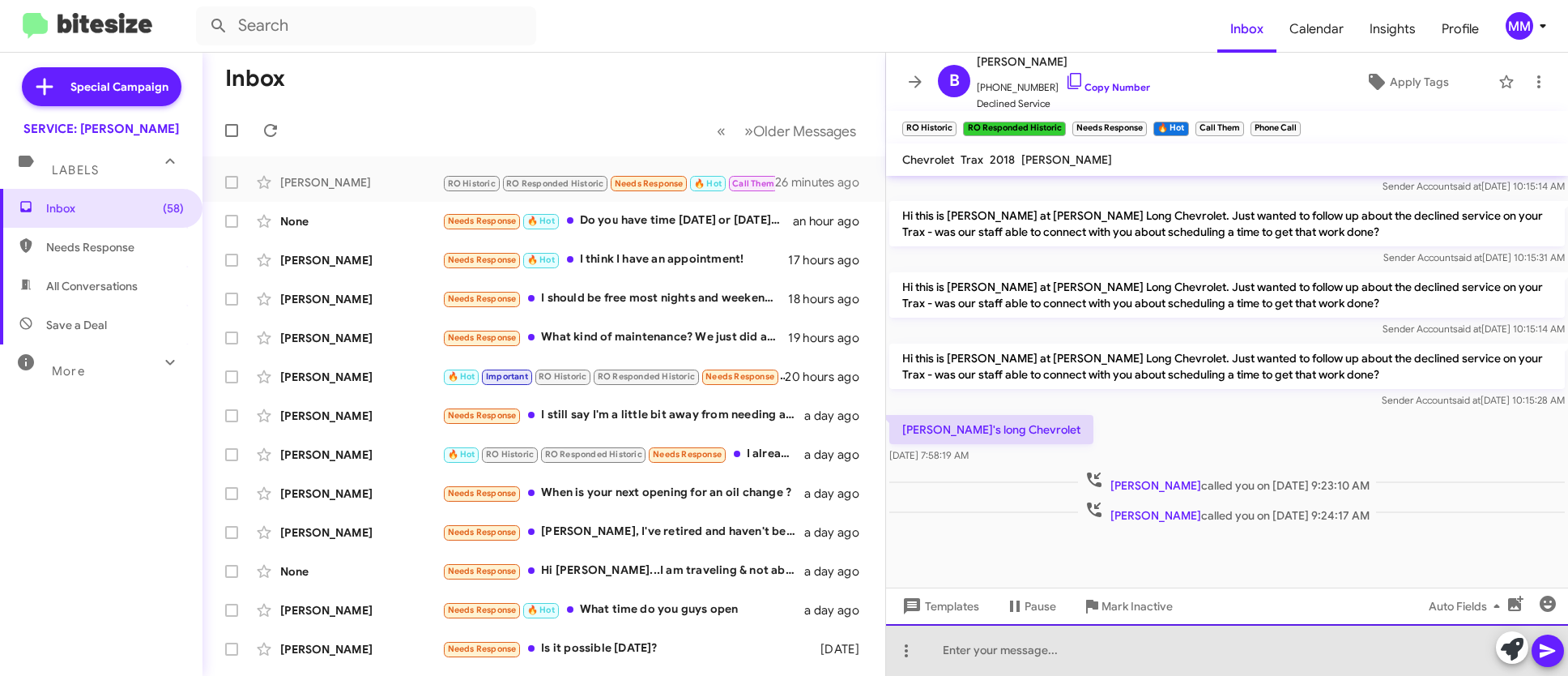
click at [1059, 652] on div at bounding box center [1228, 650] width 682 height 52
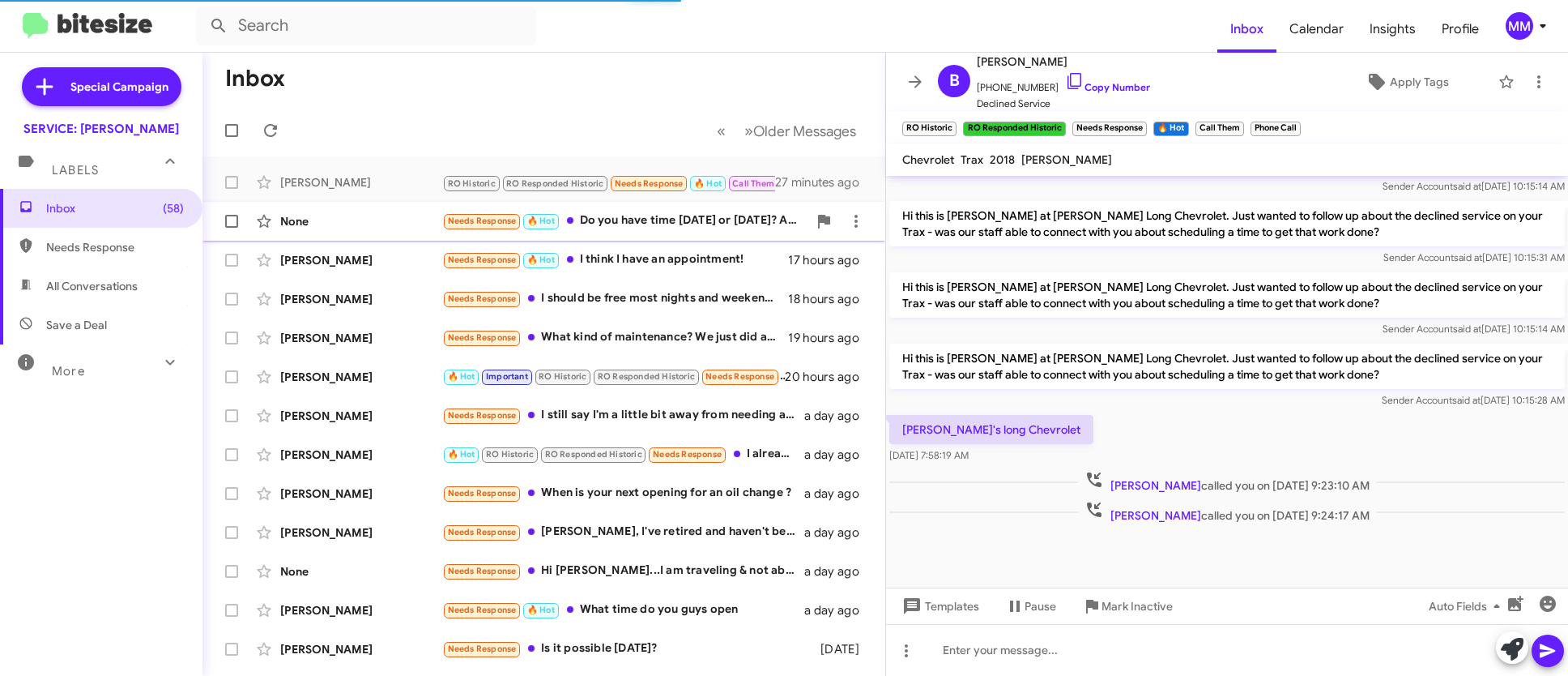
click at [604, 215] on div "Needs Response 🔥 Hot Do you have time [DATE] or [DATE]? Anytime of day" at bounding box center [625, 221] width 365 height 19
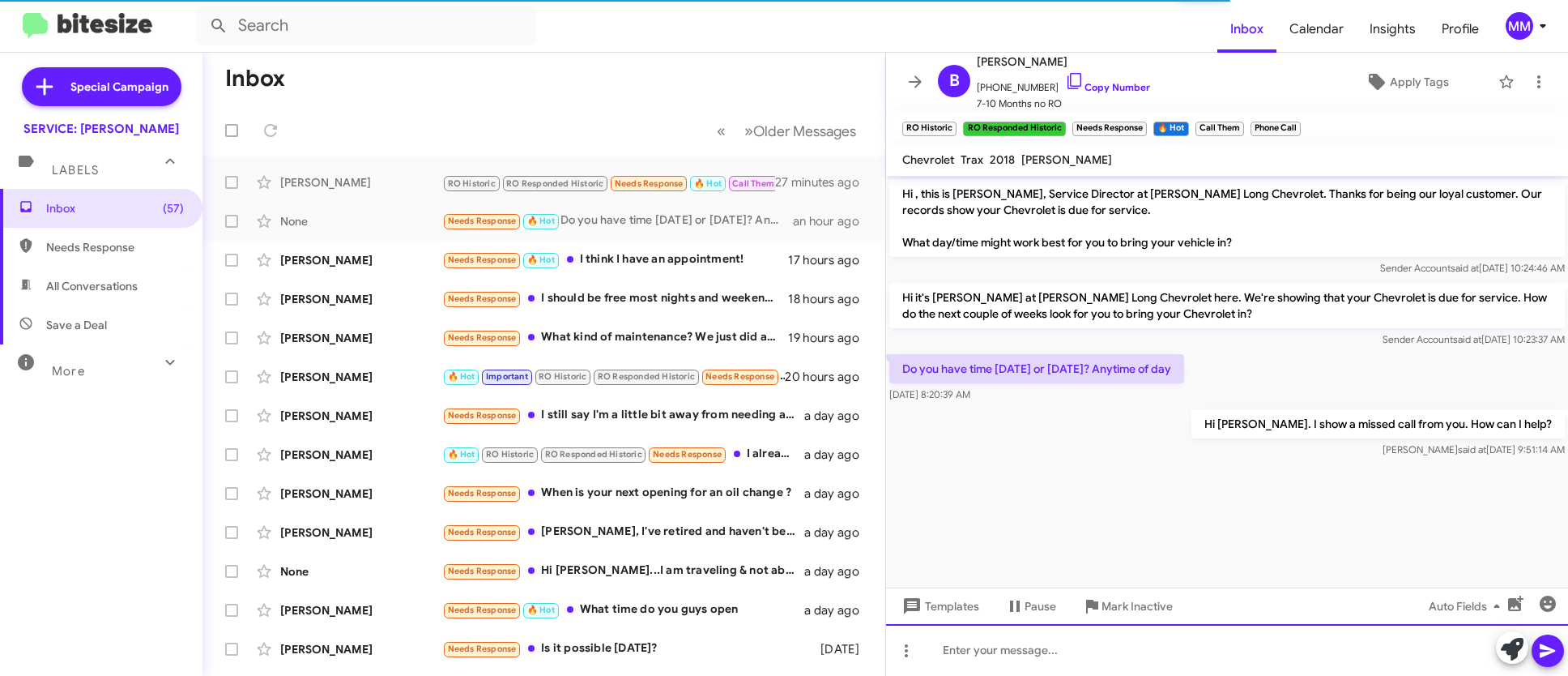
click at [1011, 644] on div at bounding box center [1228, 650] width 682 height 52
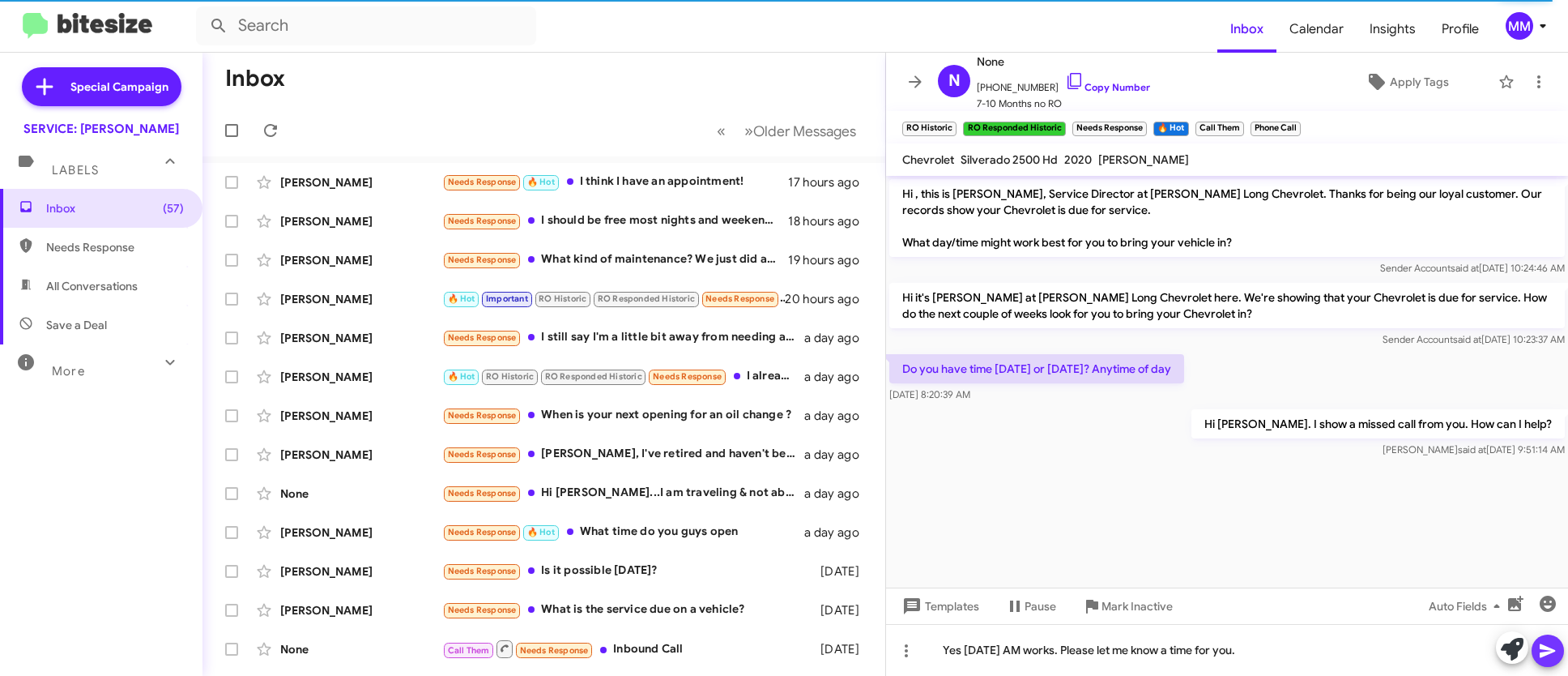
click at [1551, 648] on icon at bounding box center [1548, 651] width 20 height 20
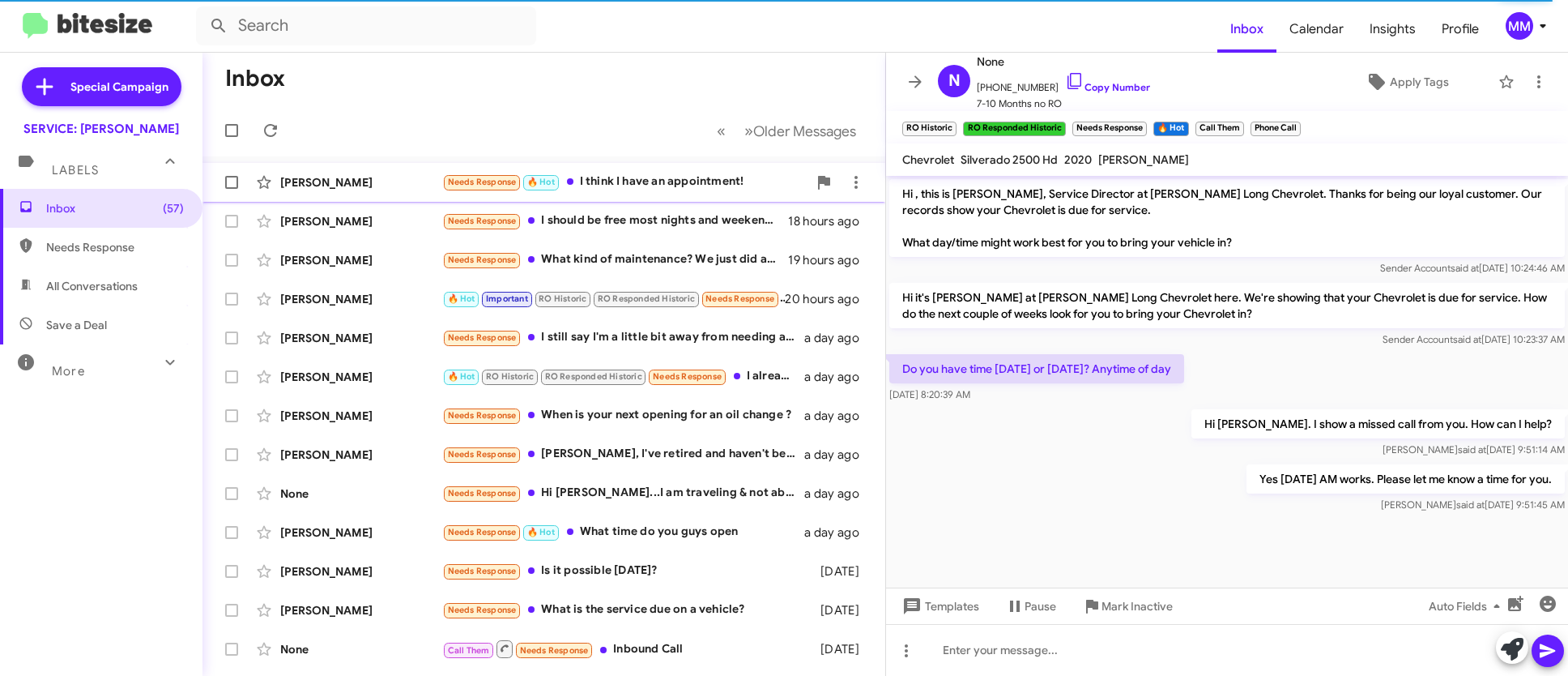
click at [704, 176] on div "Needs Response 🔥 Hot I think I have an appointment!" at bounding box center [625, 182] width 365 height 19
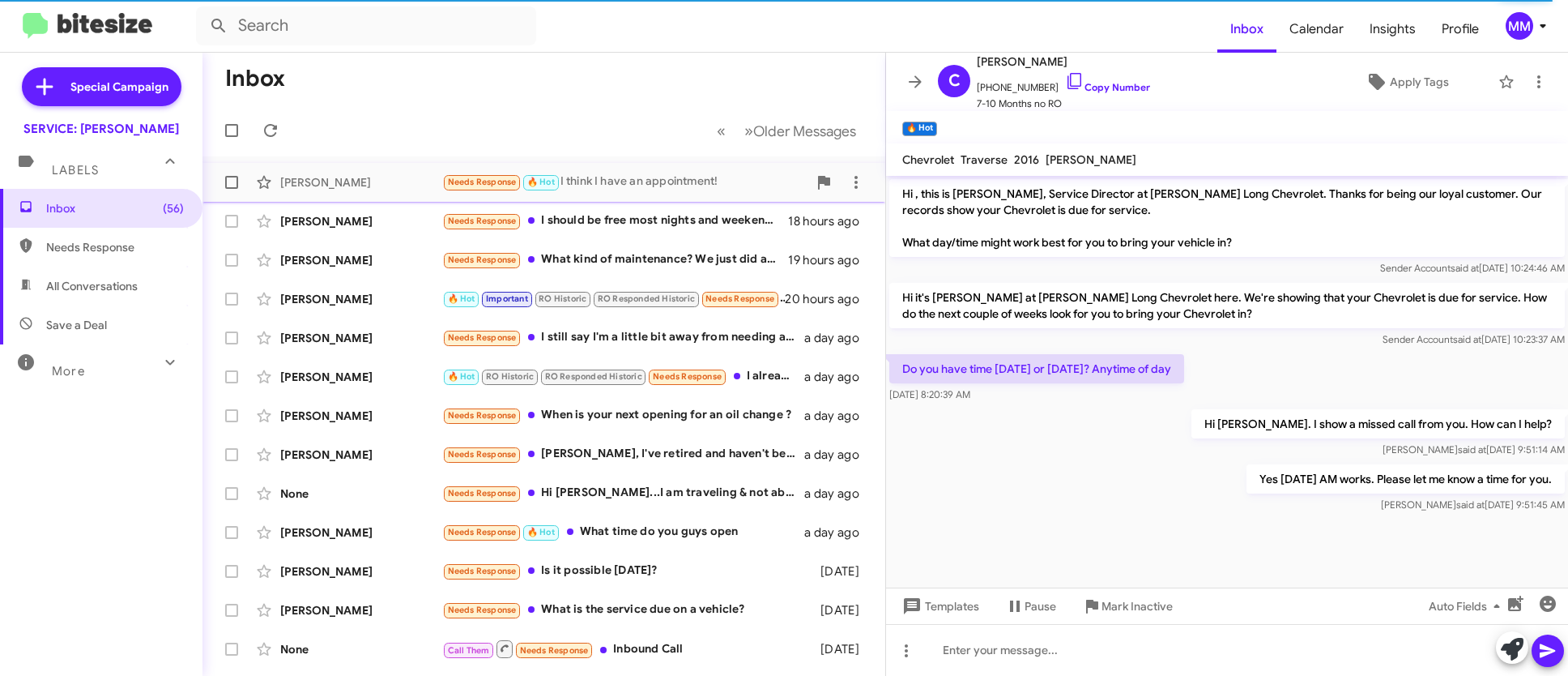
click at [700, 182] on div "Needs Response 🔥 Hot I think I have an appointment!" at bounding box center [625, 182] width 365 height 19
click at [1384, 425] on p "Hi [PERSON_NAME]. I show a missed call from you. How can I help?" at bounding box center [1378, 423] width 374 height 29
click at [1384, 424] on p "Hi [PERSON_NAME]. I show a missed call from you. How can I help?" at bounding box center [1378, 423] width 374 height 29
click at [1298, 425] on p "Hi [PERSON_NAME]. I show a missed call from you. How can I help?" at bounding box center [1378, 423] width 374 height 29
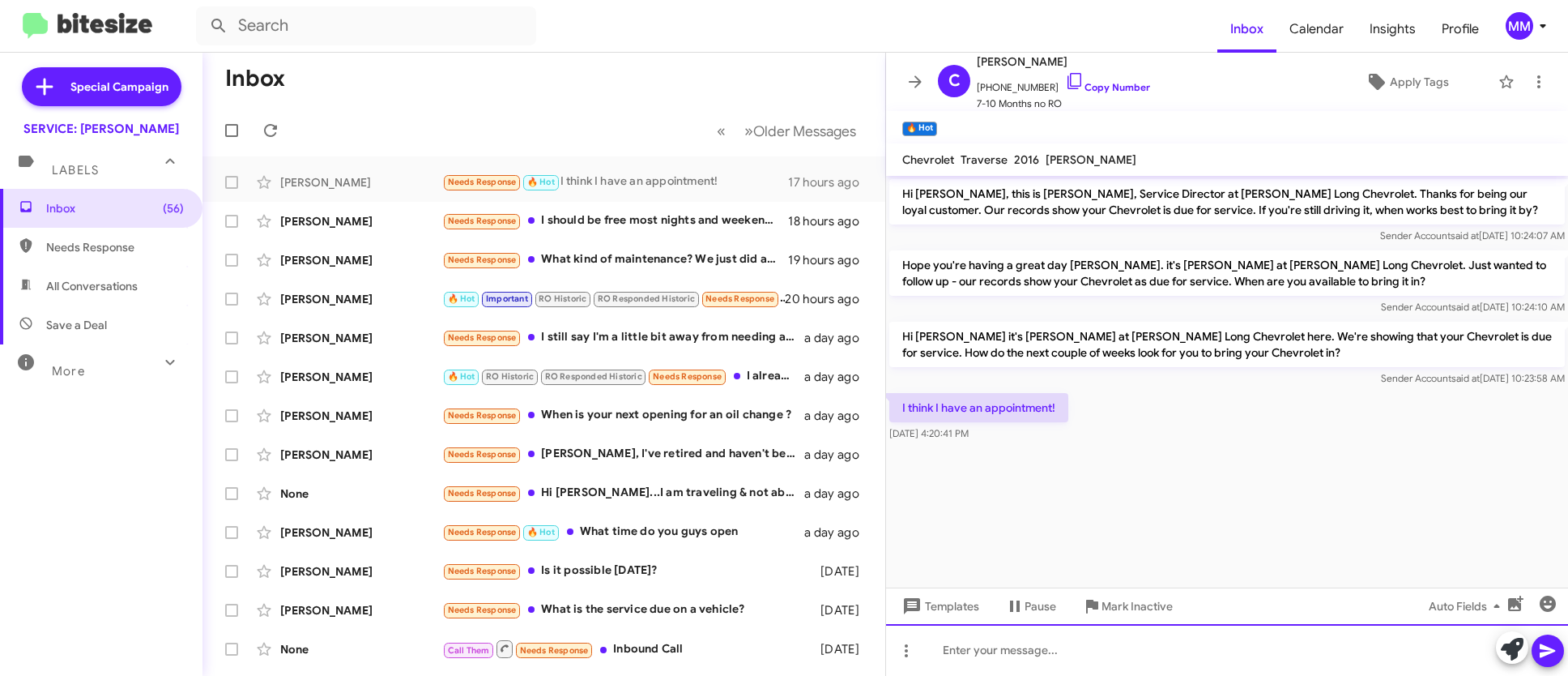
click at [1059, 660] on div at bounding box center [1228, 650] width 682 height 52
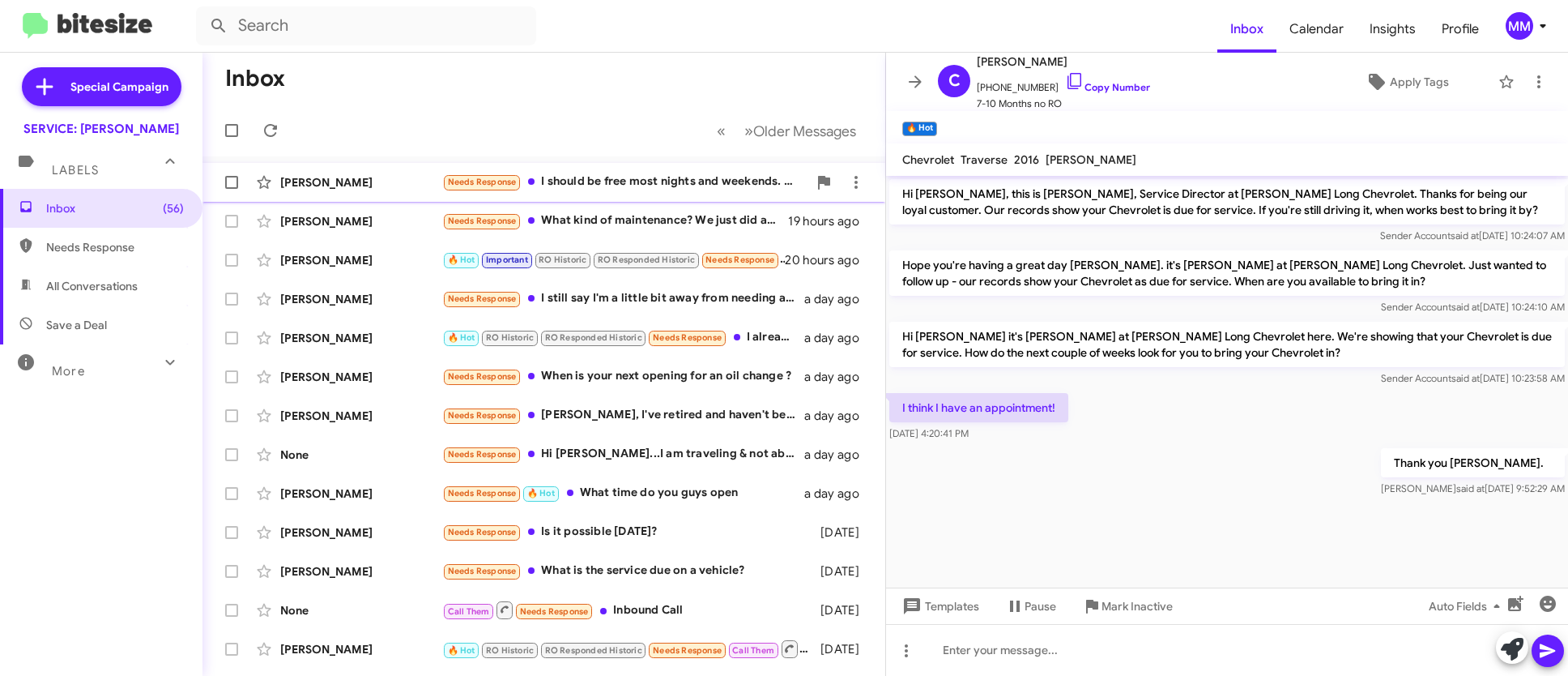
click at [617, 178] on div "Needs Response I should be free most nights and weekends. What do you have avai…" at bounding box center [625, 182] width 365 height 19
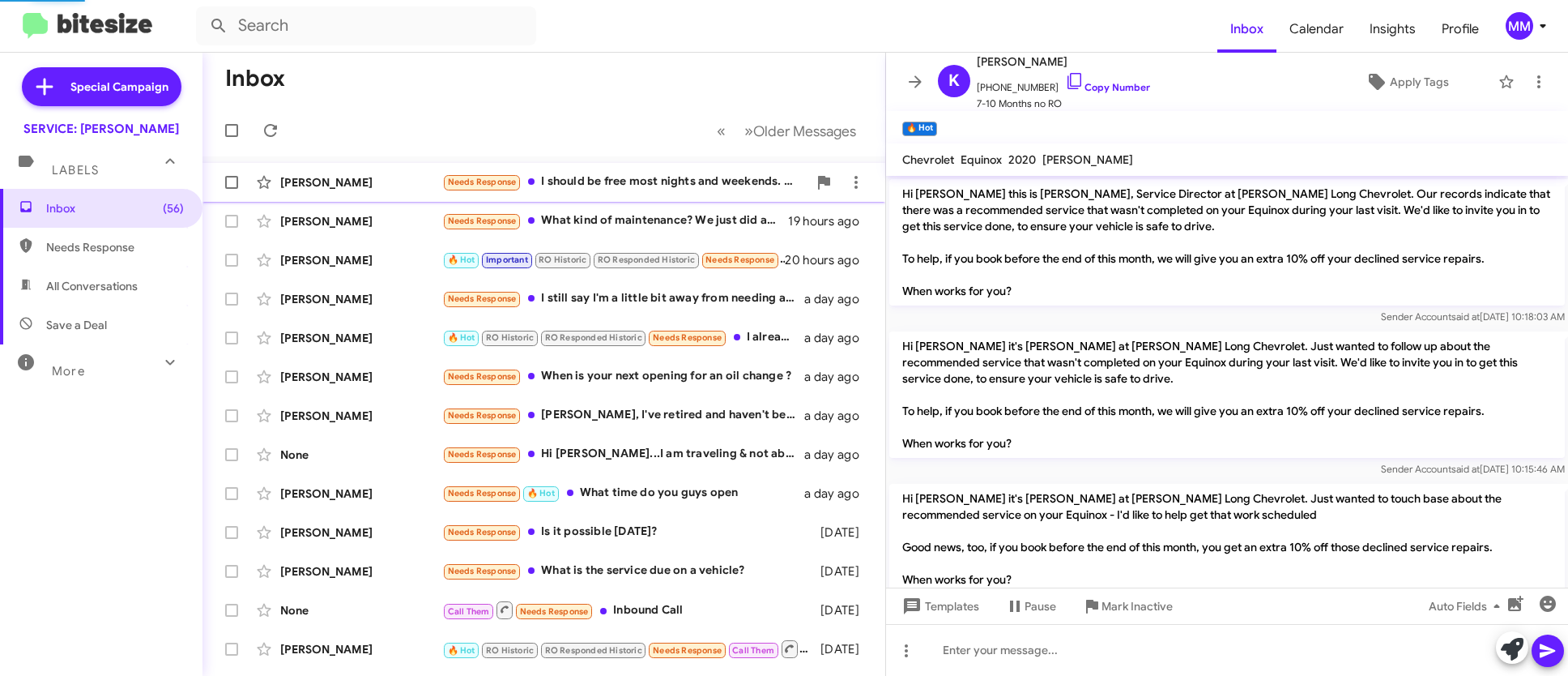
scroll to position [375, 0]
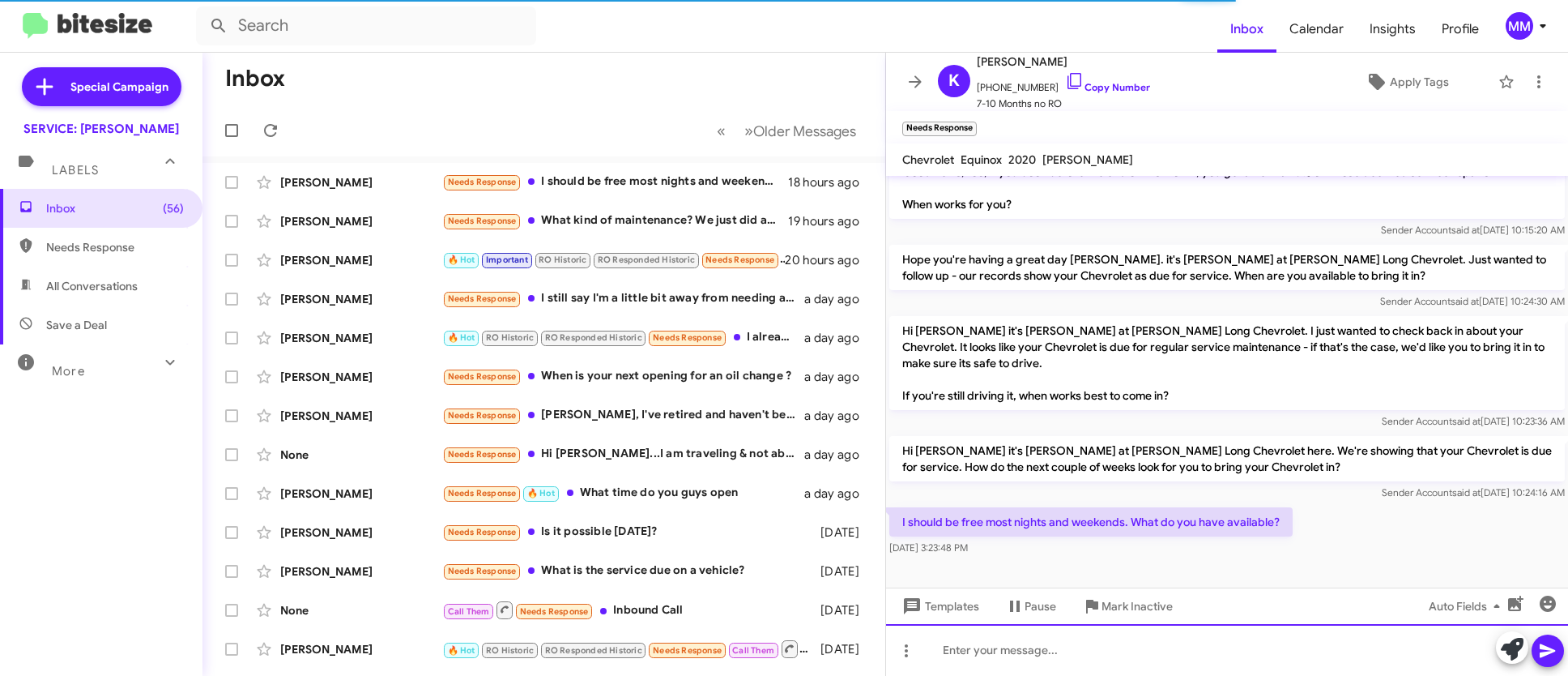
click at [1081, 643] on div at bounding box center [1228, 650] width 682 height 52
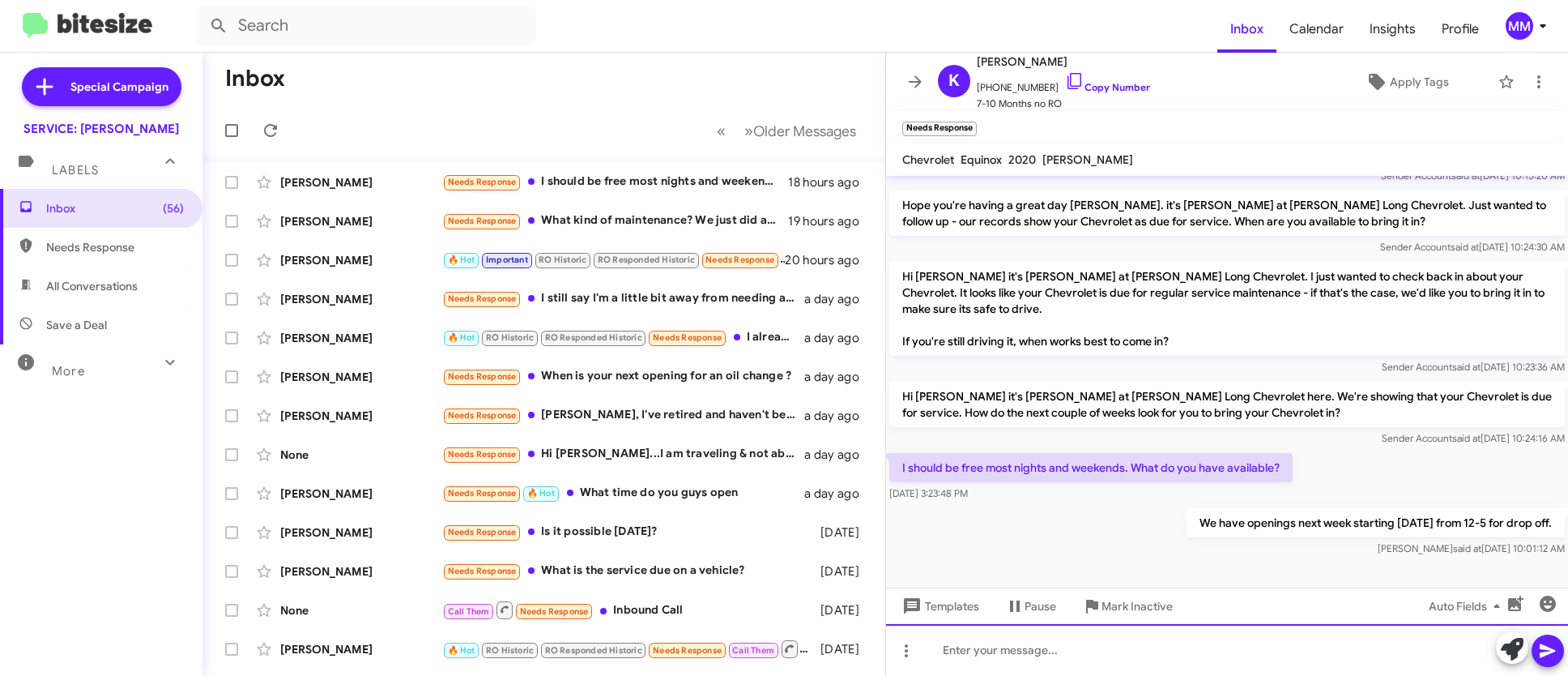
scroll to position [434, 0]
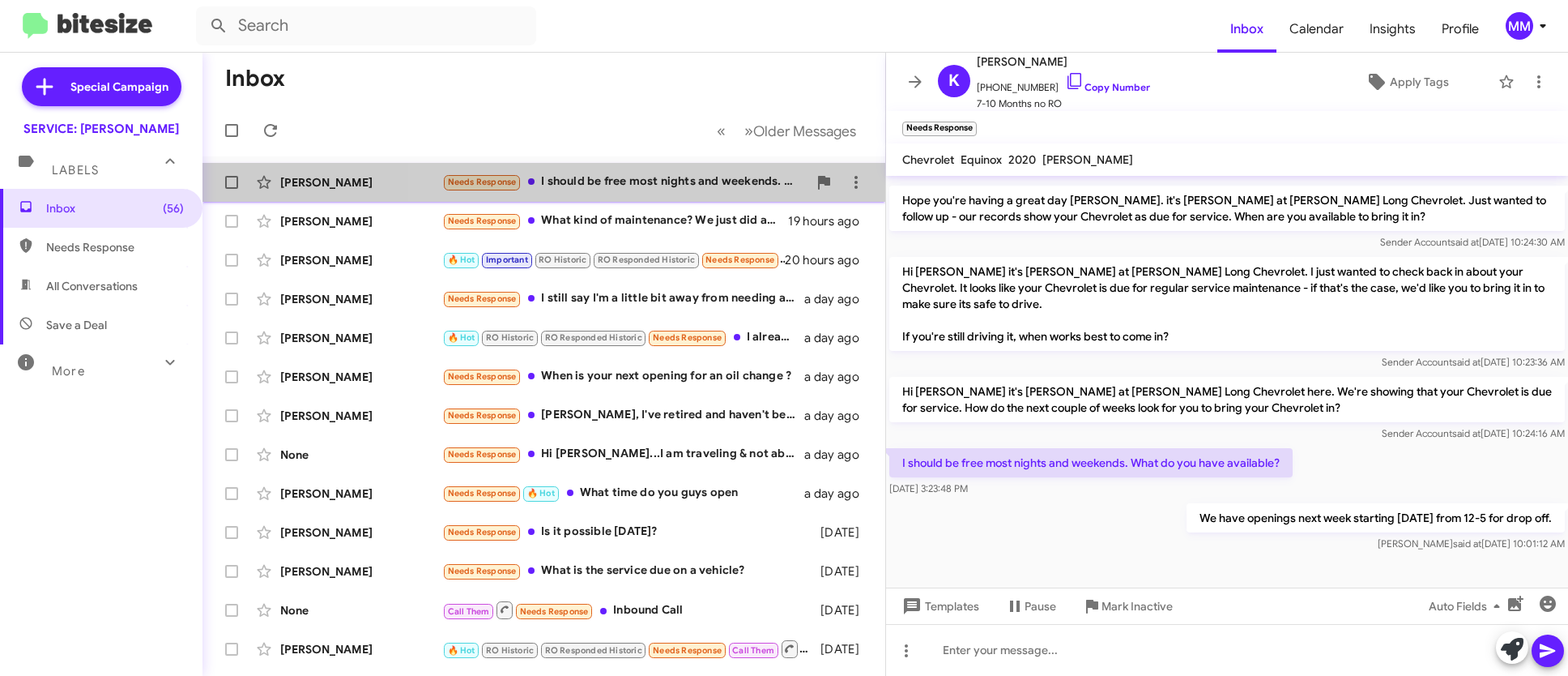
click at [643, 182] on div "Needs Response I should be free most nights and weekends. What do you have avai…" at bounding box center [625, 182] width 365 height 19
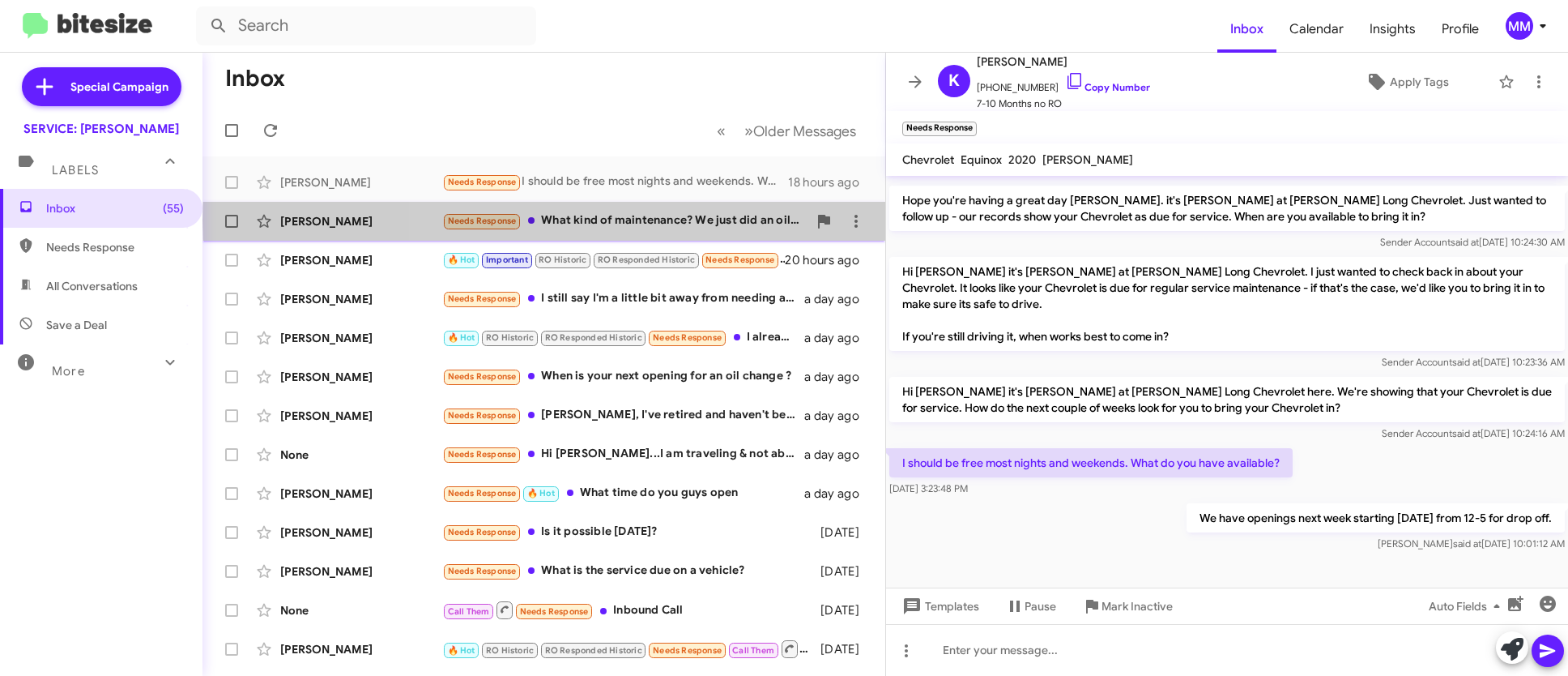
click at [695, 221] on div "Needs Response What kind of maintenance? We just did an oil change and tire rot…" at bounding box center [625, 221] width 365 height 19
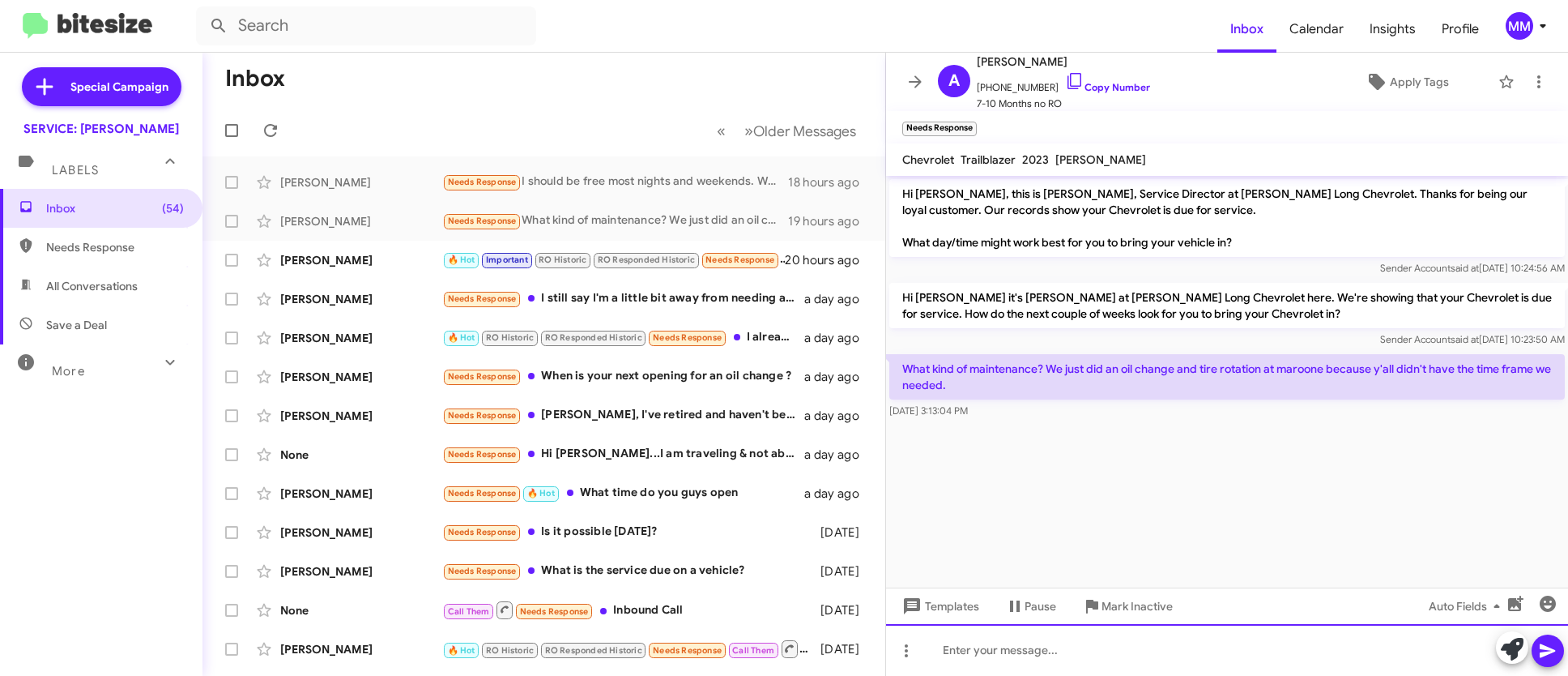
click at [1002, 653] on div at bounding box center [1228, 650] width 682 height 52
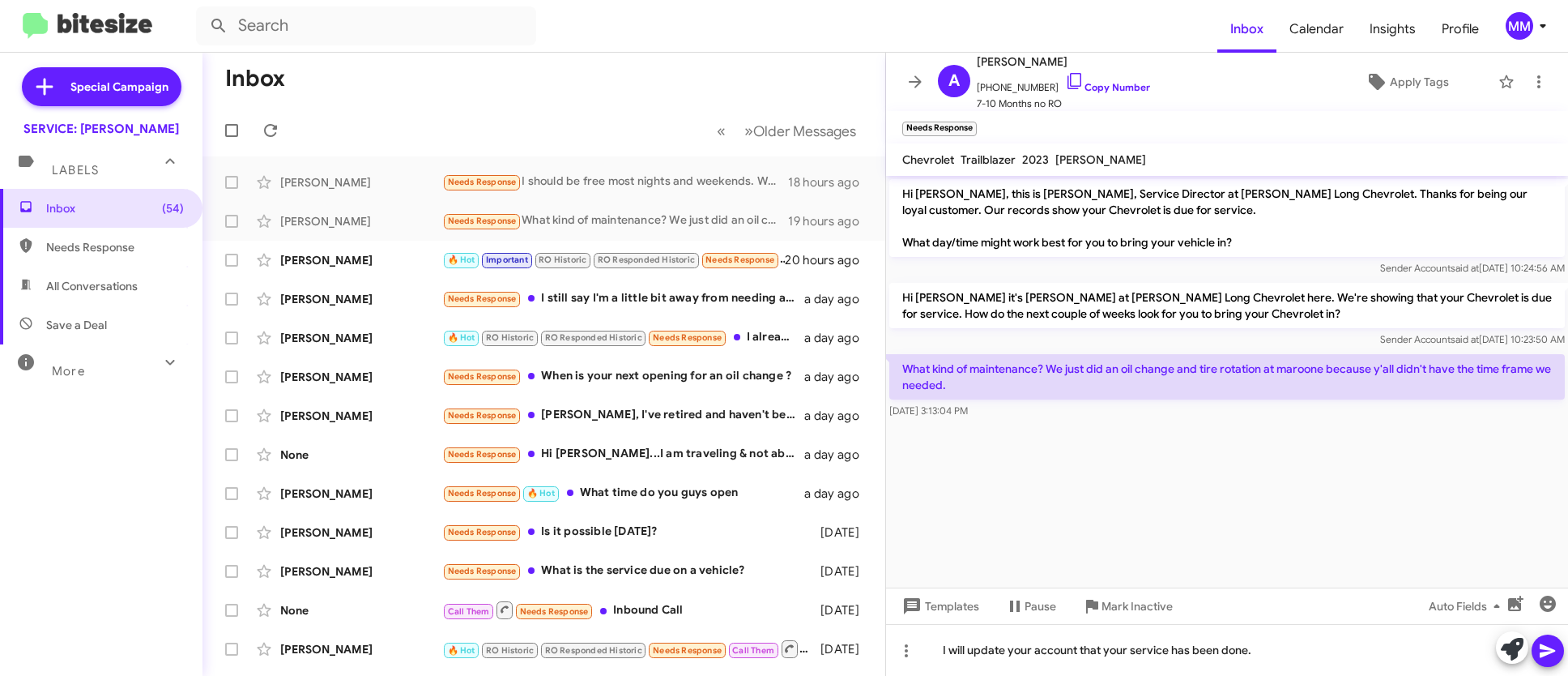
click at [1552, 651] on icon at bounding box center [1547, 650] width 15 height 14
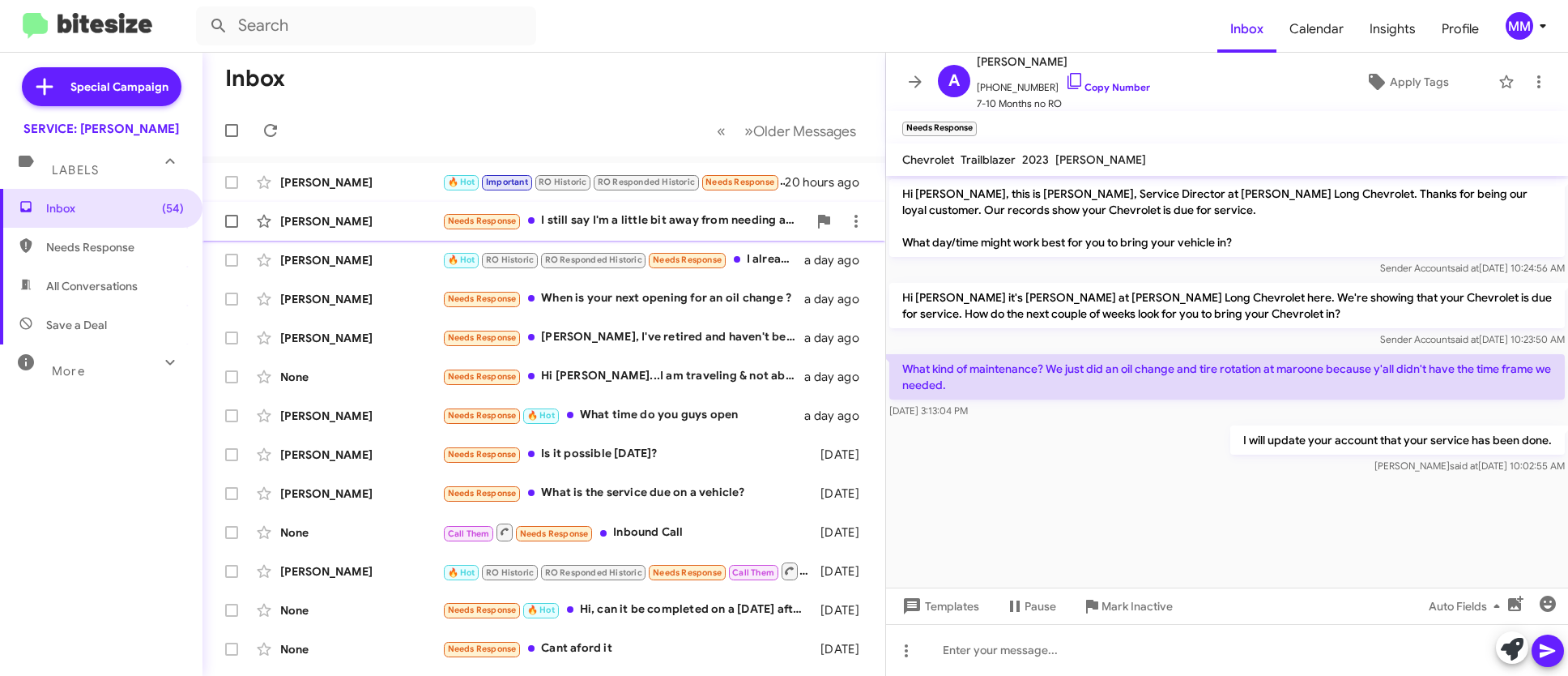
click at [703, 218] on div "Needs Response I still say I'm a little bit away from needing and oil change bu…" at bounding box center [625, 221] width 365 height 19
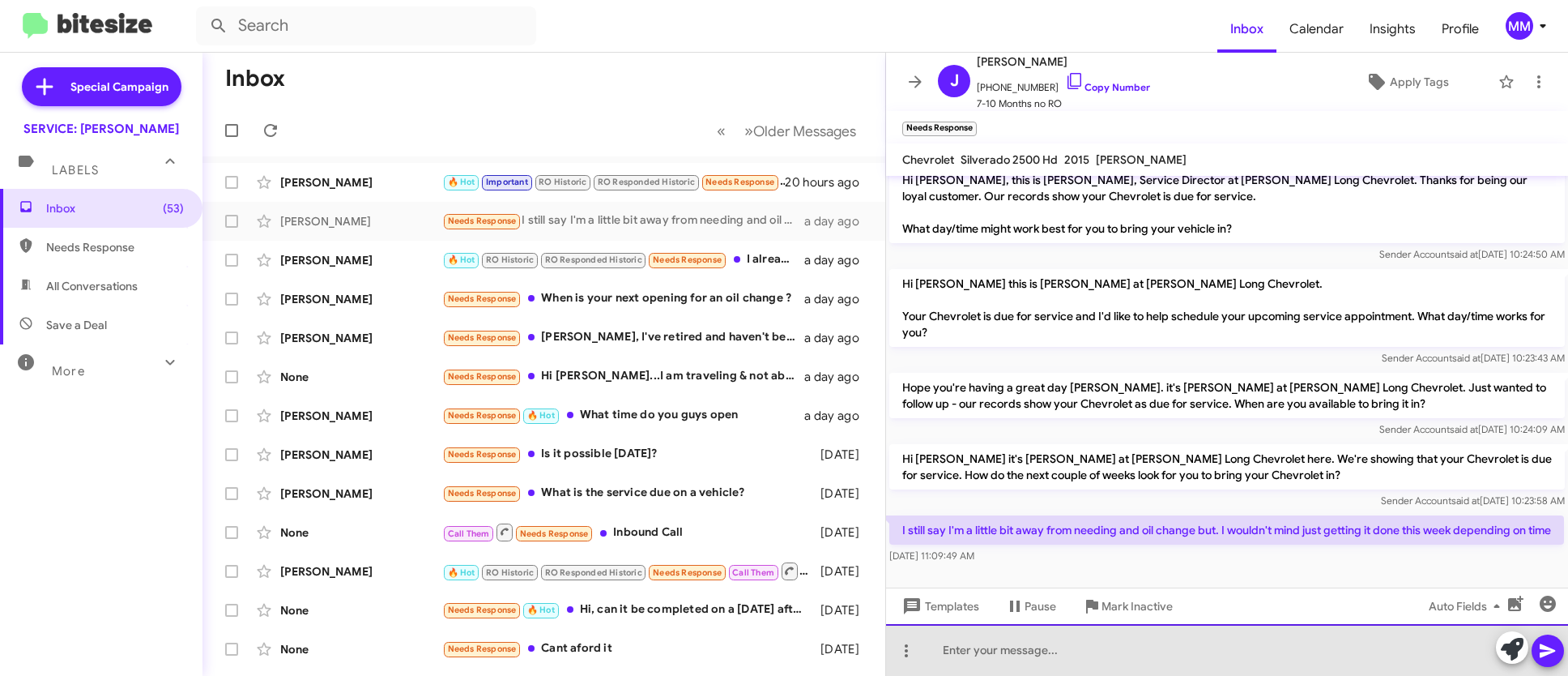
click at [1024, 644] on div at bounding box center [1228, 650] width 682 height 52
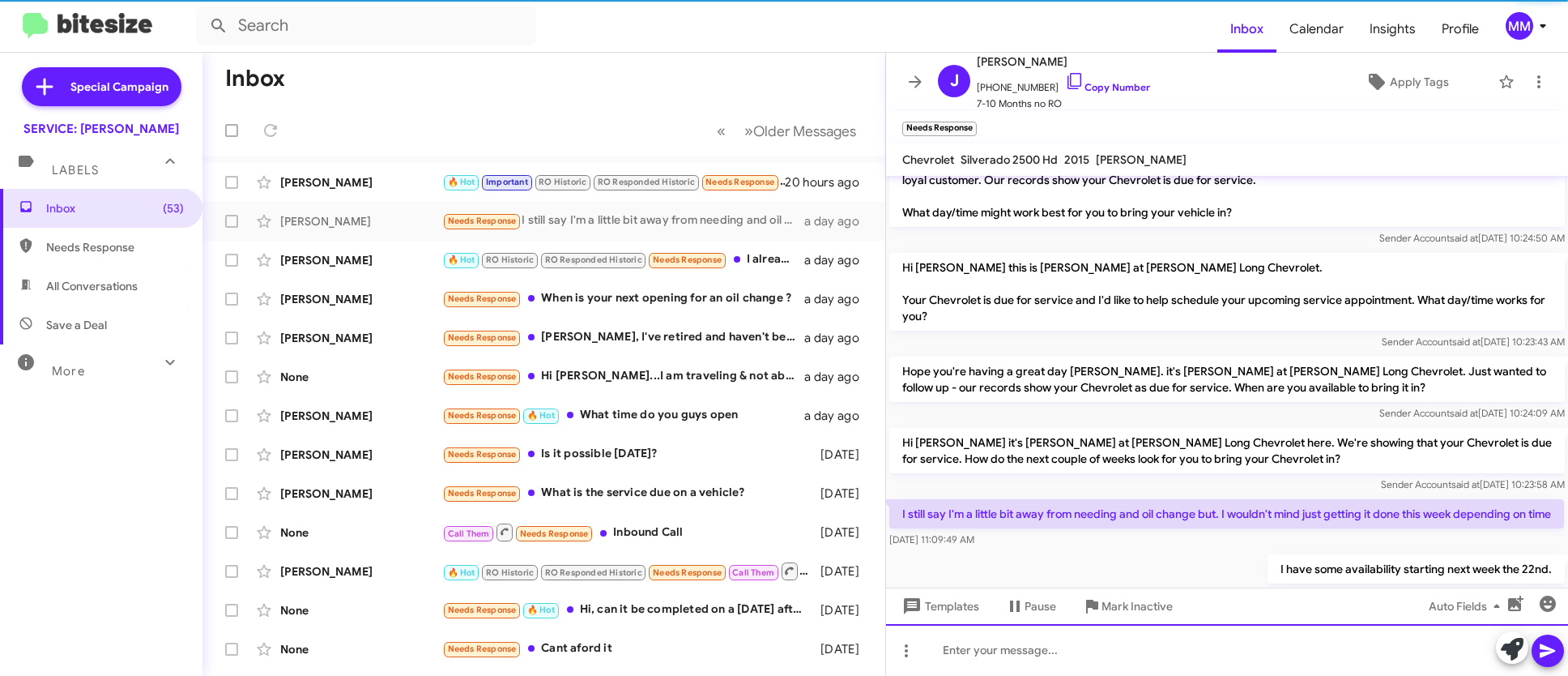
scroll to position [89, 0]
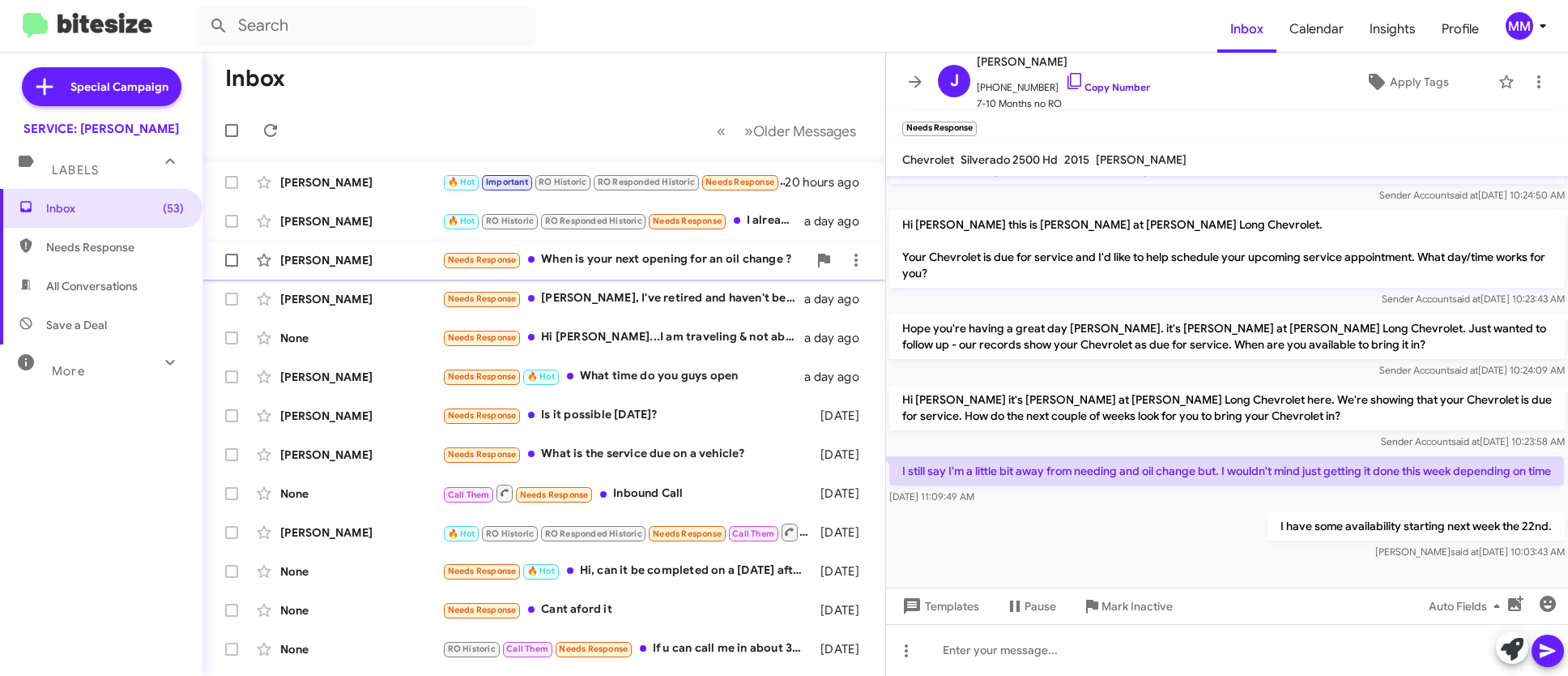
click at [559, 256] on div "Needs Response When is your next opening for an oil change ?" at bounding box center [625, 259] width 365 height 19
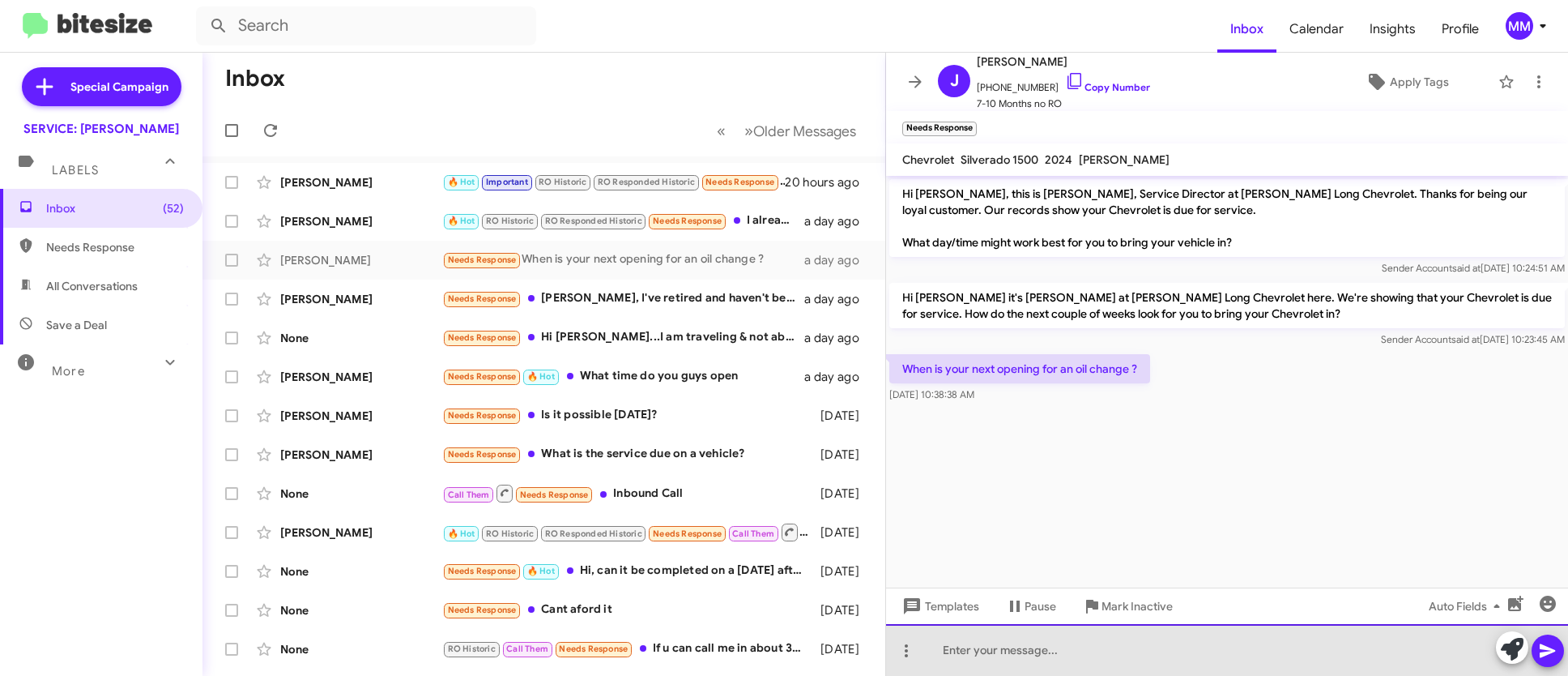
click at [988, 642] on div at bounding box center [1228, 650] width 682 height 52
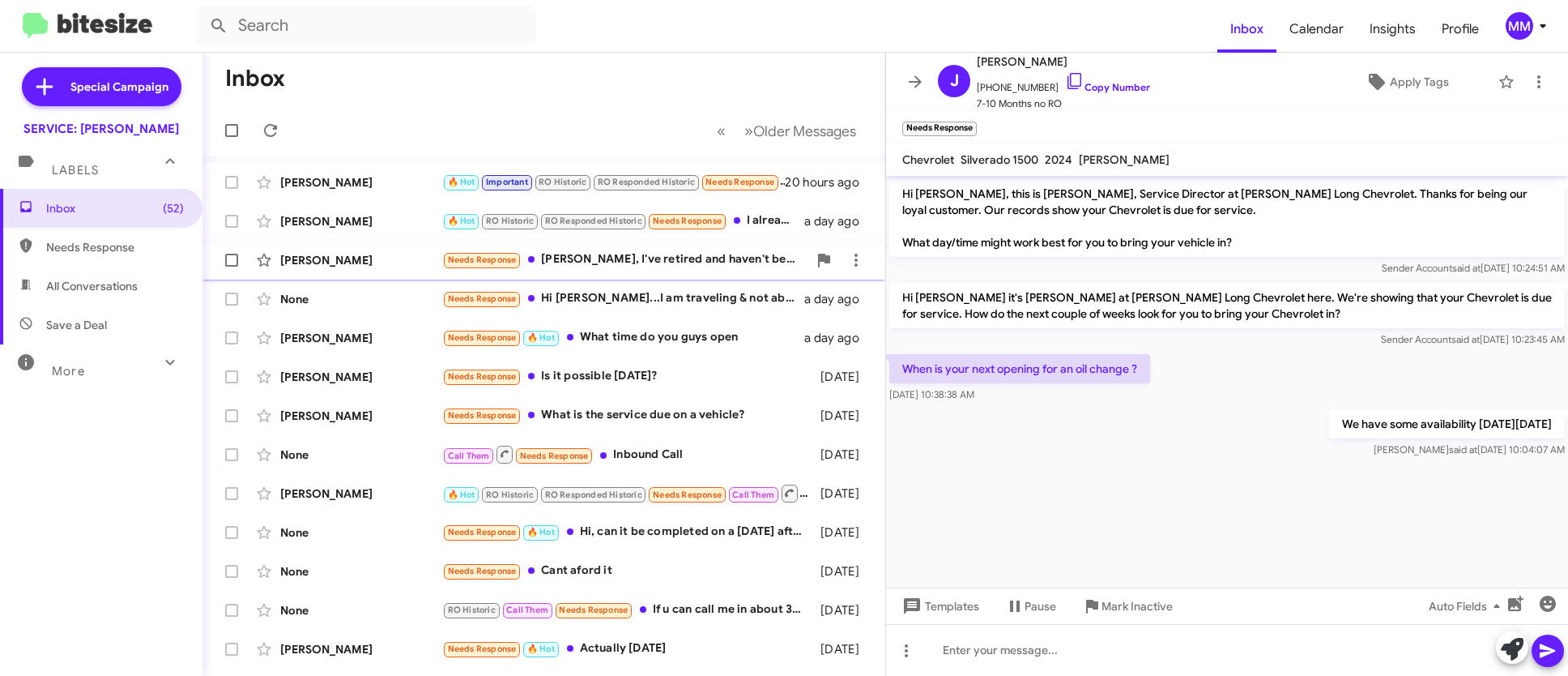
click at [668, 257] on div "Needs Response [PERSON_NAME], I've retired and haven't been driving the truck m…" at bounding box center [625, 259] width 365 height 19
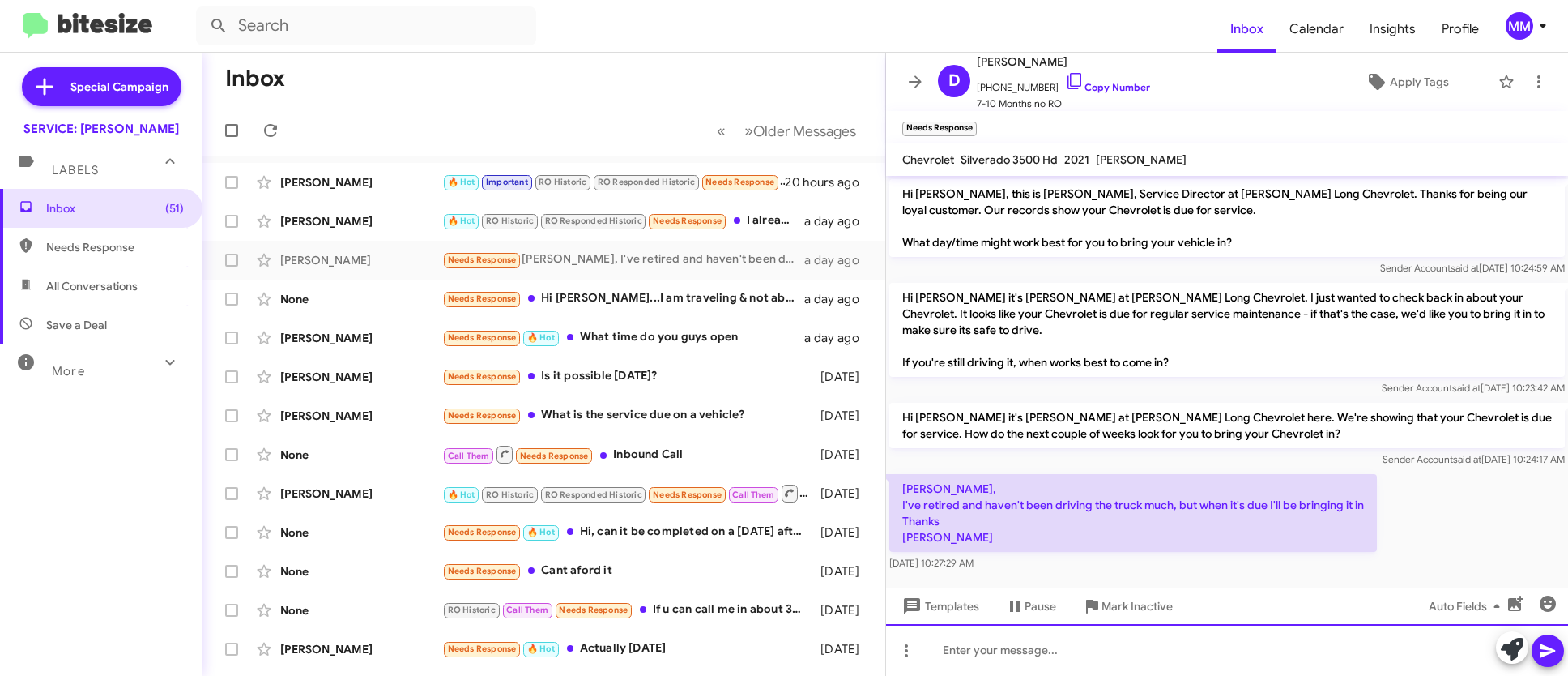
click at [990, 645] on div at bounding box center [1228, 650] width 682 height 52
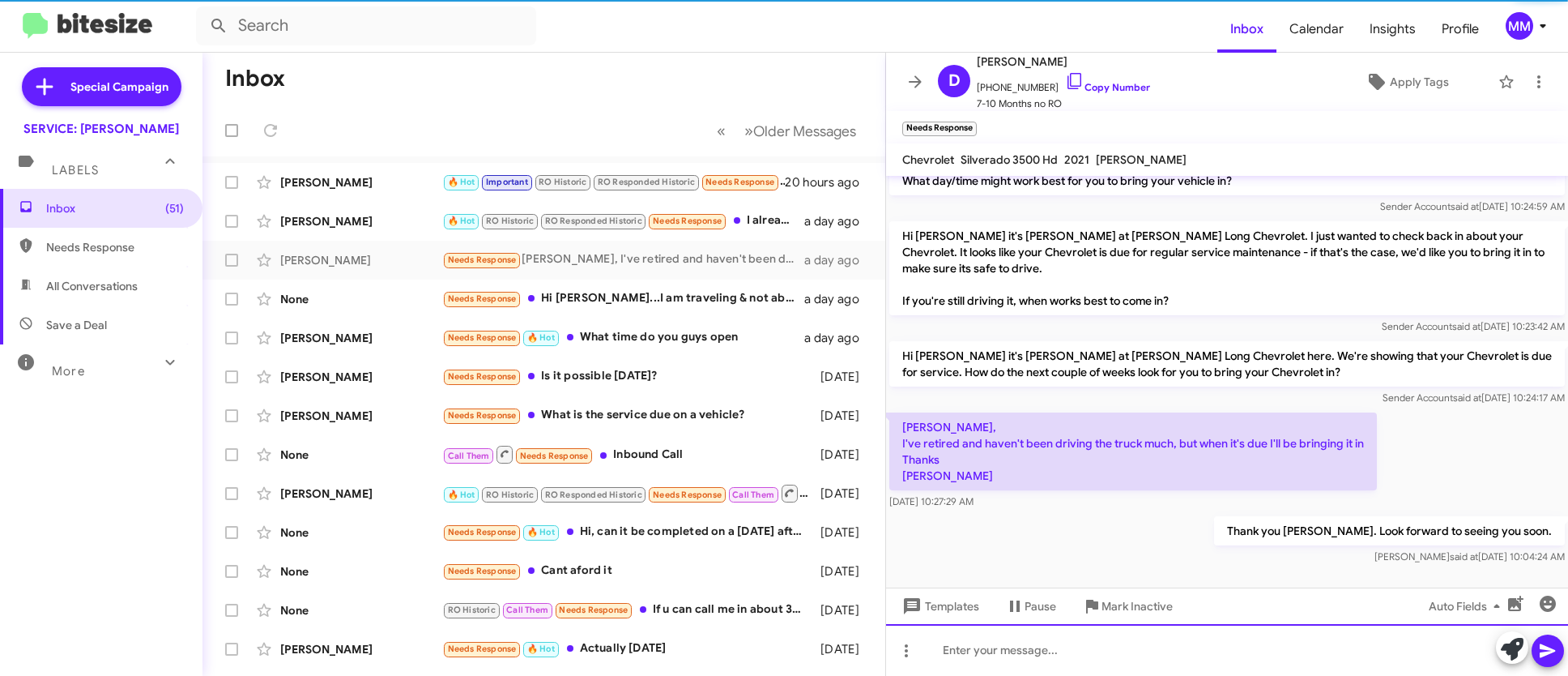
scroll to position [62, 0]
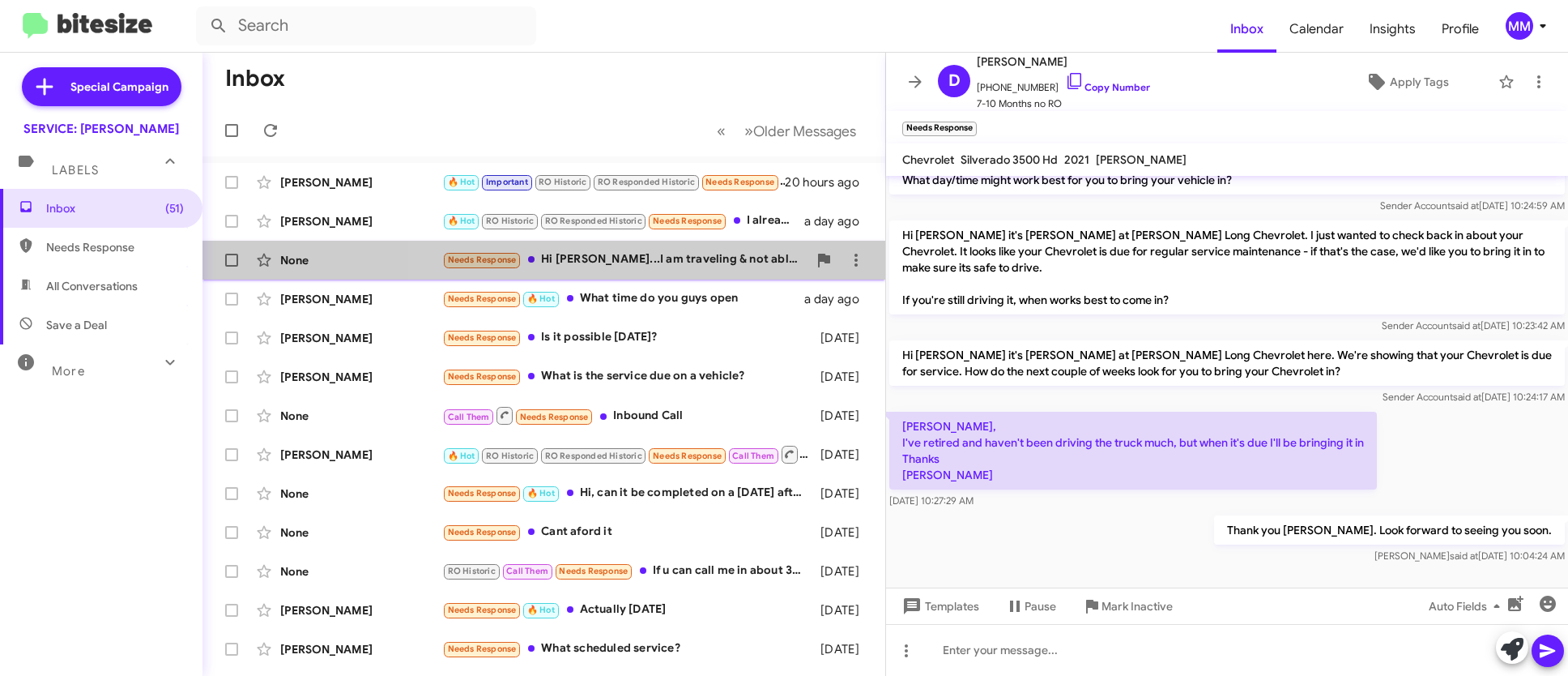
click at [620, 259] on div "Needs Response Hi [PERSON_NAME]...I am traveling & not able to bring my truck i…" at bounding box center [625, 259] width 365 height 19
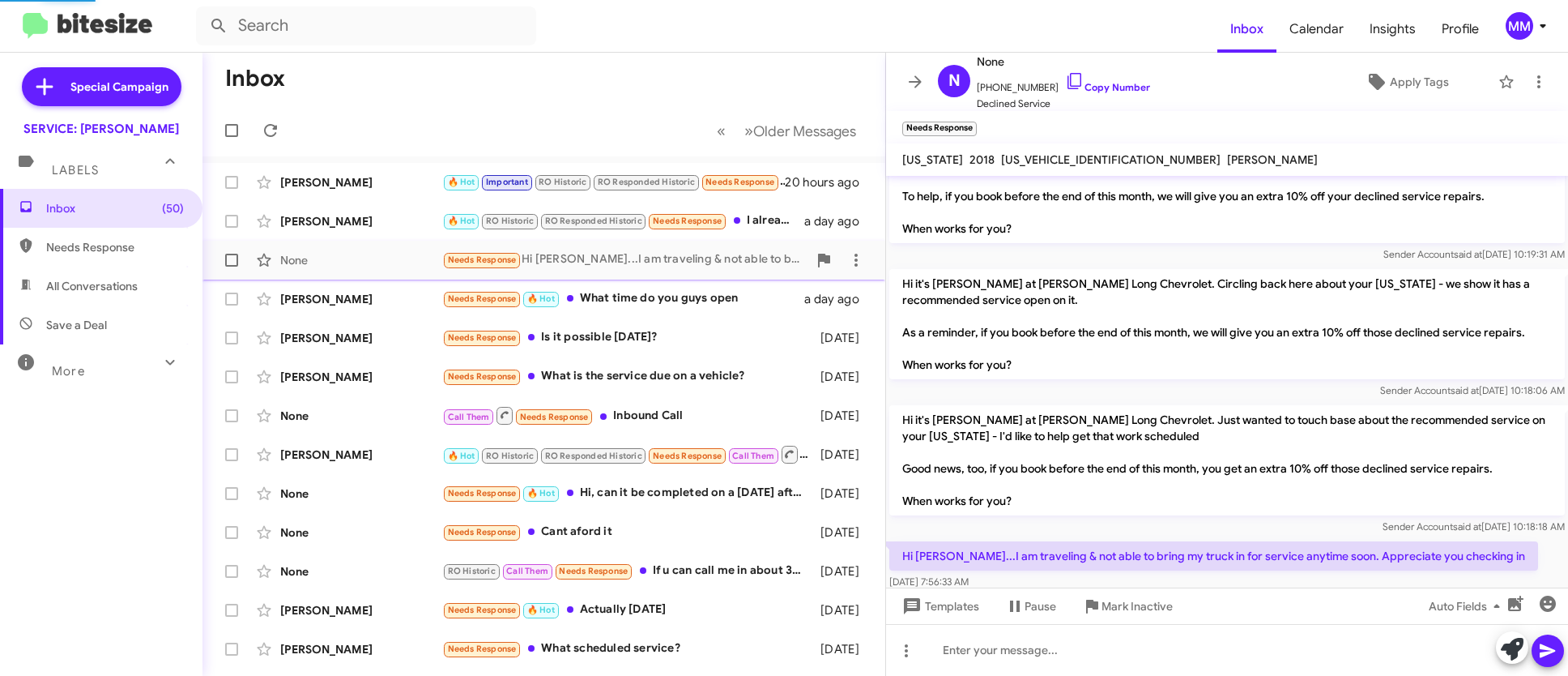
scroll to position [85, 0]
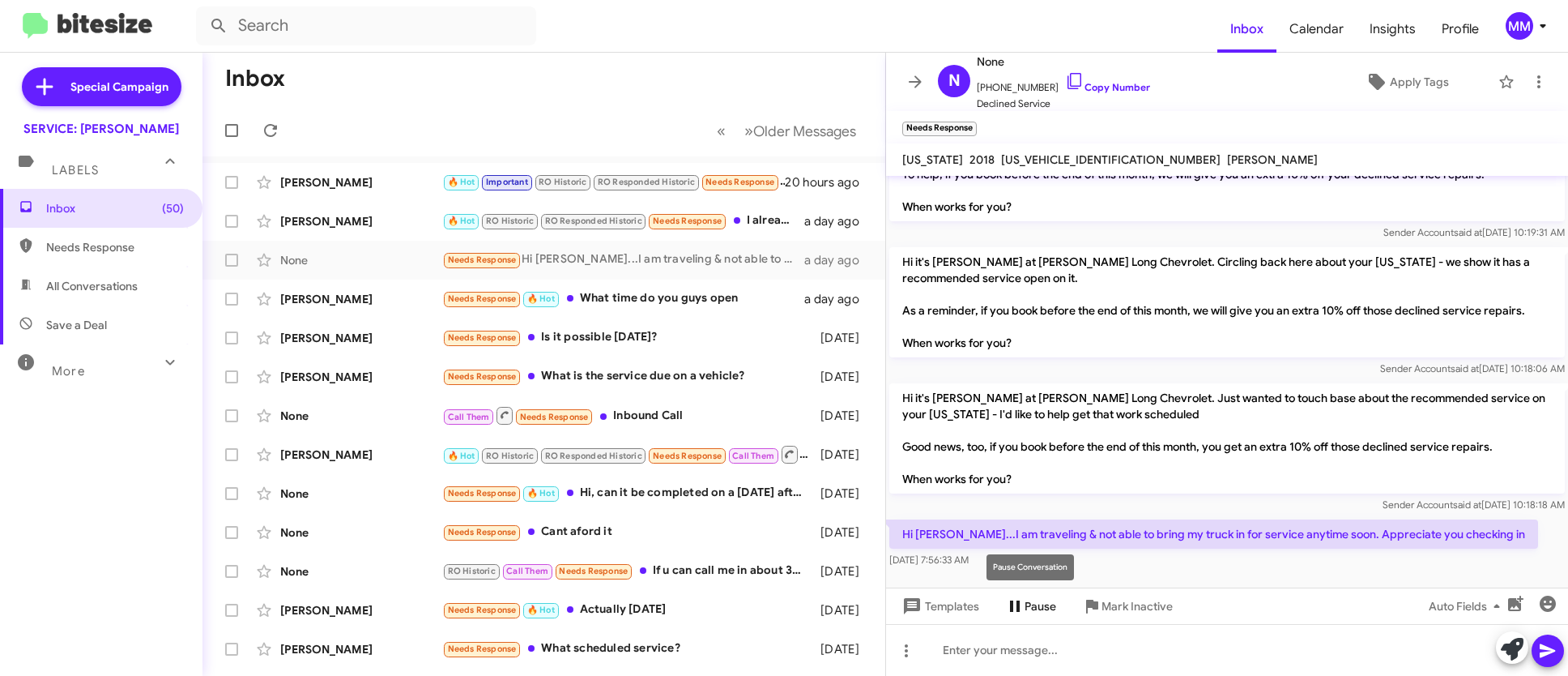
click at [1036, 603] on span "Pause" at bounding box center [1040, 606] width 32 height 29
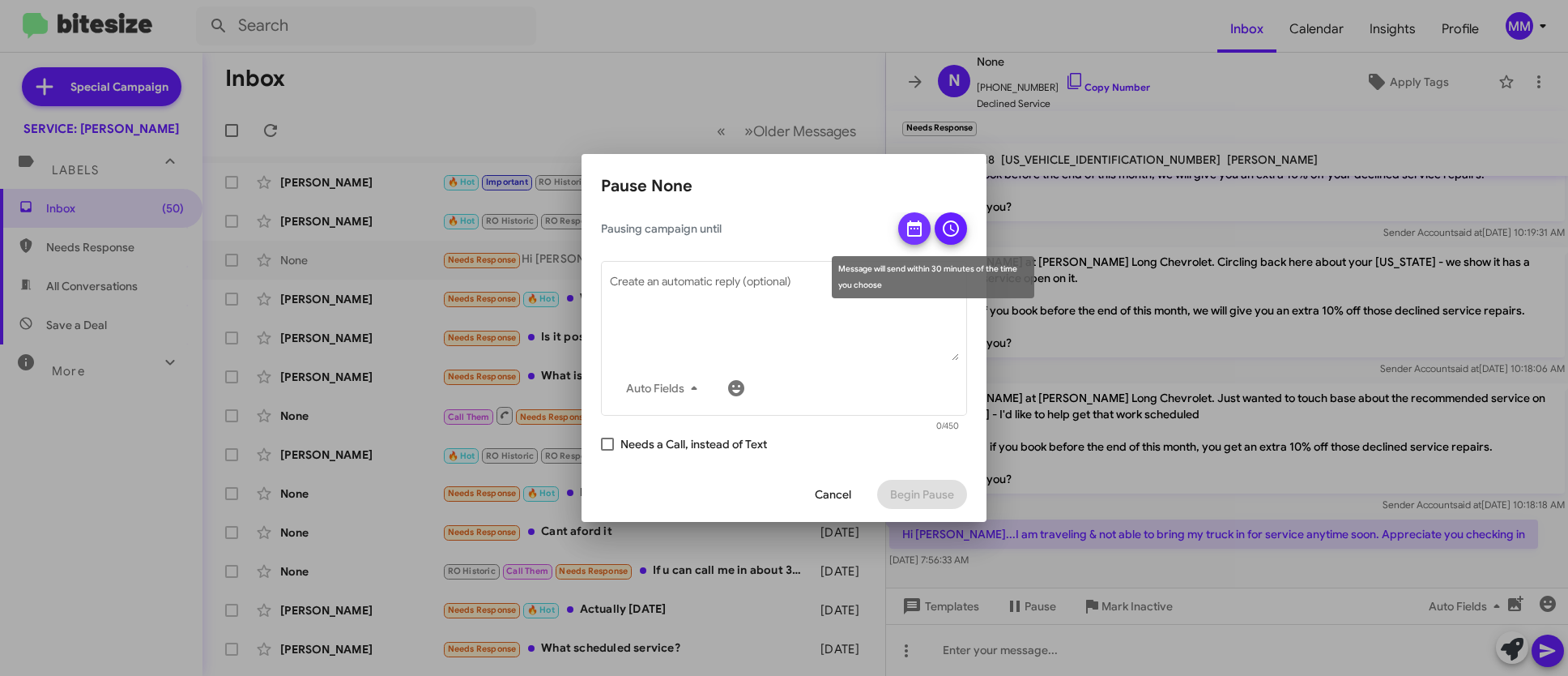
click at [919, 226] on icon at bounding box center [915, 229] width 14 height 16
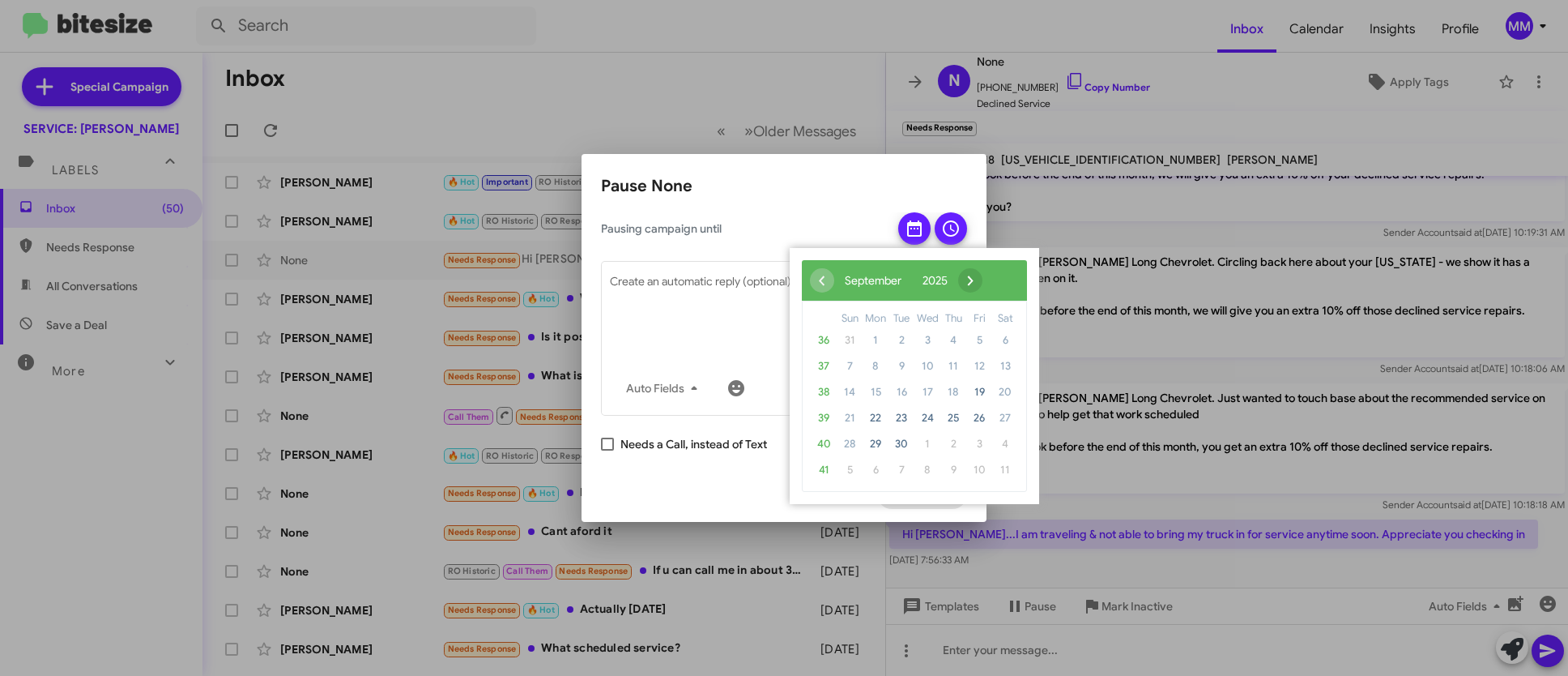
click at [983, 279] on span "›" at bounding box center [970, 280] width 24 height 24
click at [850, 416] on span "19" at bounding box center [850, 418] width 26 height 26
click at [874, 415] on span "20" at bounding box center [875, 418] width 26 height 26
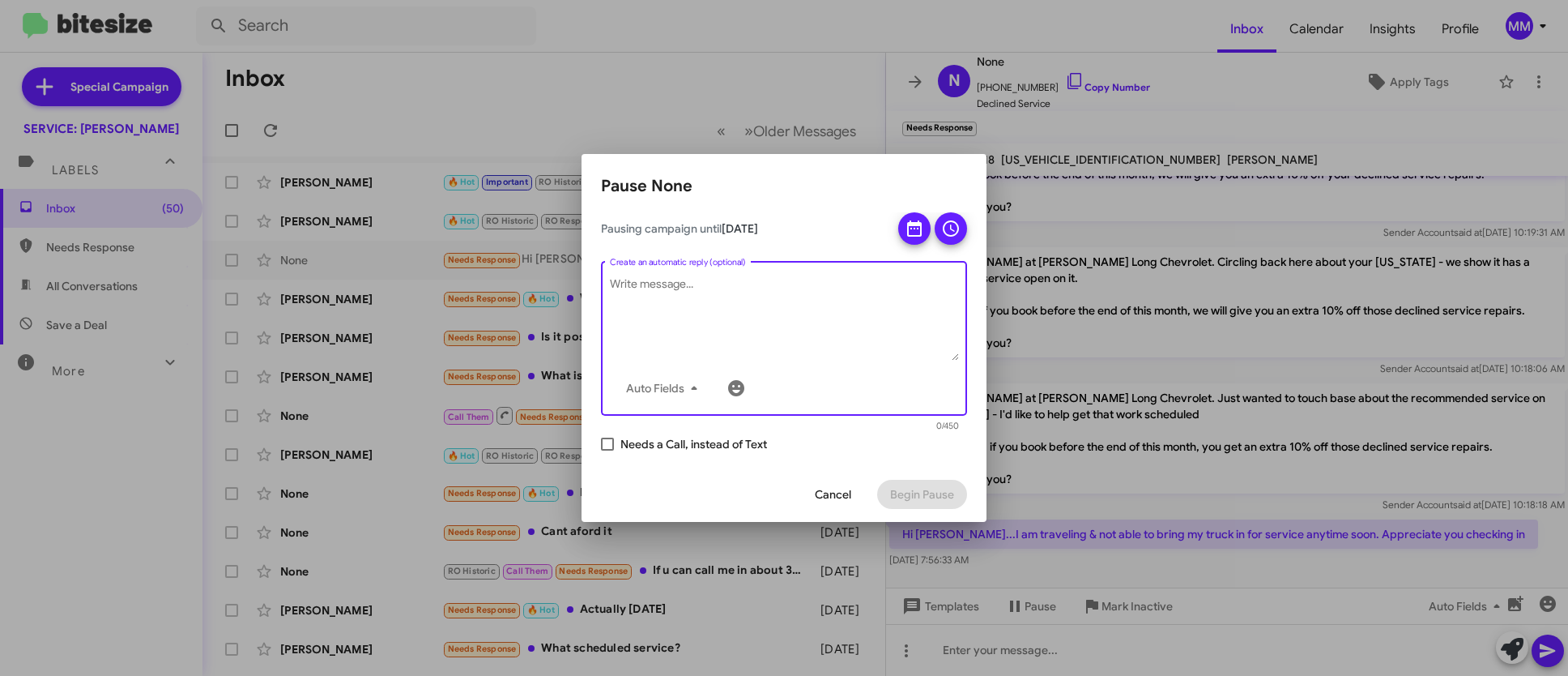
click at [722, 283] on textarea "Create an automatic reply (optional)" at bounding box center [785, 319] width 349 height 85
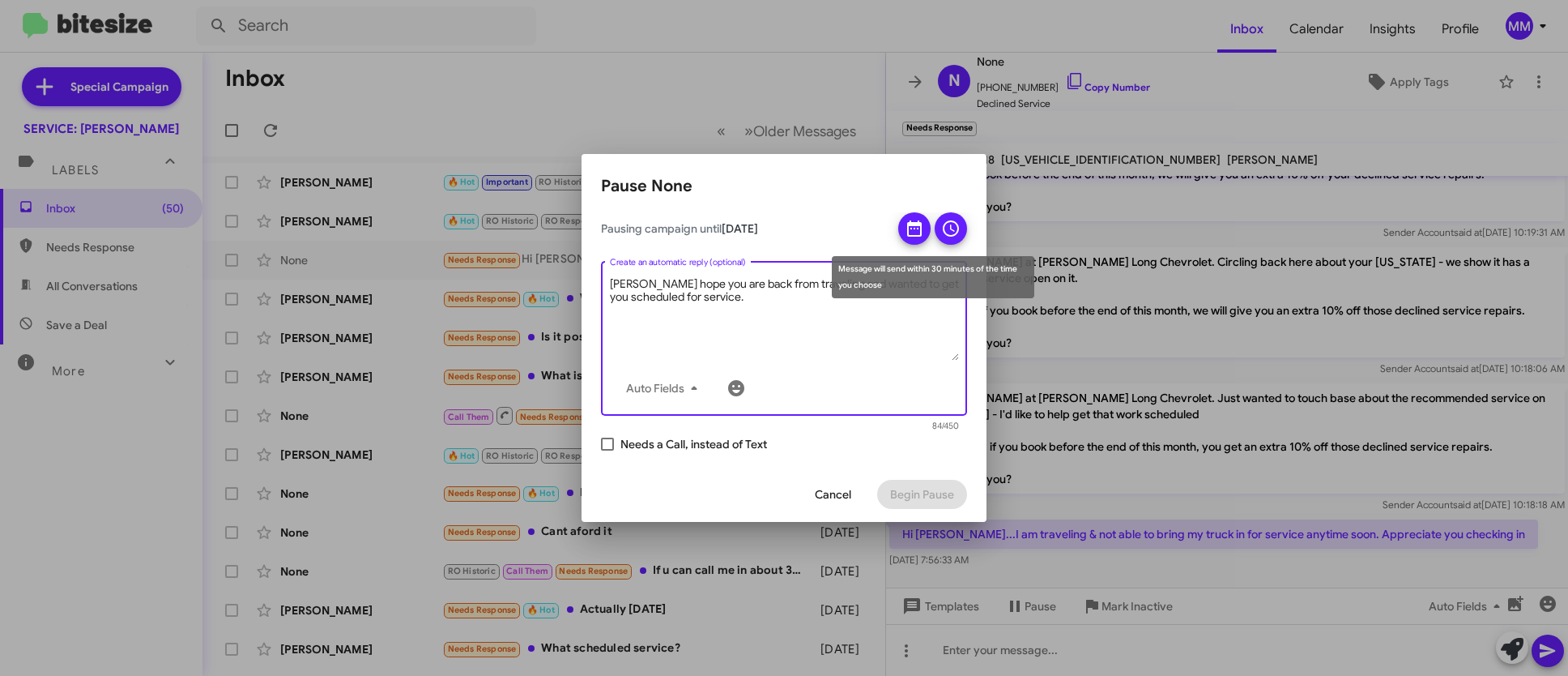
type textarea "[PERSON_NAME] hope you are back from traveling and wanted to get you scheduled …"
click at [951, 223] on icon at bounding box center [951, 229] width 20 height 20
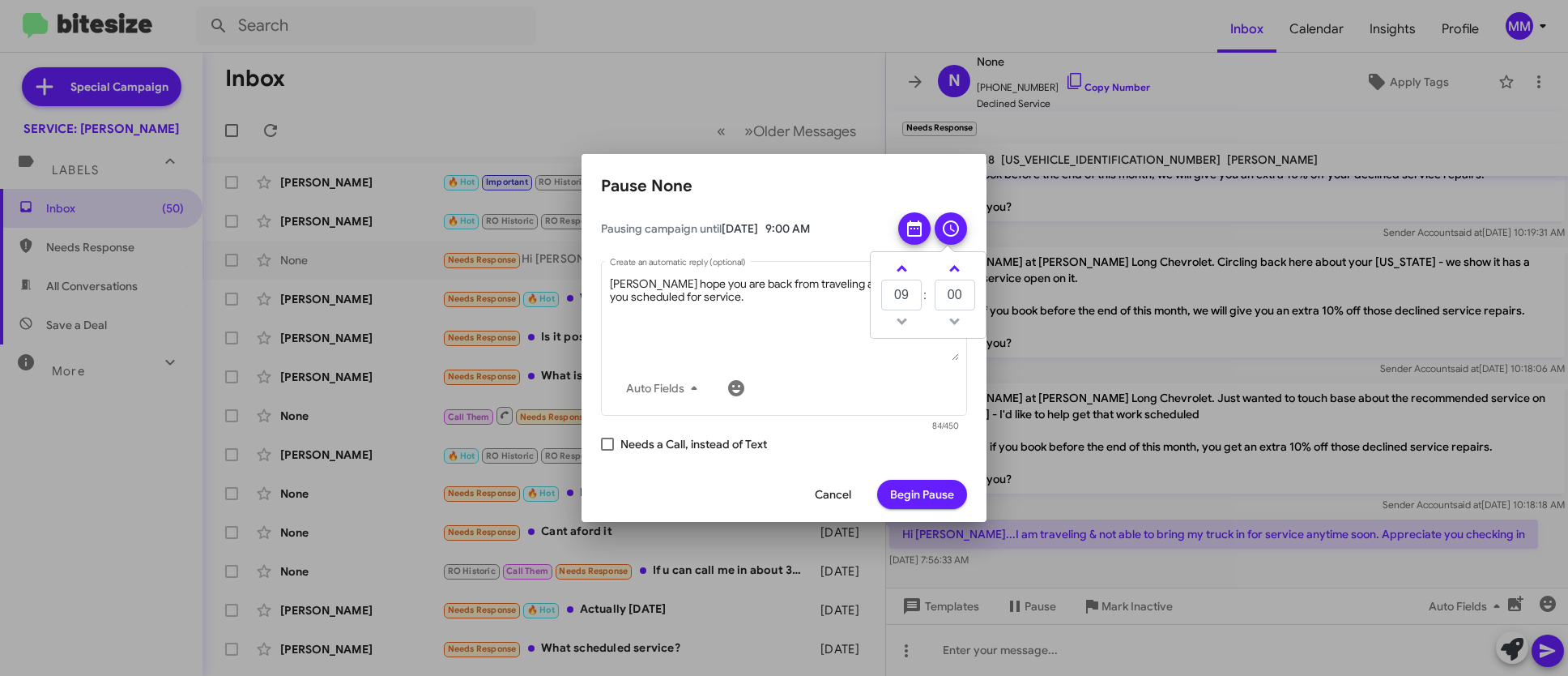
click at [925, 490] on span "Begin Pause" at bounding box center [922, 494] width 64 height 29
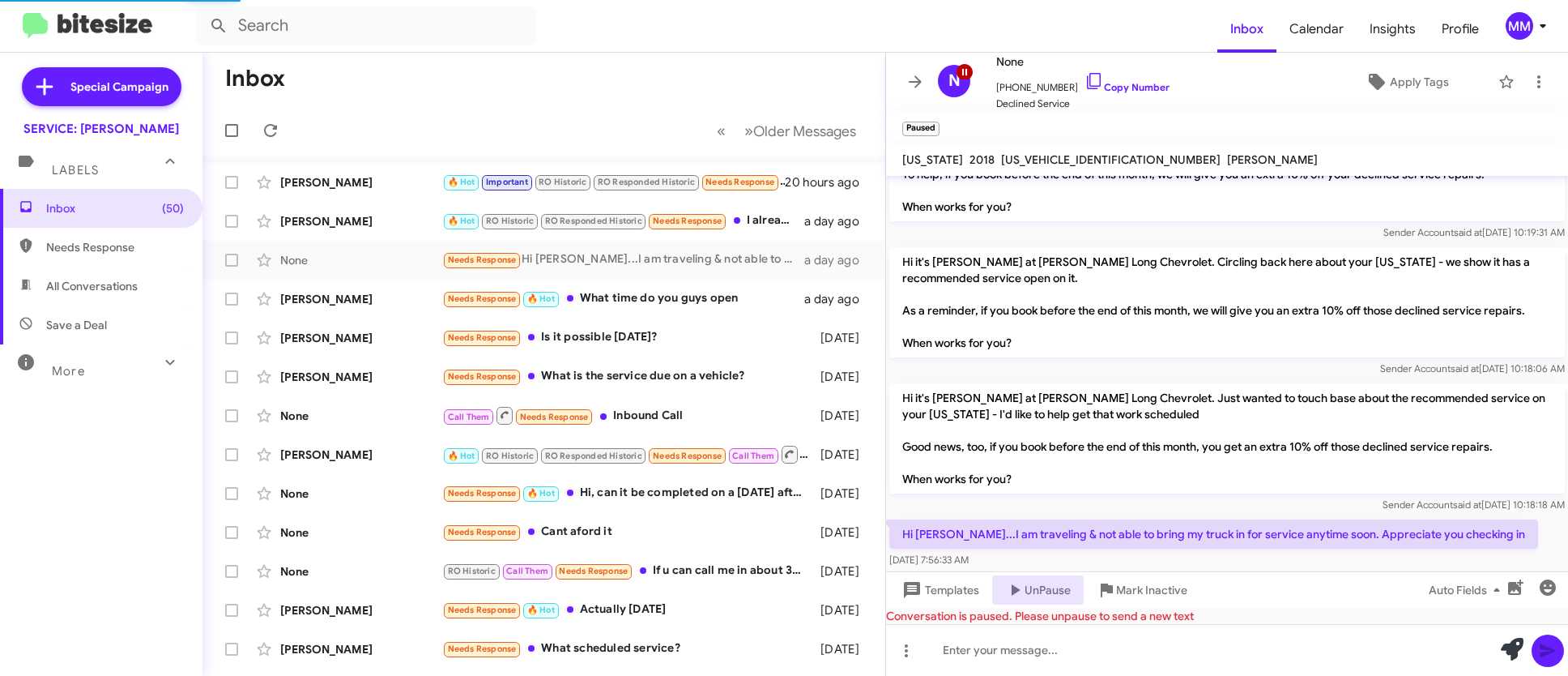
scroll to position [239, 0]
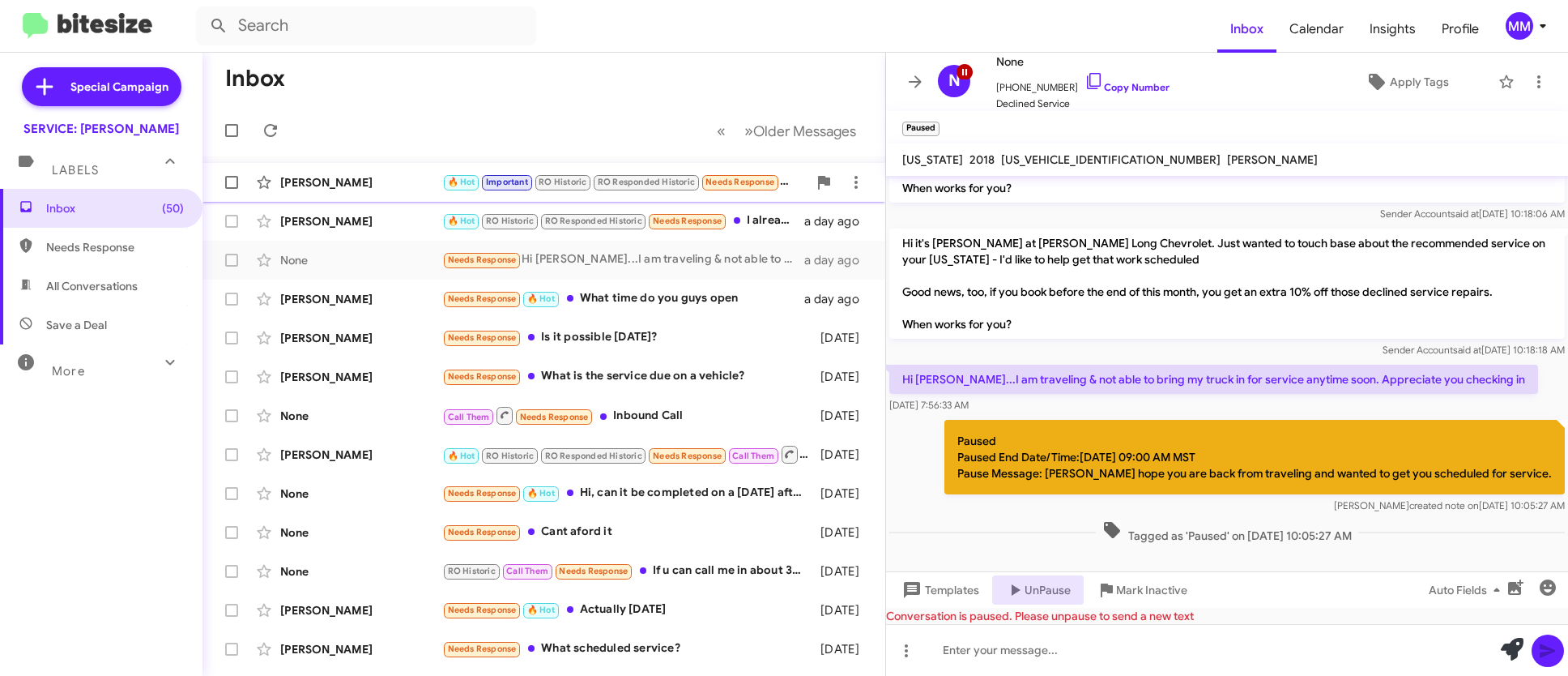
click at [575, 176] on span "RO Historic" at bounding box center [562, 182] width 48 height 11
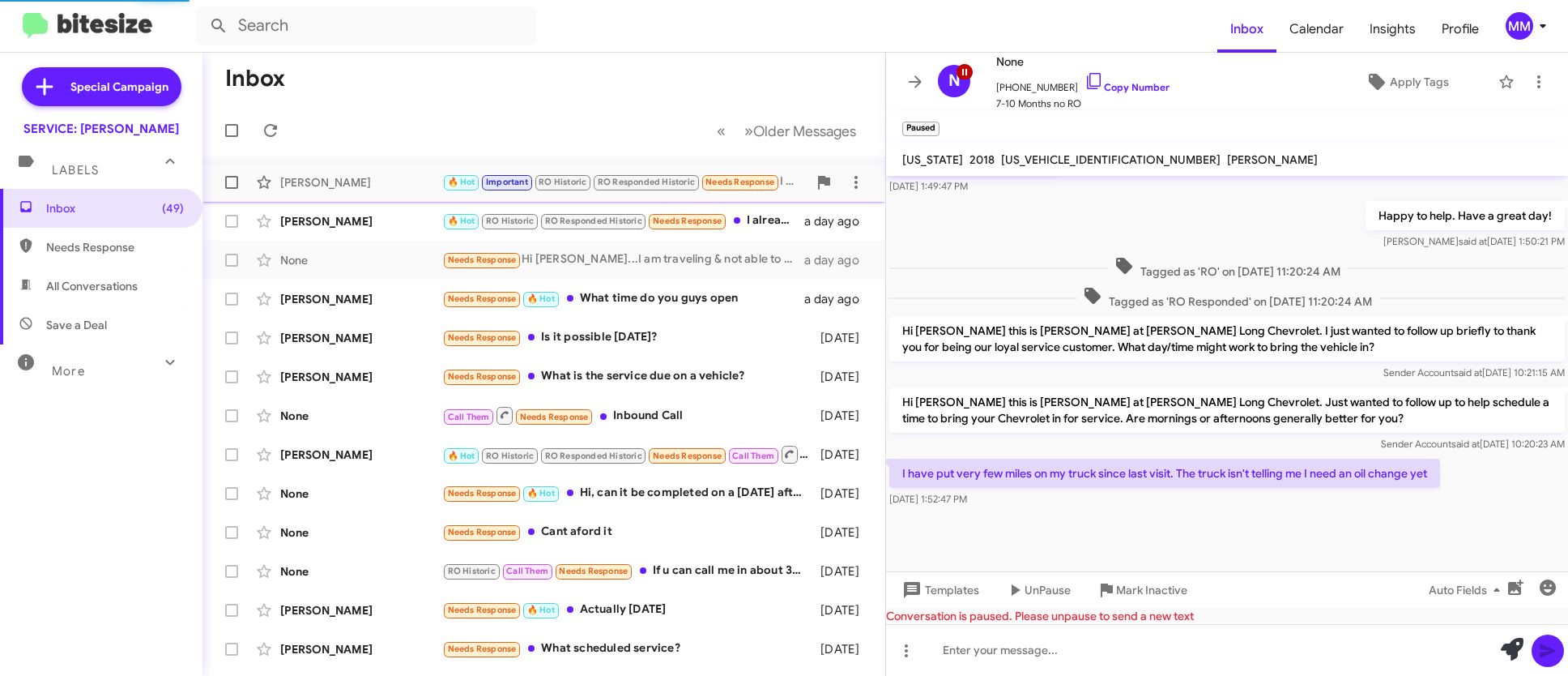
scroll to position [824, 0]
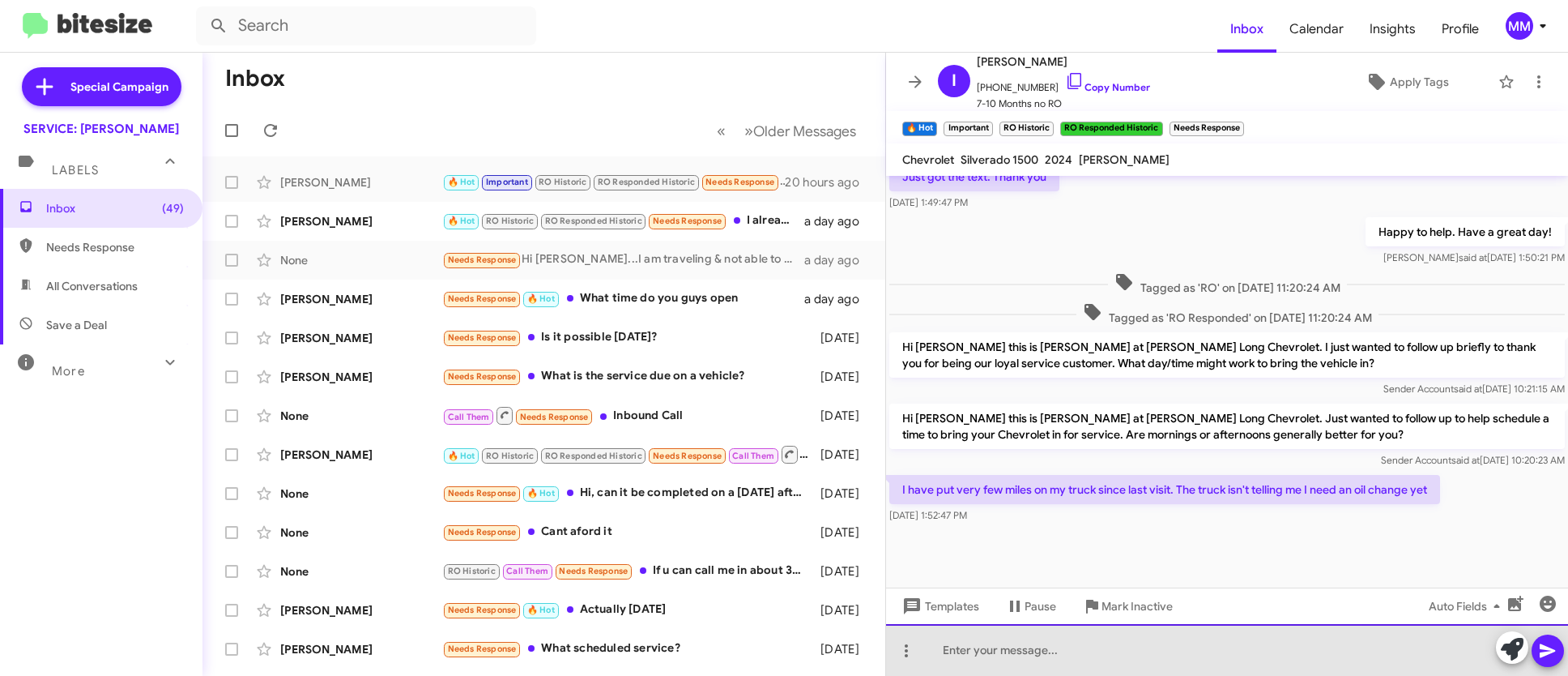
click at [1056, 650] on div at bounding box center [1228, 650] width 682 height 52
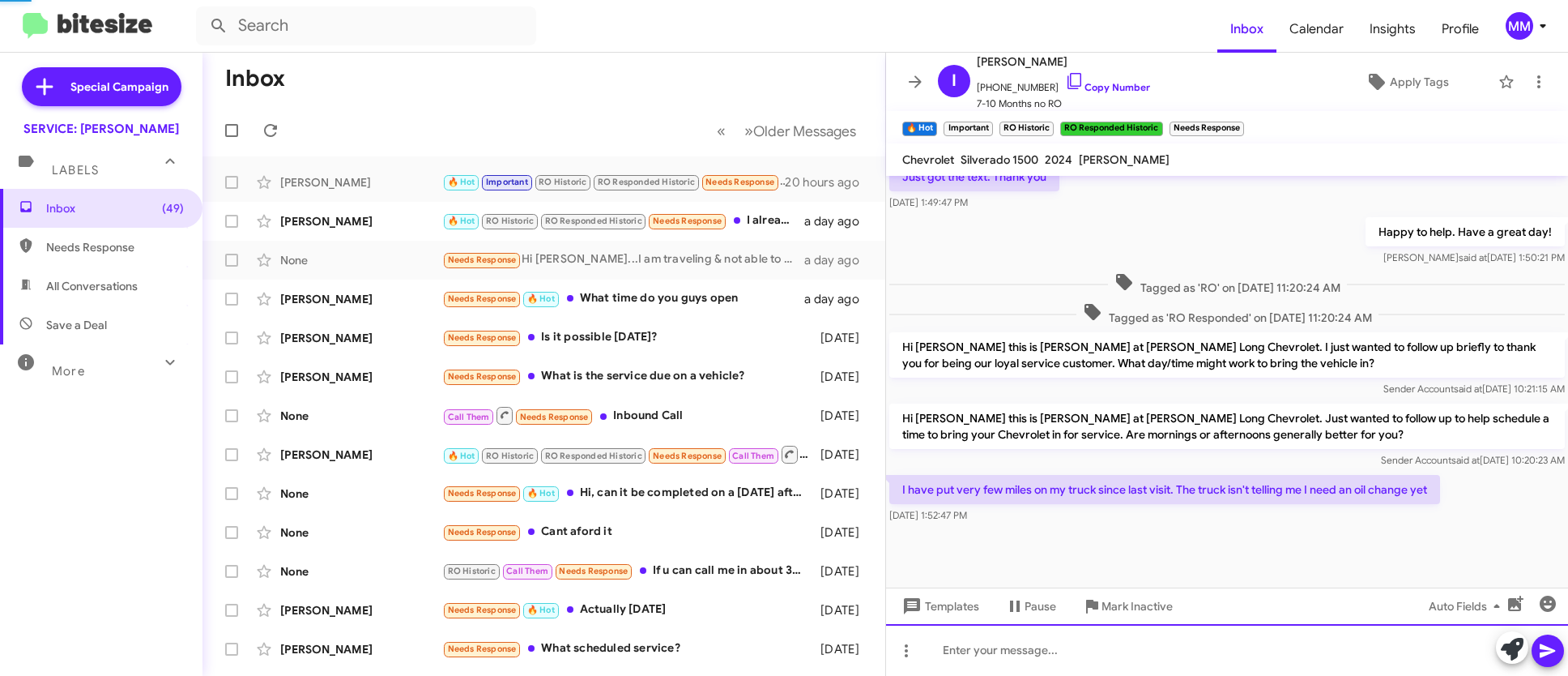
scroll to position [0, 0]
